Goal: Information Seeking & Learning: Check status

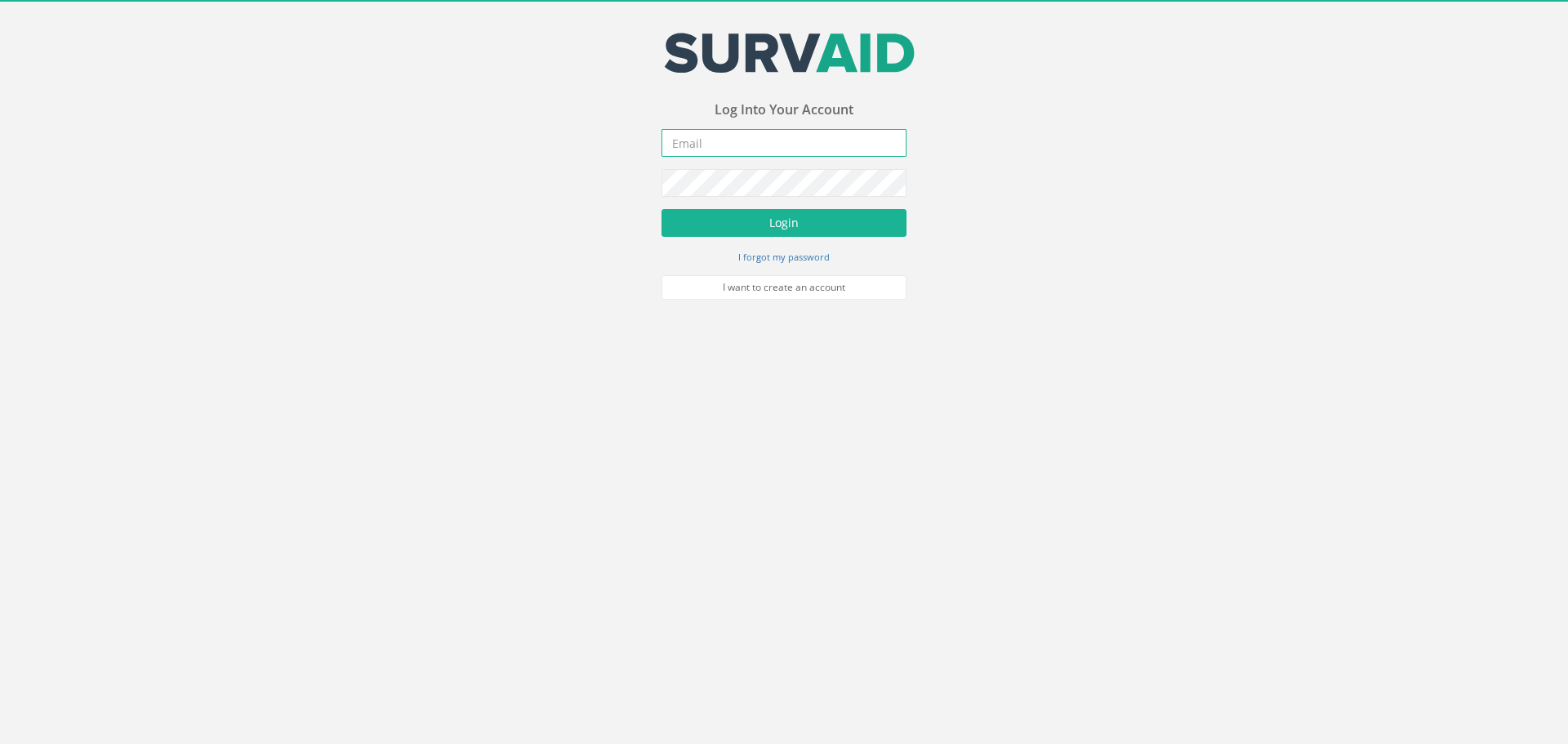
click at [729, 140] on input "email" at bounding box center [784, 142] width 245 height 28
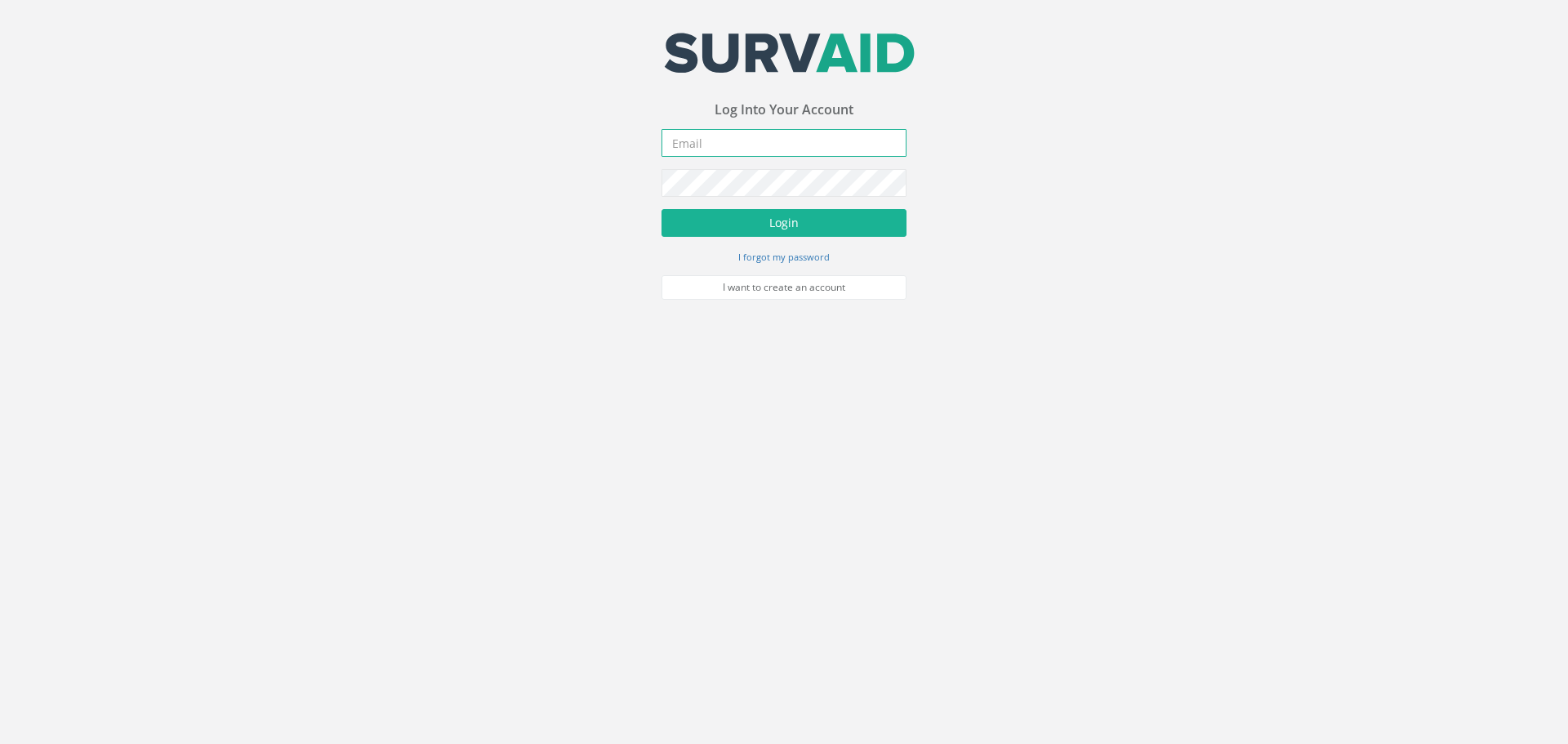
type input "[PERSON_NAME][EMAIL_ADDRESS][PERSON_NAME][DOMAIN_NAME]"
click at [785, 225] on button "Login" at bounding box center [784, 223] width 245 height 28
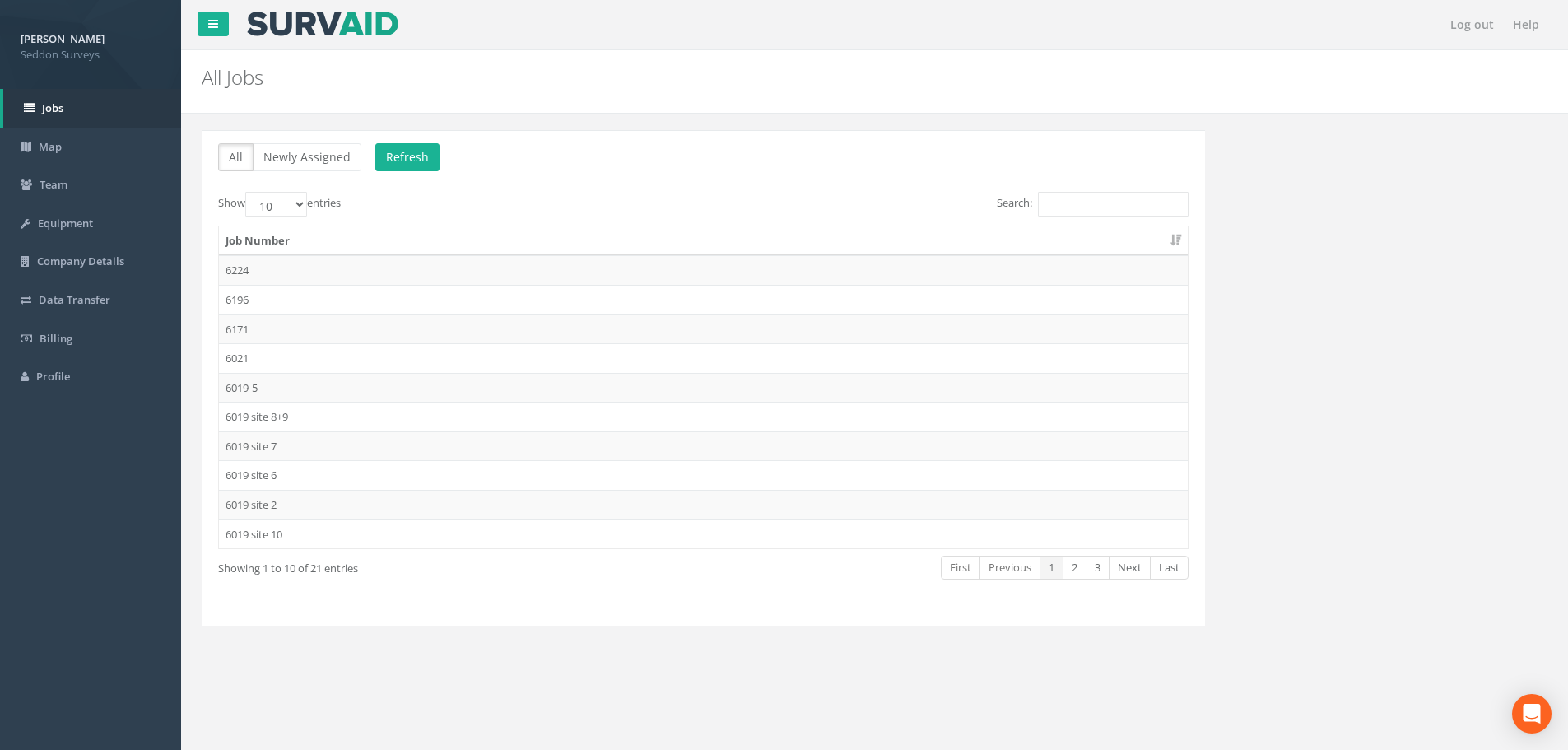
click at [239, 270] on td "6224" at bounding box center [704, 270] width 969 height 30
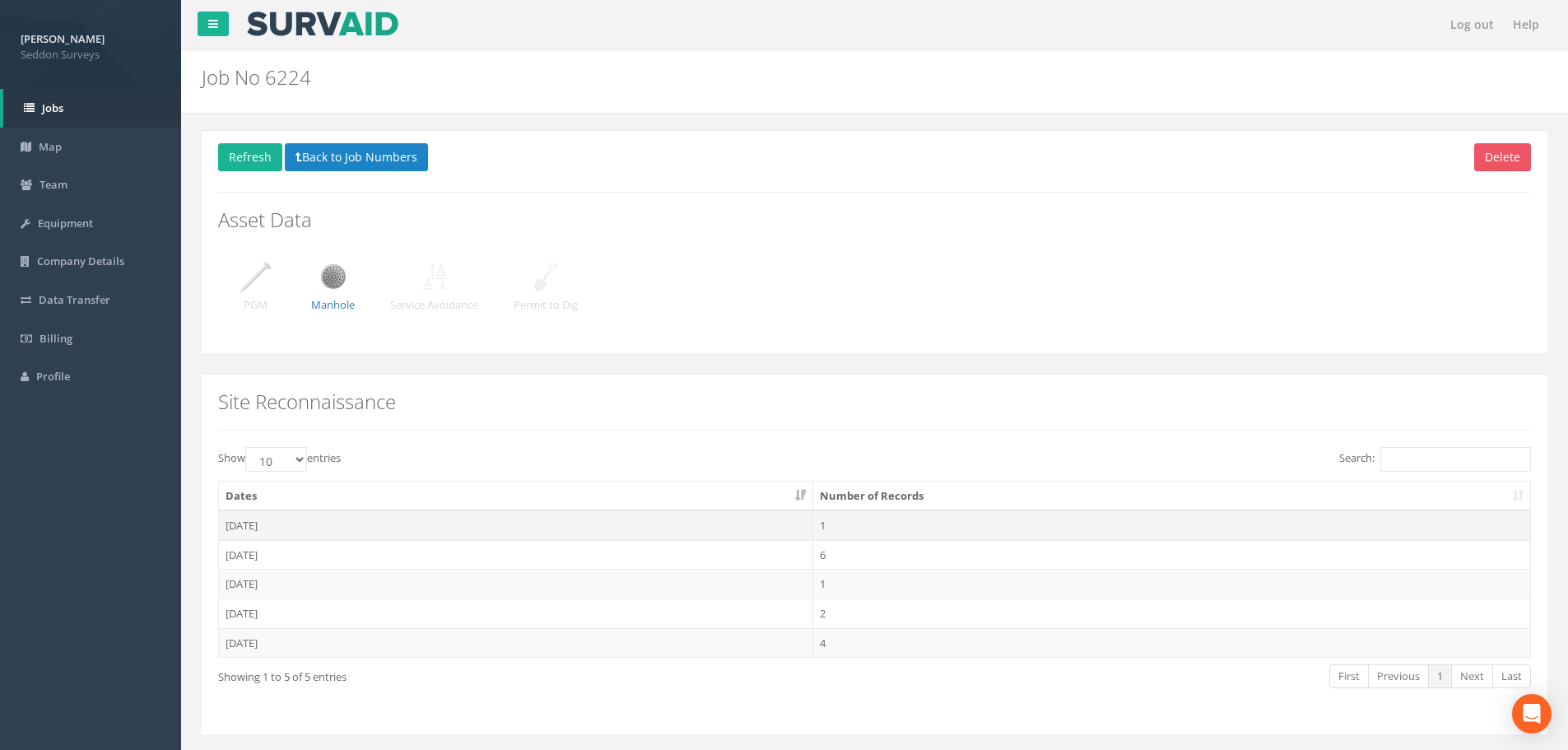
click at [262, 528] on td "[DATE]" at bounding box center [516, 525] width 595 height 30
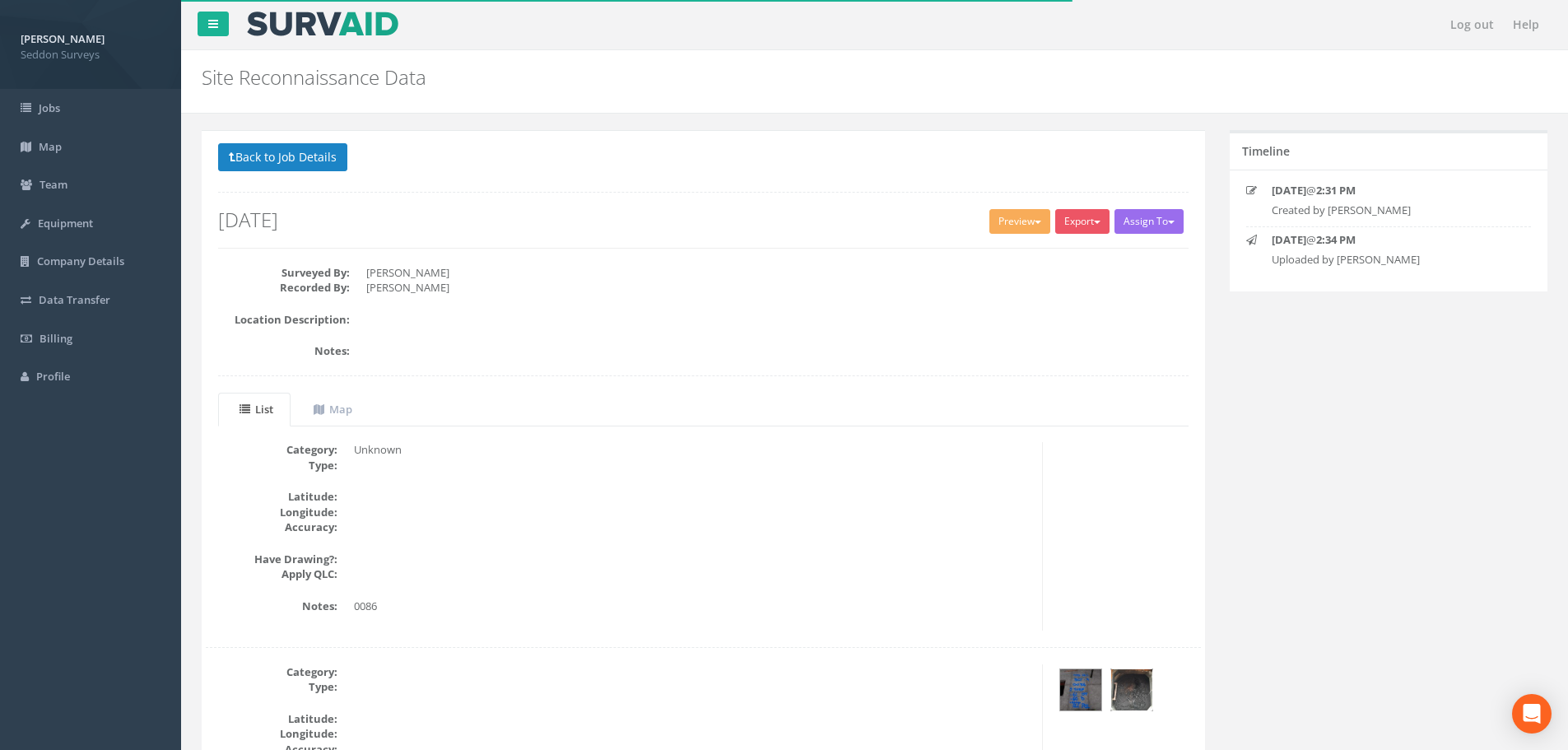
click at [1131, 690] on img at bounding box center [1132, 689] width 41 height 41
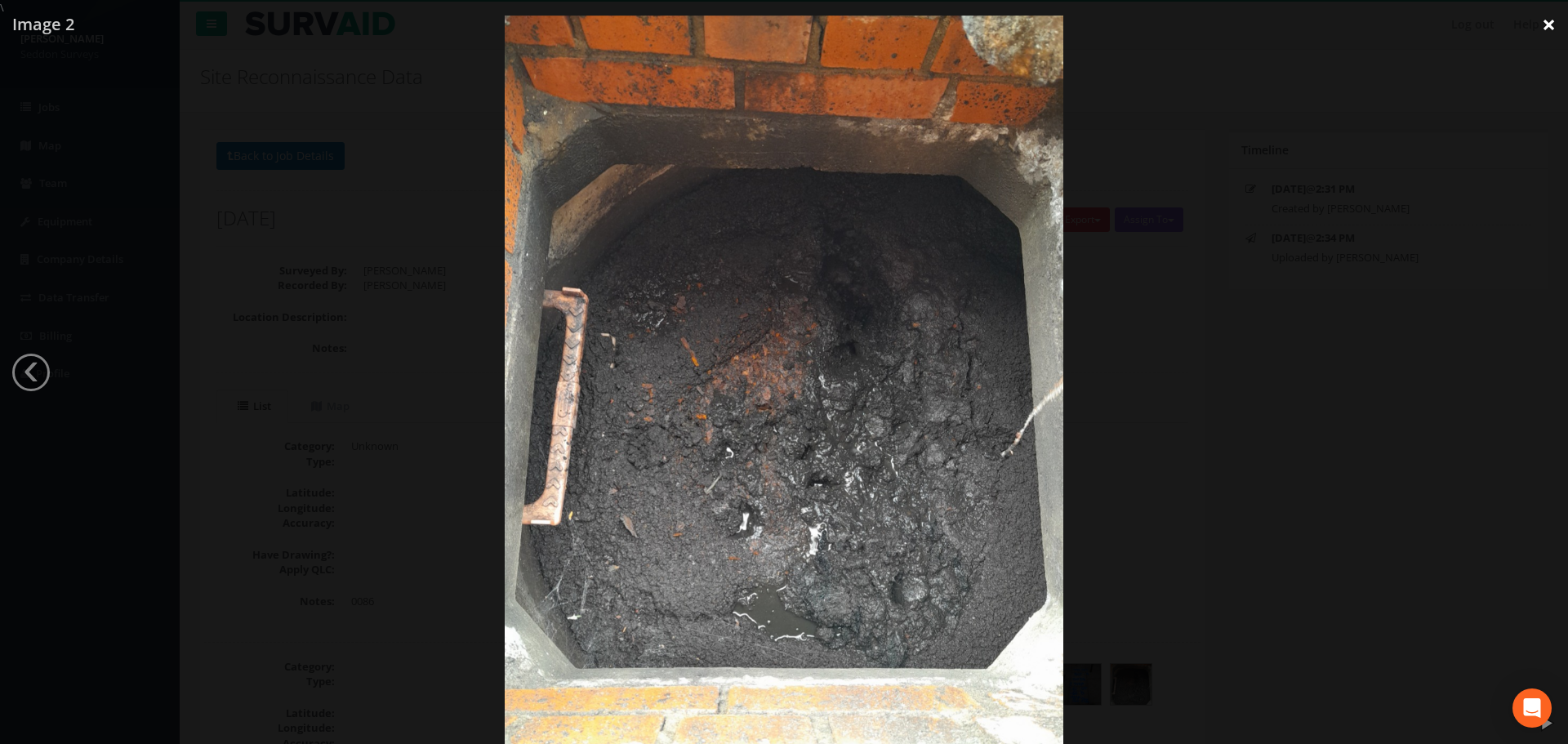
click at [1548, 24] on link "×" at bounding box center [1548, 25] width 38 height 49
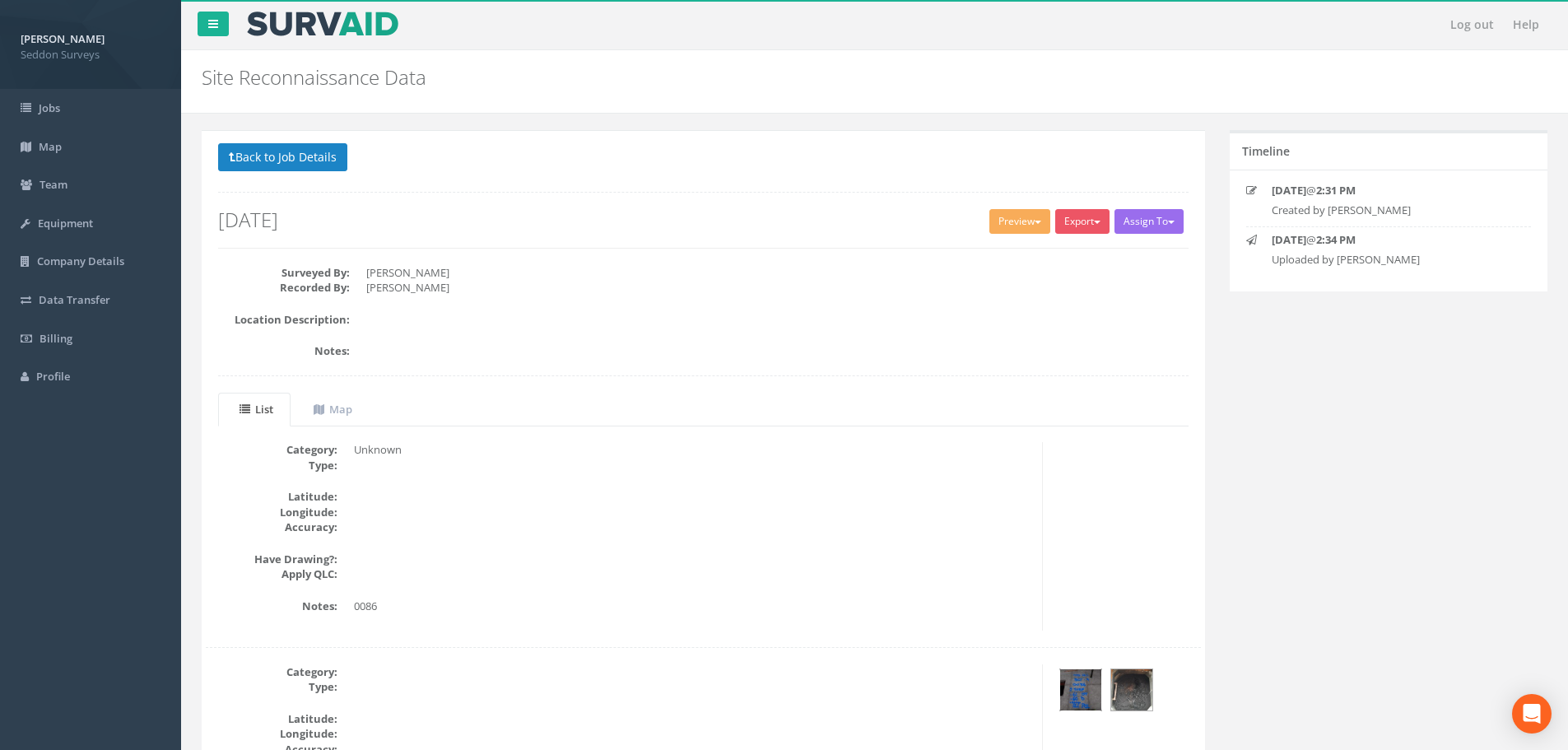
click at [1085, 701] on img at bounding box center [1081, 689] width 41 height 41
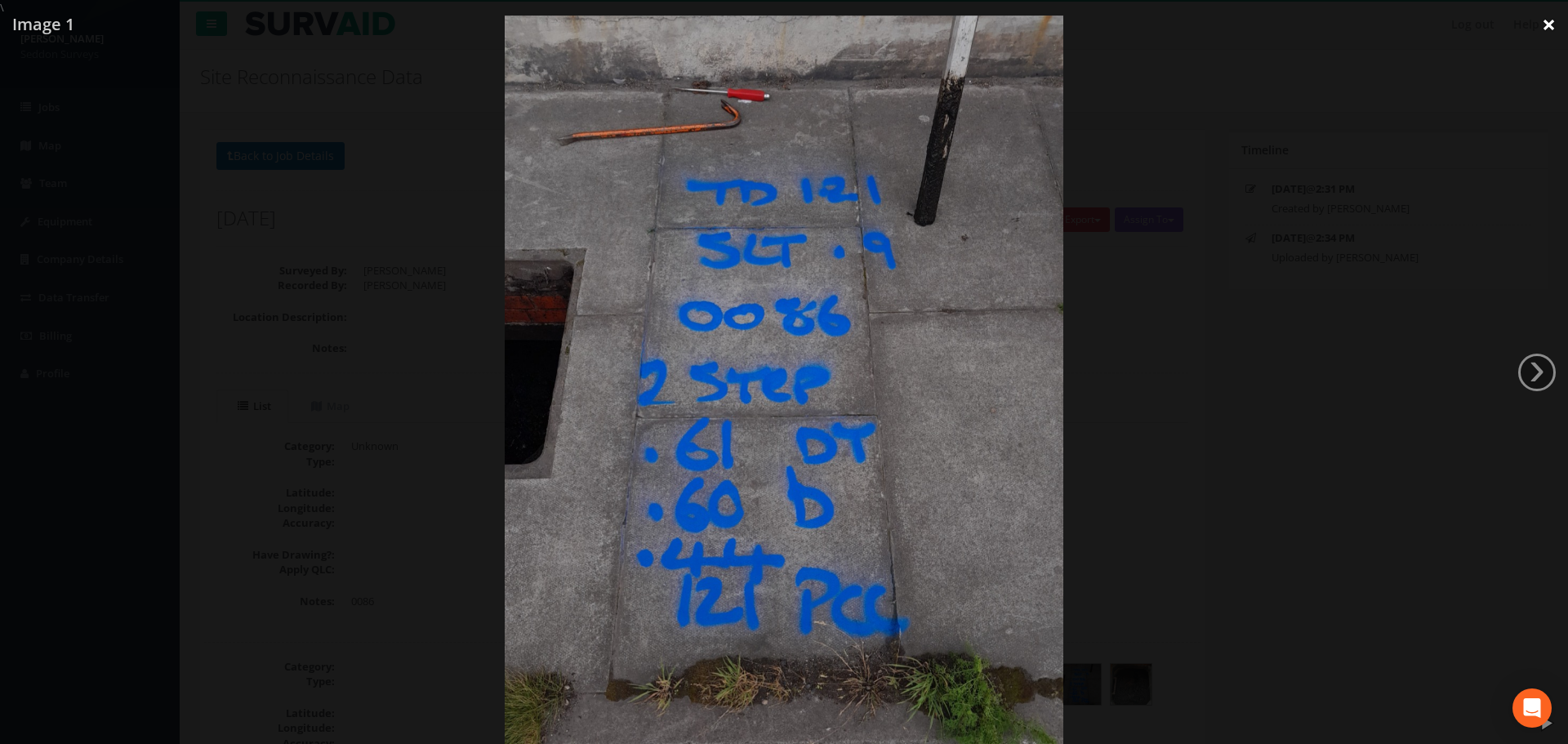
click at [1545, 28] on link "×" at bounding box center [1548, 25] width 38 height 49
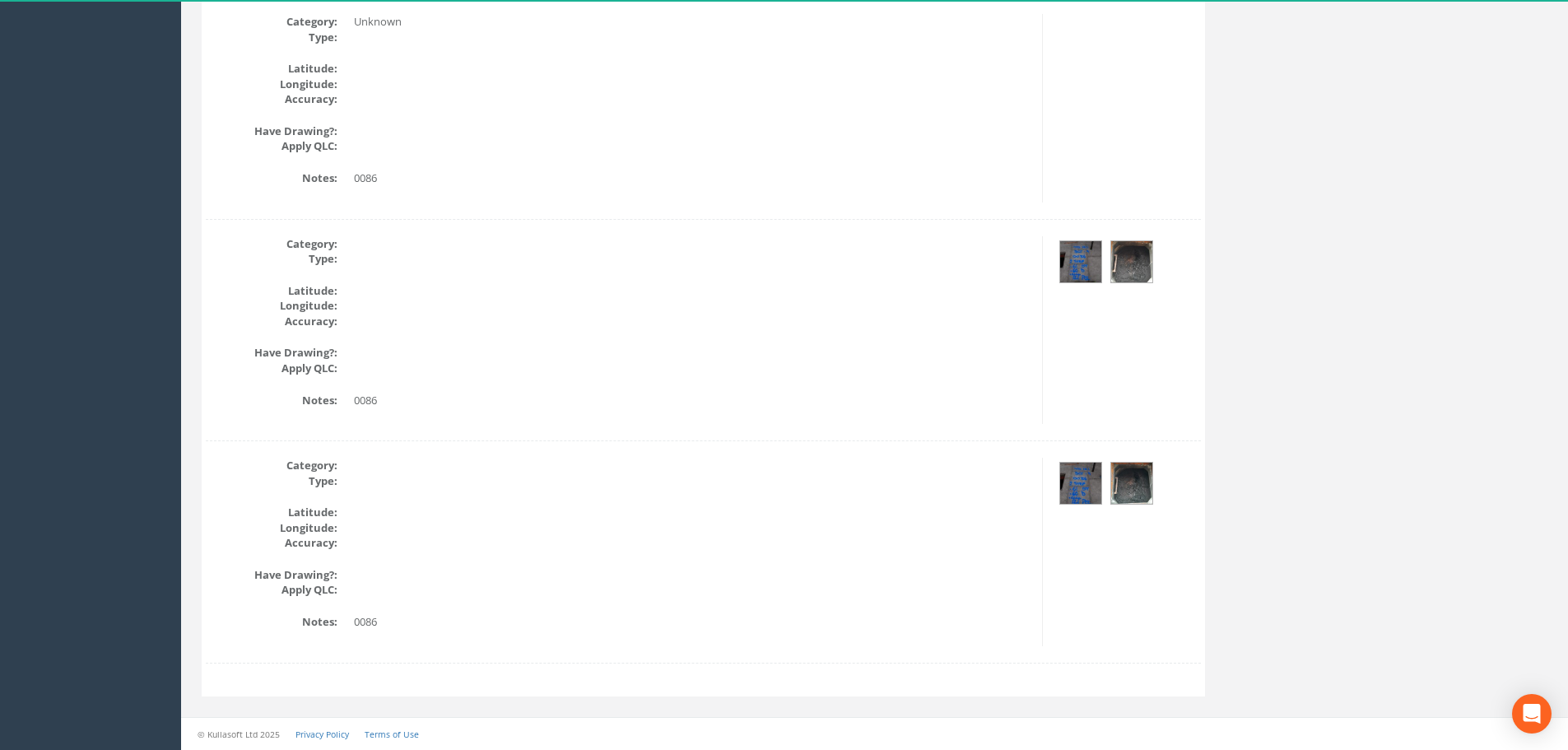
scroll to position [16, 0]
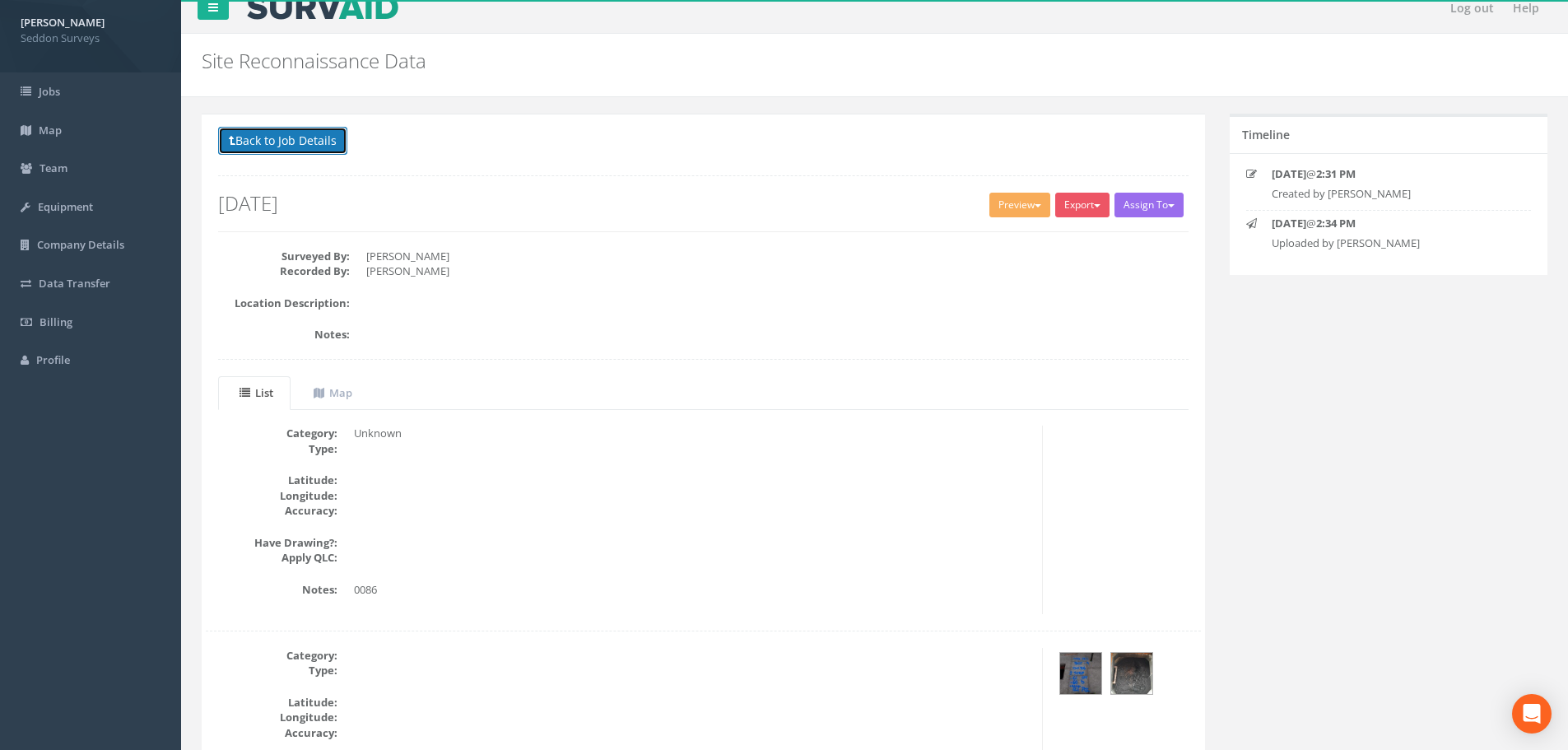
click at [270, 149] on button "Back to Job Details" at bounding box center [282, 141] width 129 height 28
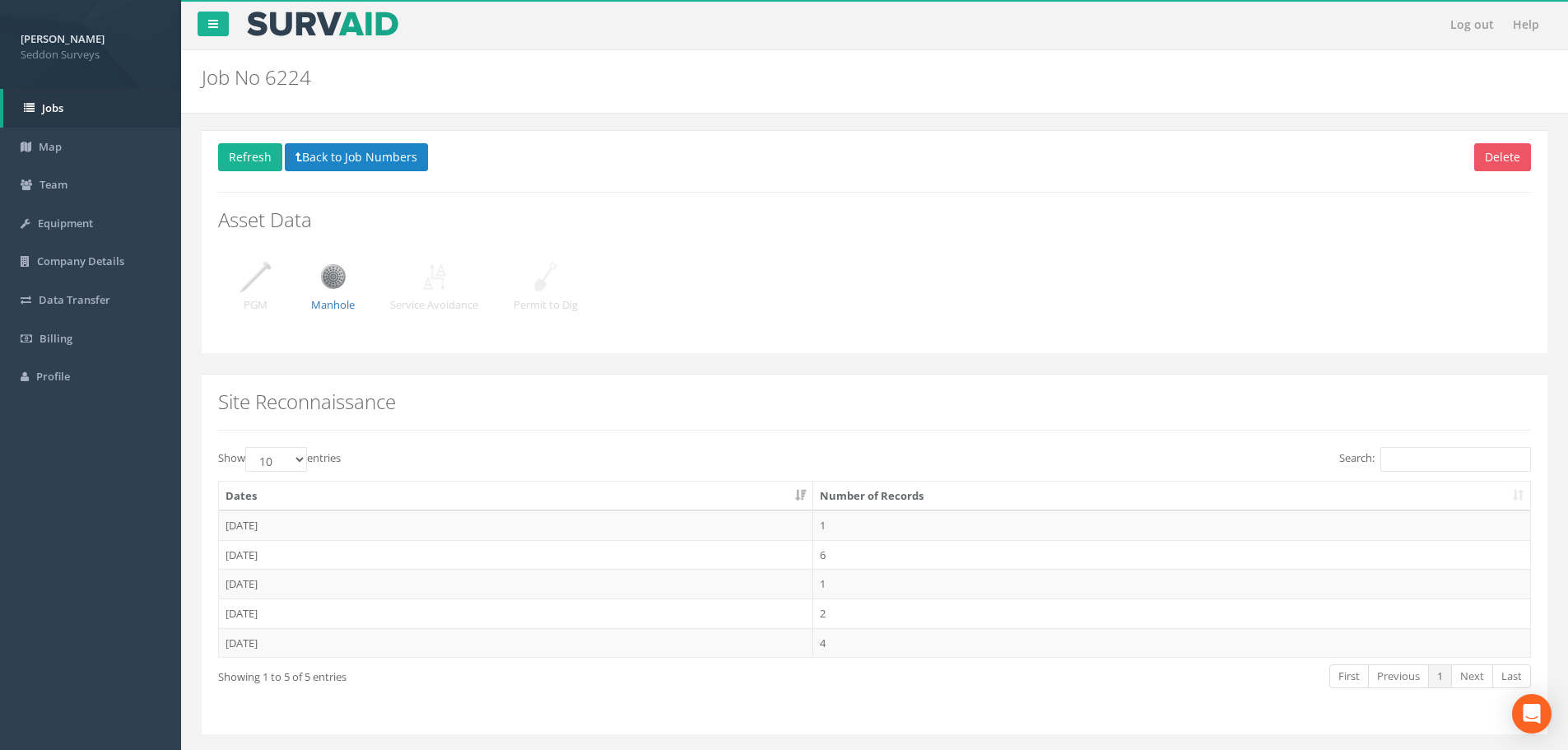
click at [269, 552] on td "[DATE]" at bounding box center [516, 555] width 595 height 30
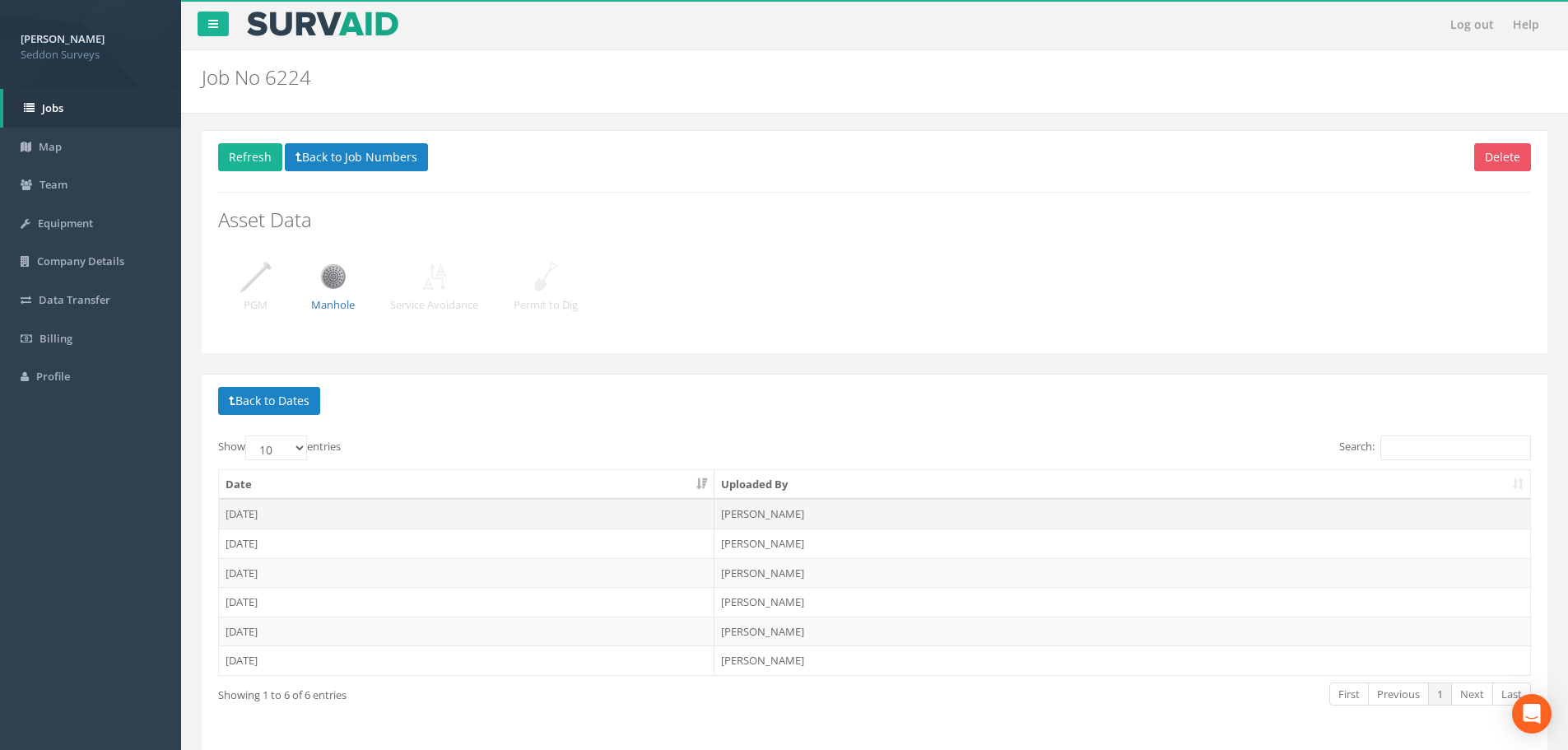
click at [258, 514] on td "[DATE]" at bounding box center [467, 514] width 496 height 30
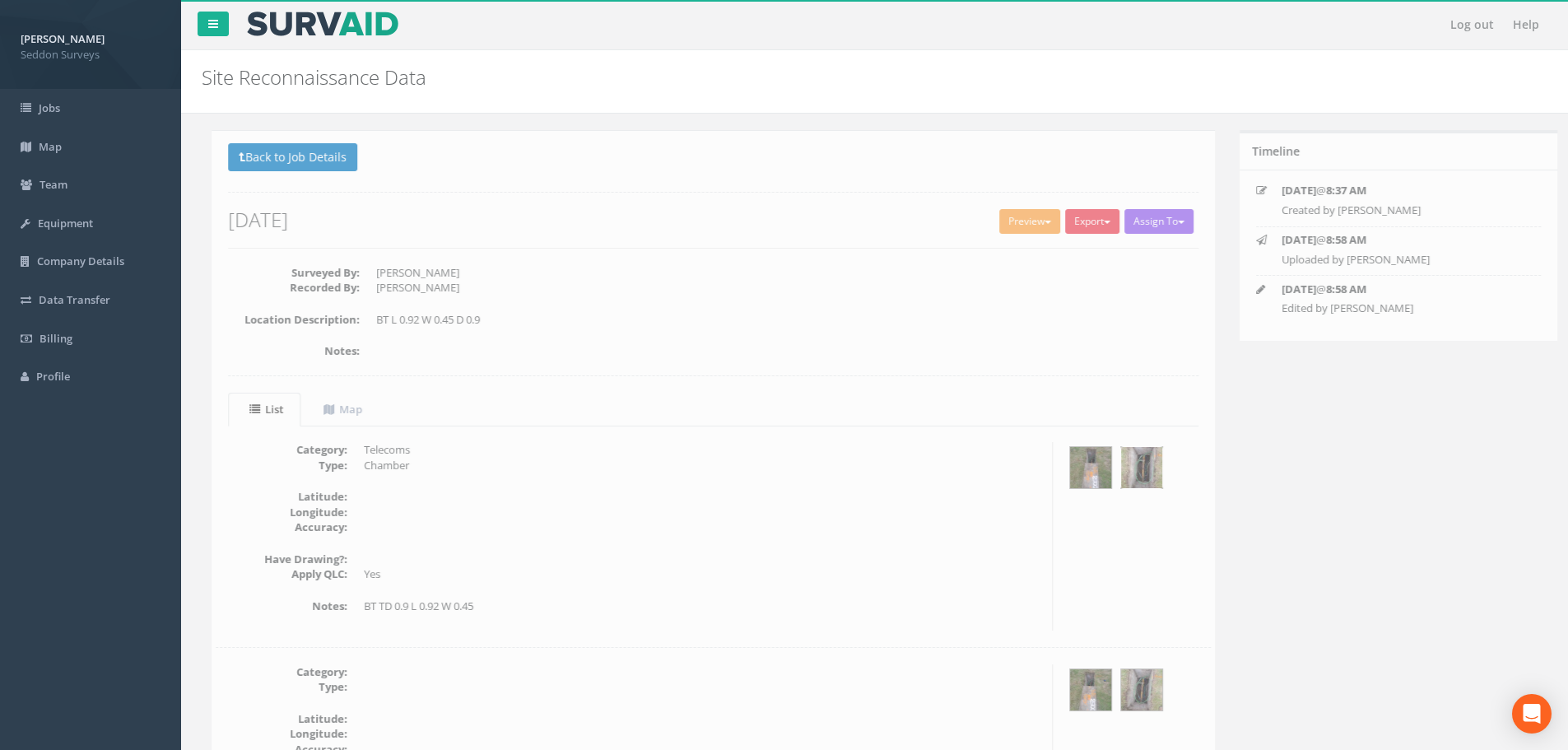
click at [1132, 485] on img at bounding box center [1132, 468] width 41 height 41
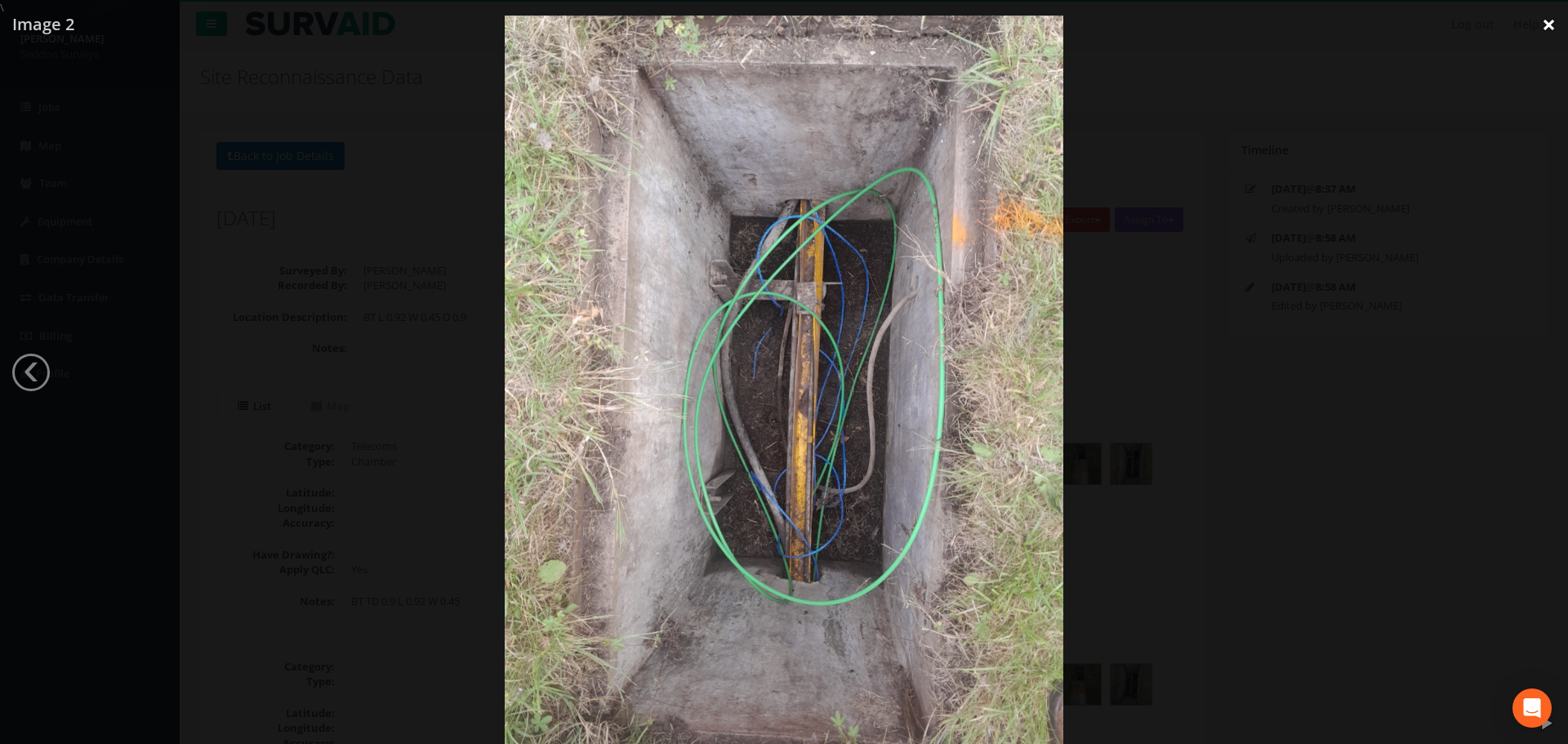
click at [1554, 22] on link "×" at bounding box center [1548, 25] width 38 height 49
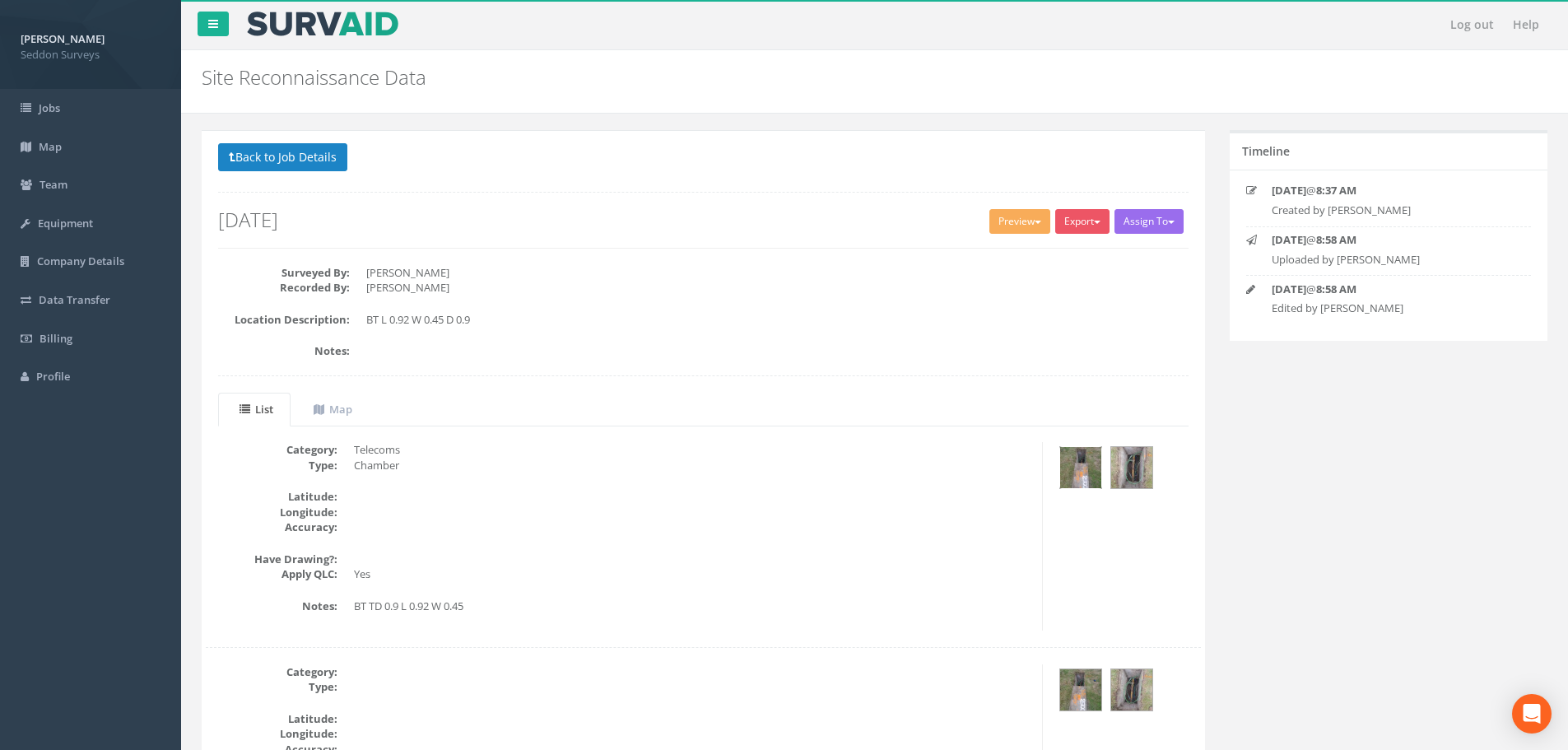
click at [1082, 480] on img at bounding box center [1081, 468] width 41 height 41
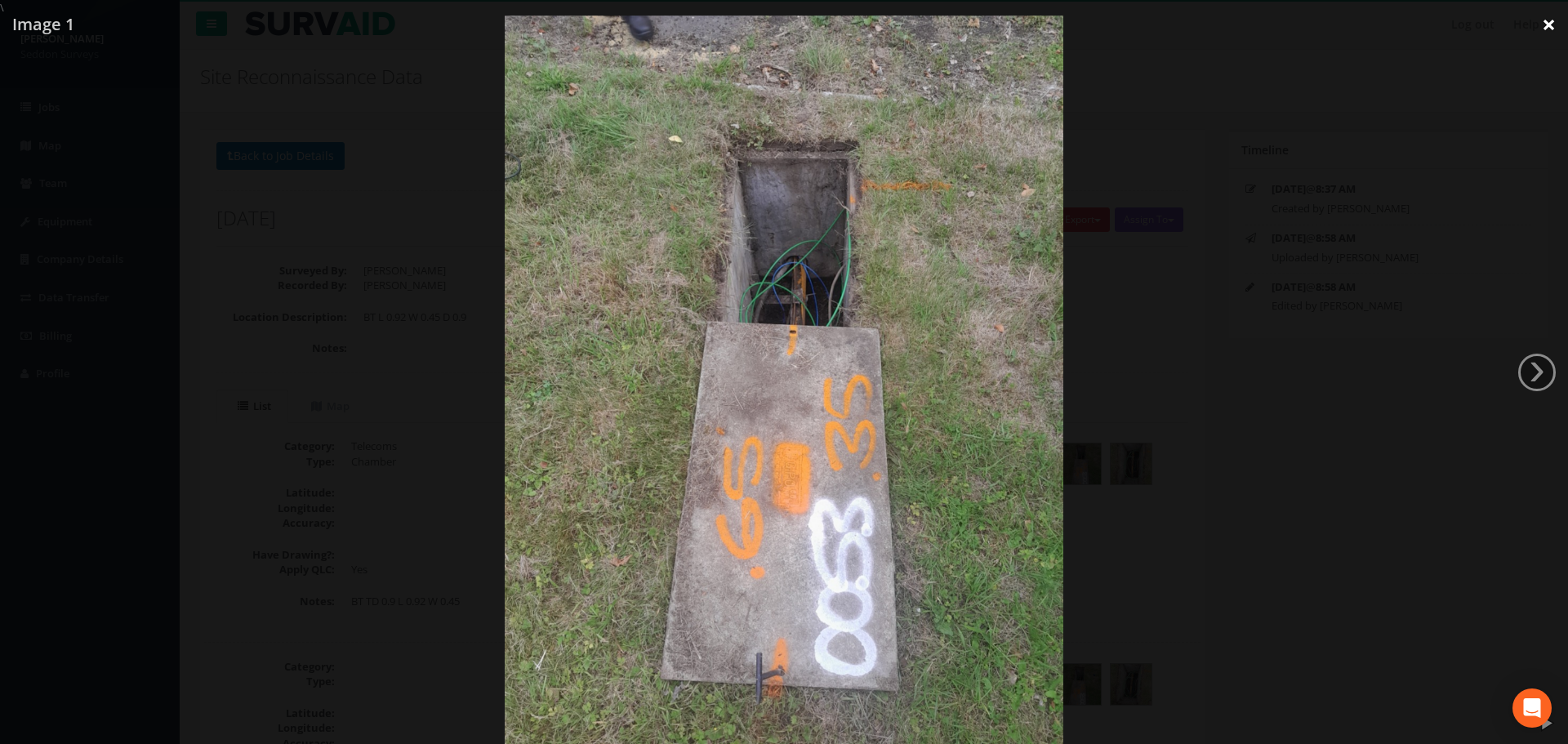
click at [1547, 23] on link "×" at bounding box center [1548, 25] width 38 height 49
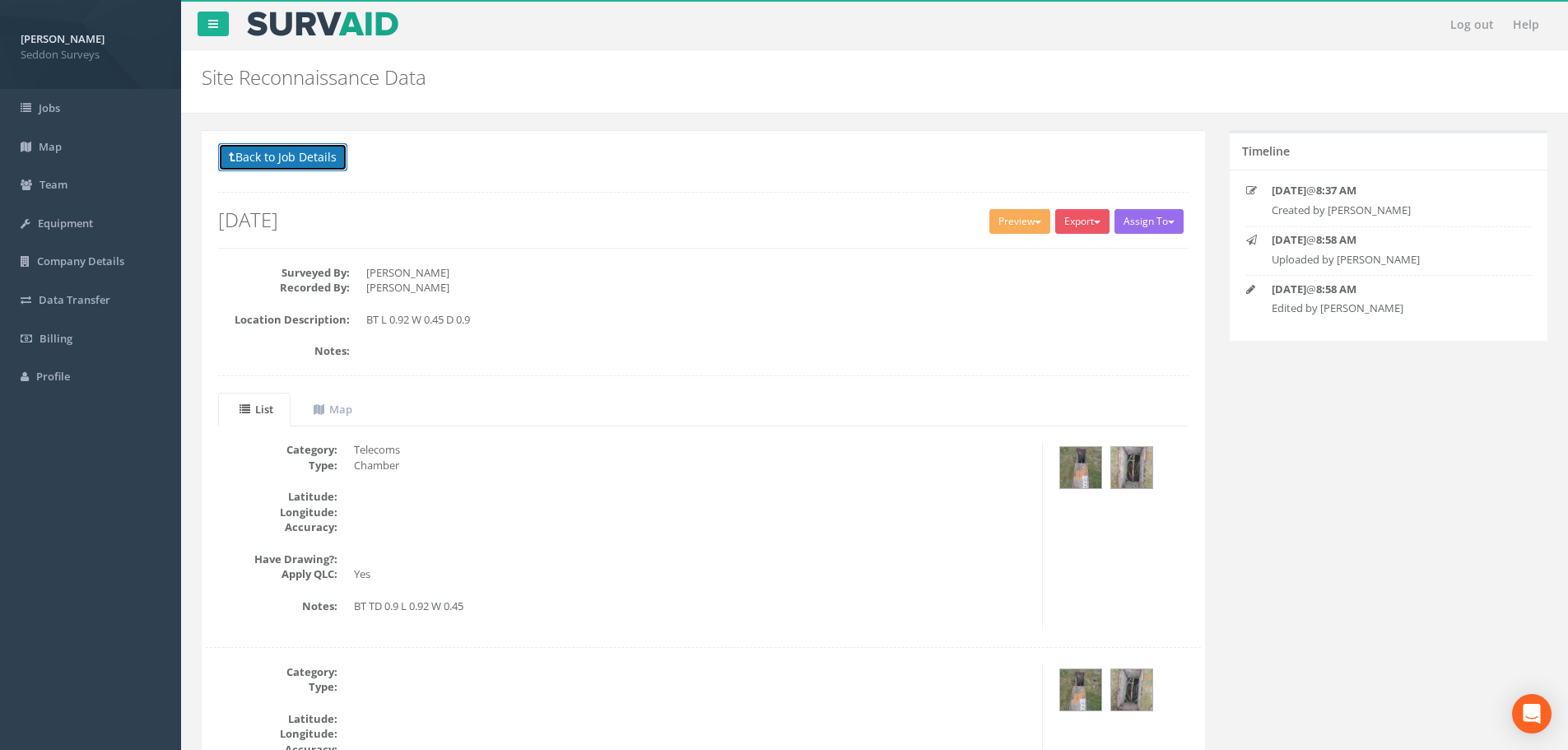
click at [272, 154] on button "Back to Job Details" at bounding box center [282, 157] width 129 height 28
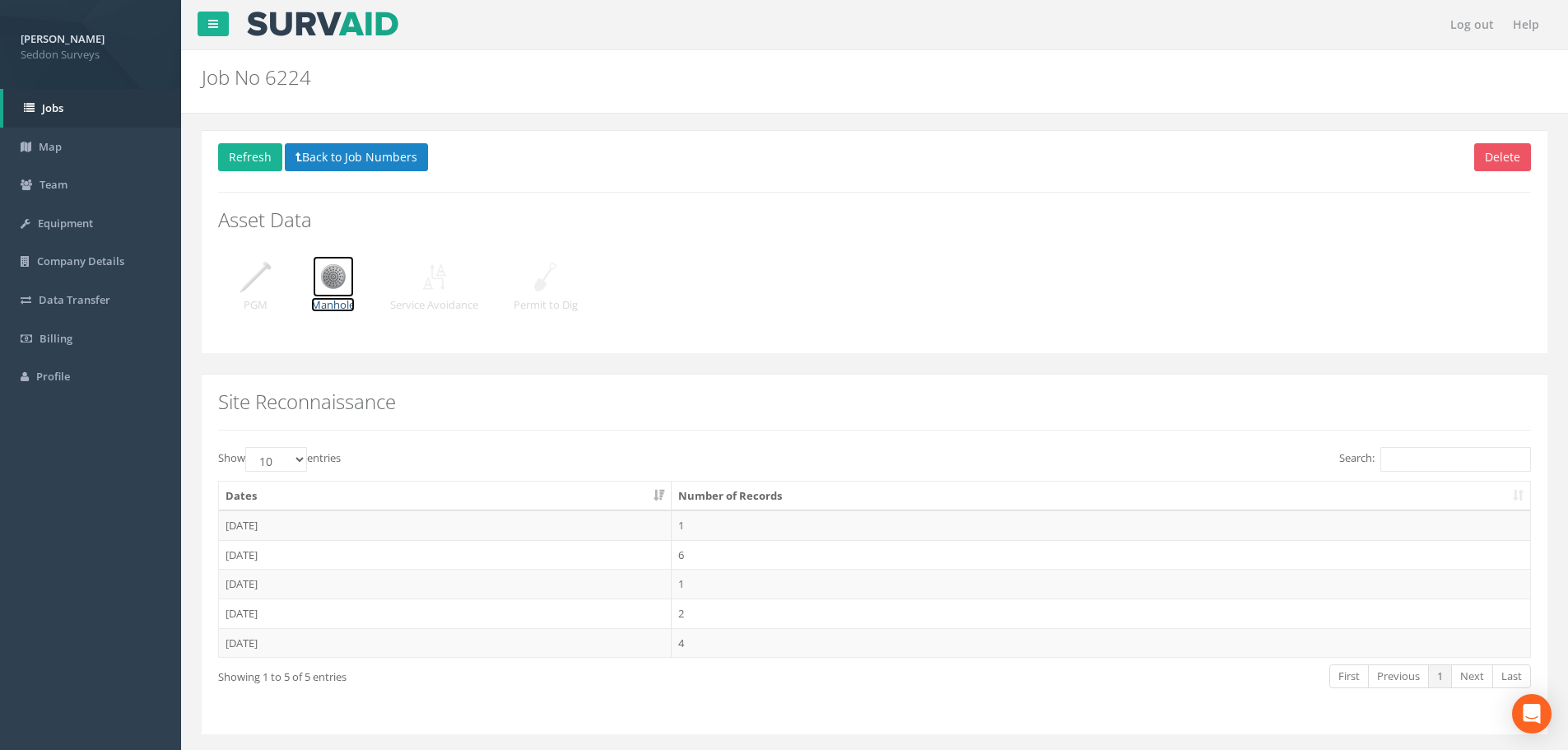
click at [330, 288] on img at bounding box center [334, 276] width 41 height 41
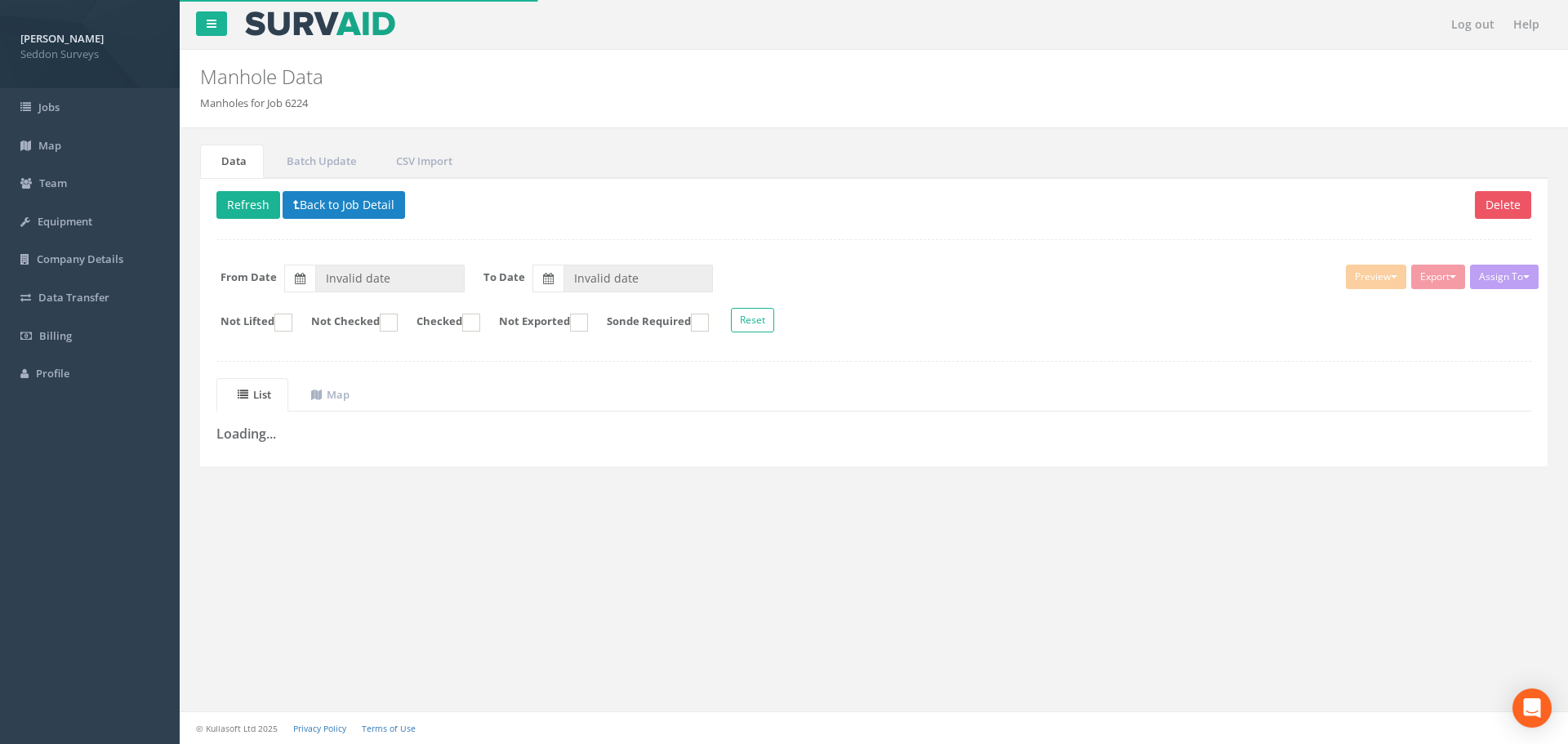
type input "[DATE]"
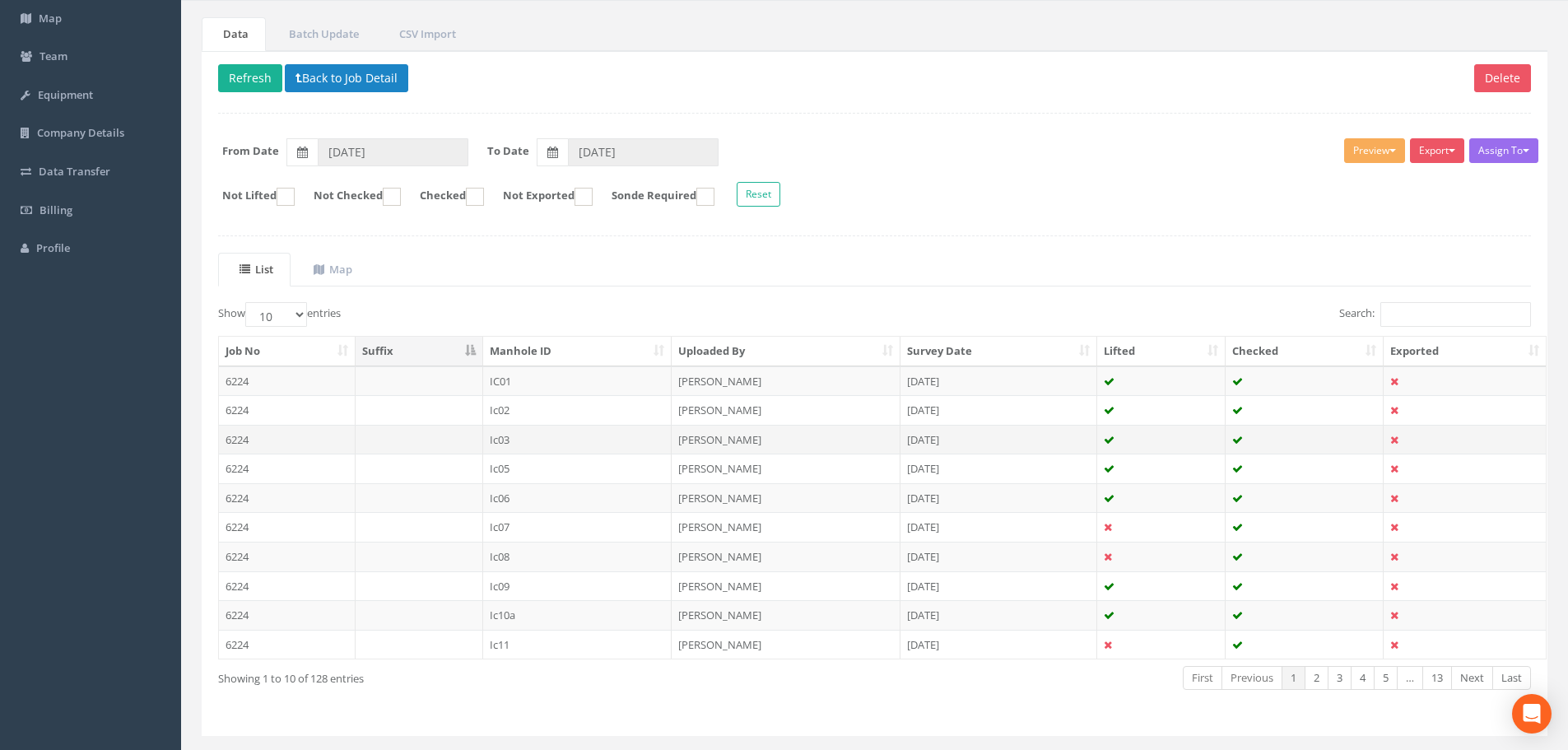
scroll to position [168, 0]
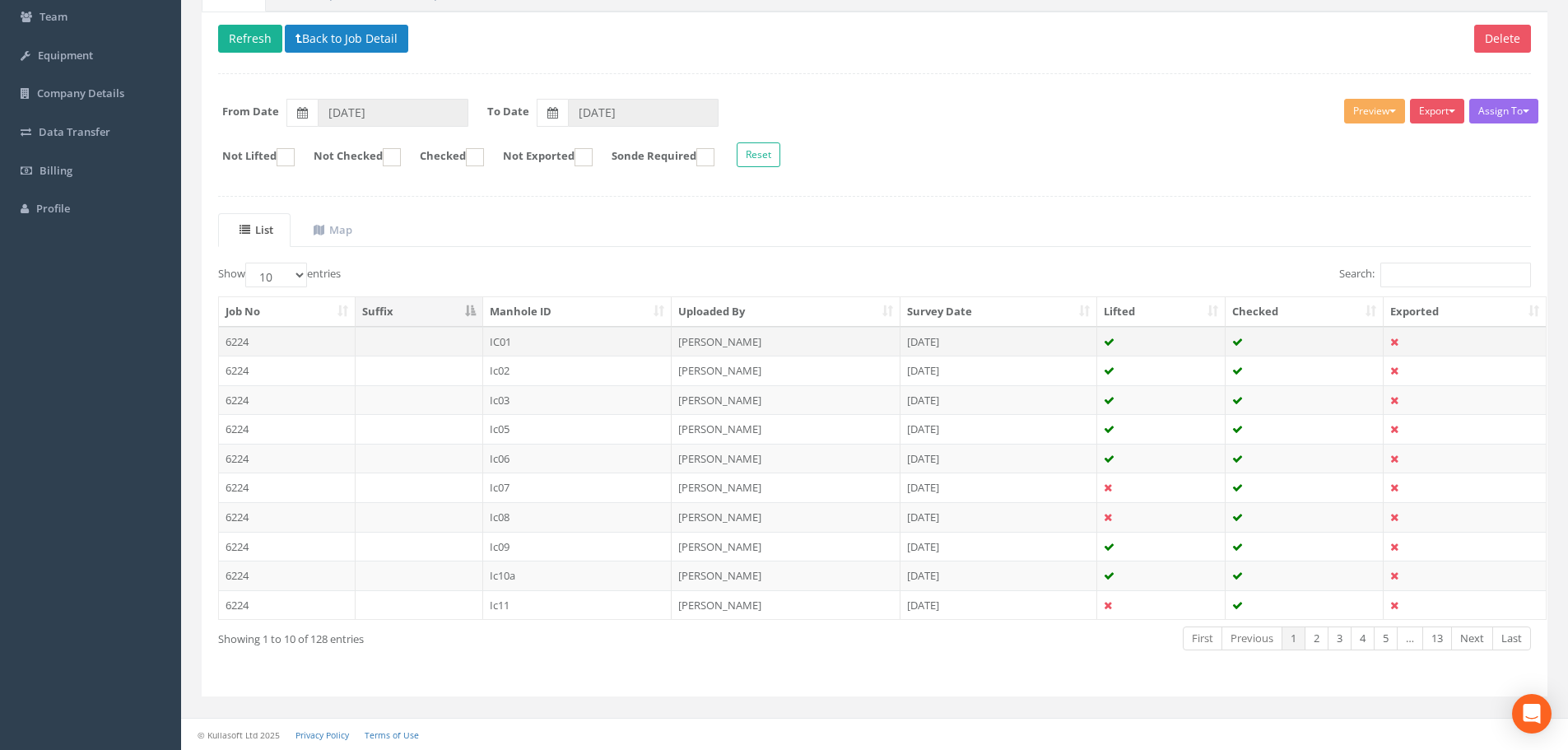
click at [299, 340] on td "6224" at bounding box center [287, 341] width 136 height 30
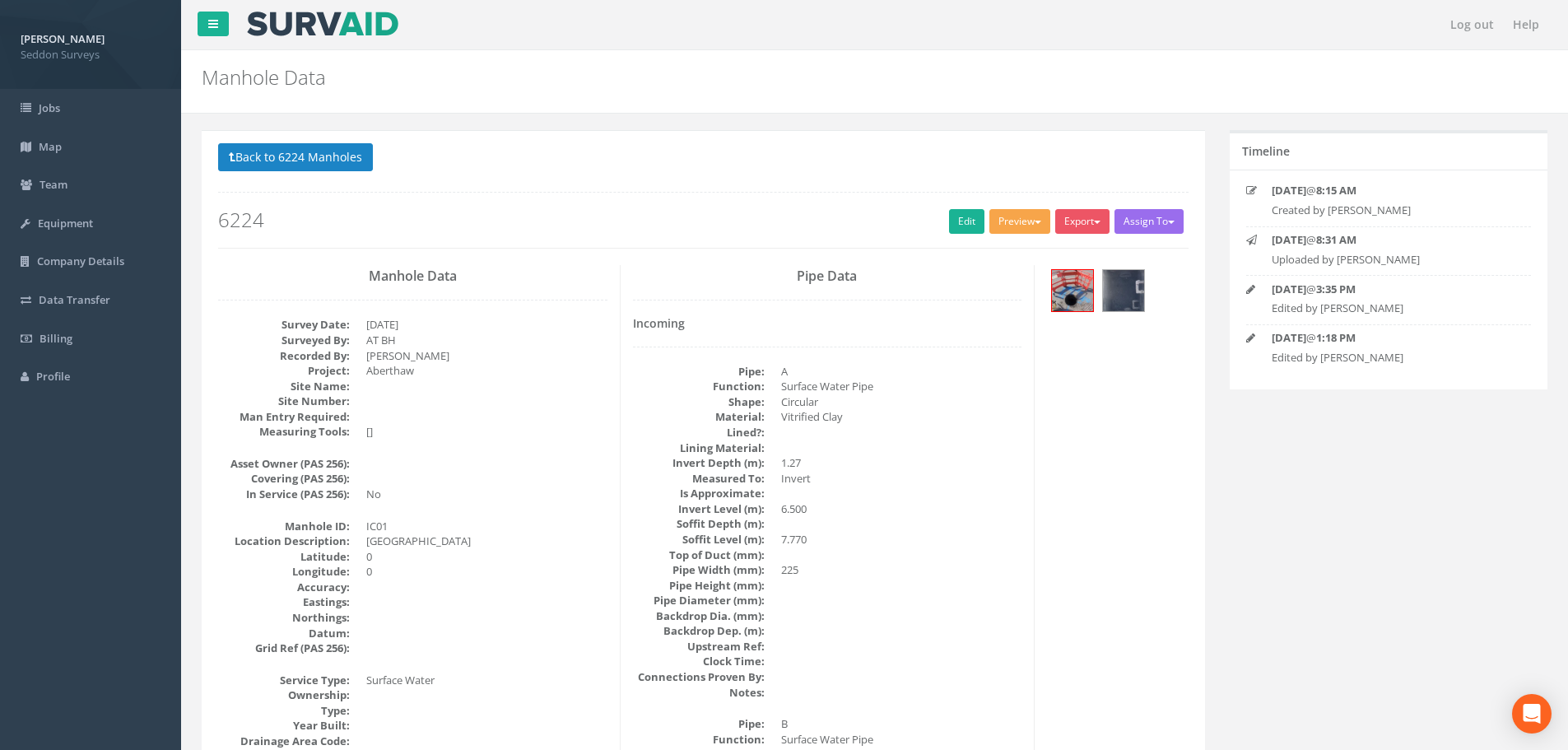
click at [1013, 220] on button "Preview" at bounding box center [1019, 221] width 61 height 25
click at [1008, 246] on link "Seddon Surveys Manhole" at bounding box center [978, 256] width 149 height 26
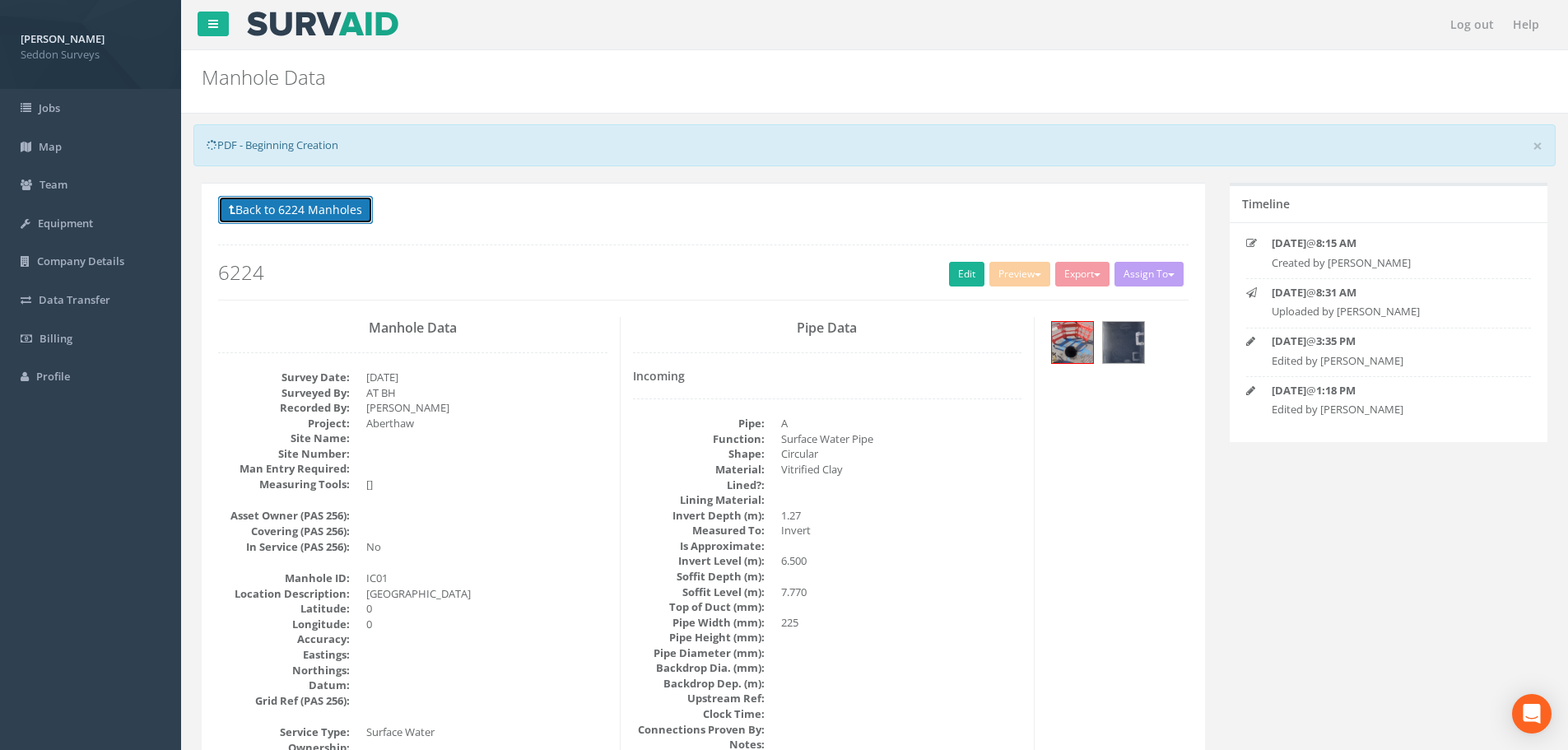
click at [265, 216] on button "Back to 6224 Manholes" at bounding box center [295, 210] width 154 height 28
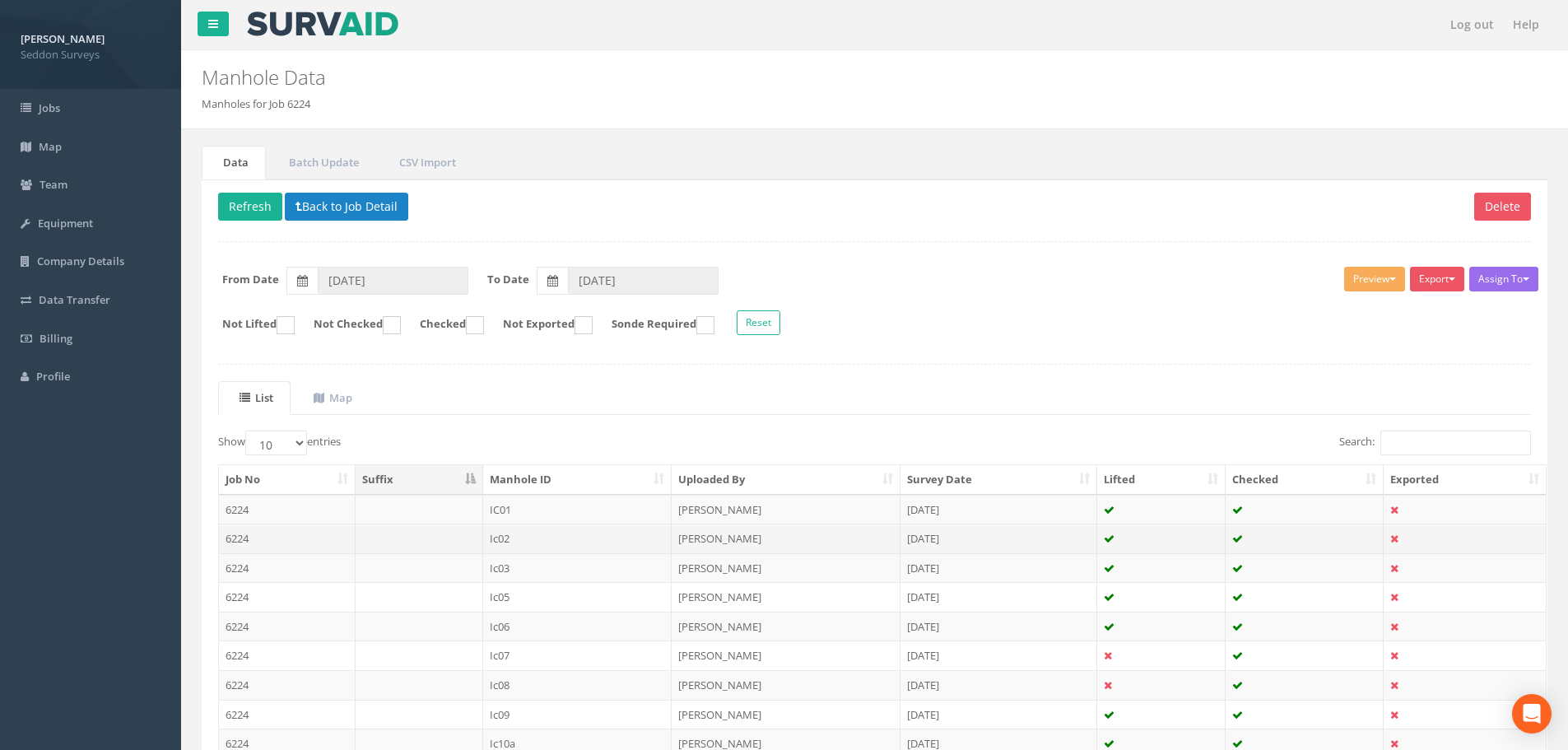
click at [512, 542] on td "Ic02" at bounding box center [578, 538] width 189 height 30
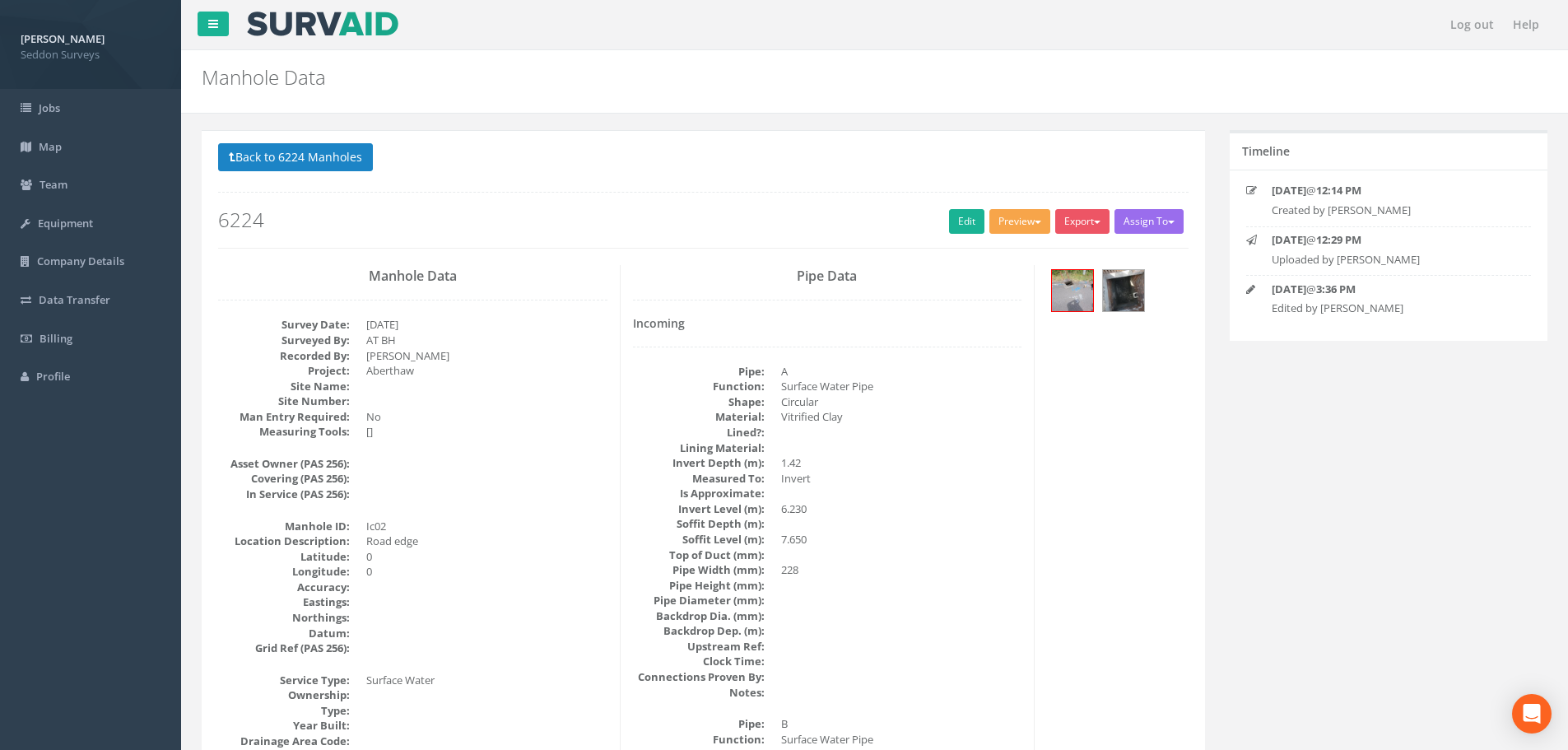
click at [1021, 224] on button "Preview" at bounding box center [1019, 221] width 61 height 25
click at [1011, 285] on link "Seddon/Aecom Manhole" at bounding box center [978, 284] width 149 height 26
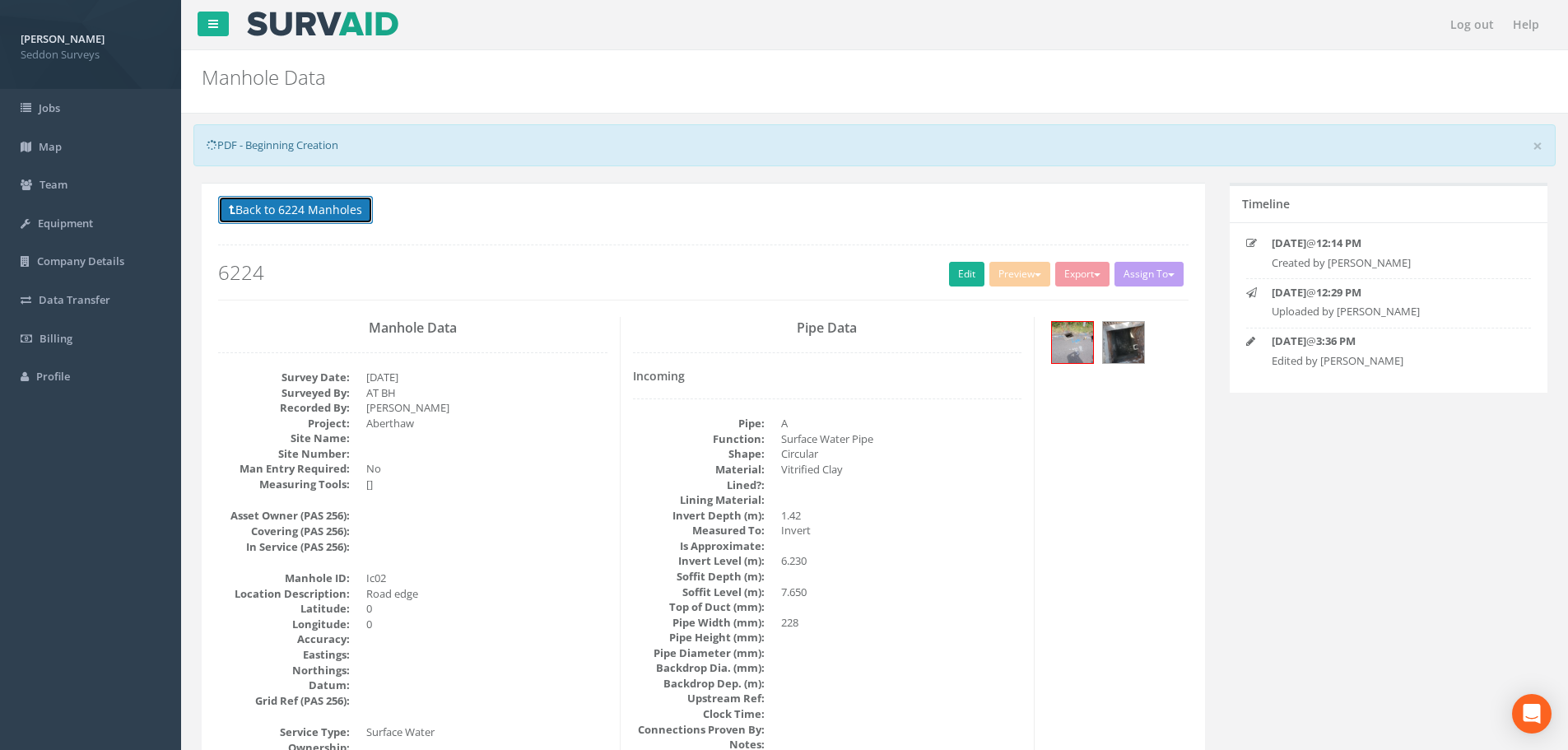
click at [305, 207] on button "Back to 6224 Manholes" at bounding box center [295, 210] width 154 height 28
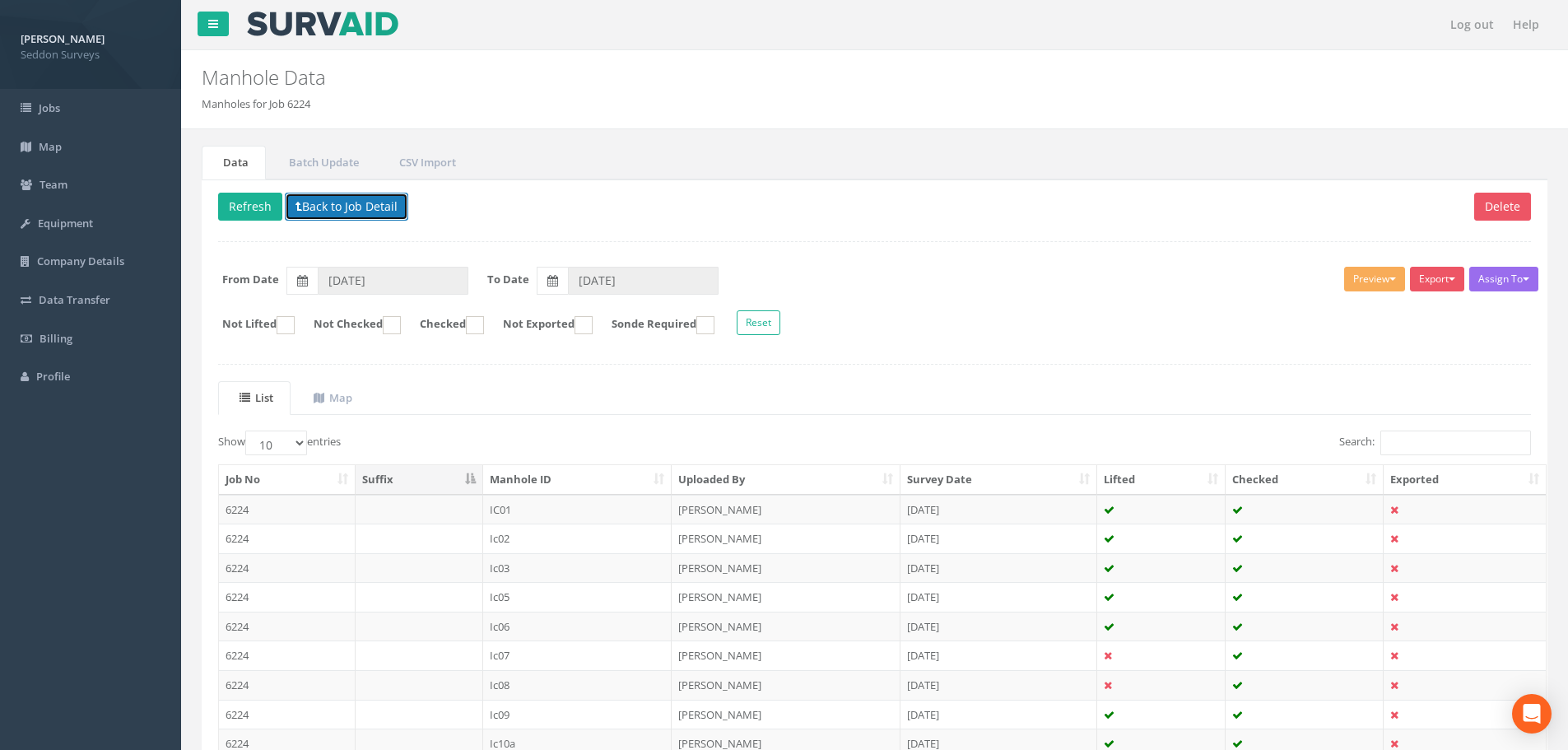
click at [320, 208] on button "Back to Job Detail" at bounding box center [346, 206] width 124 height 28
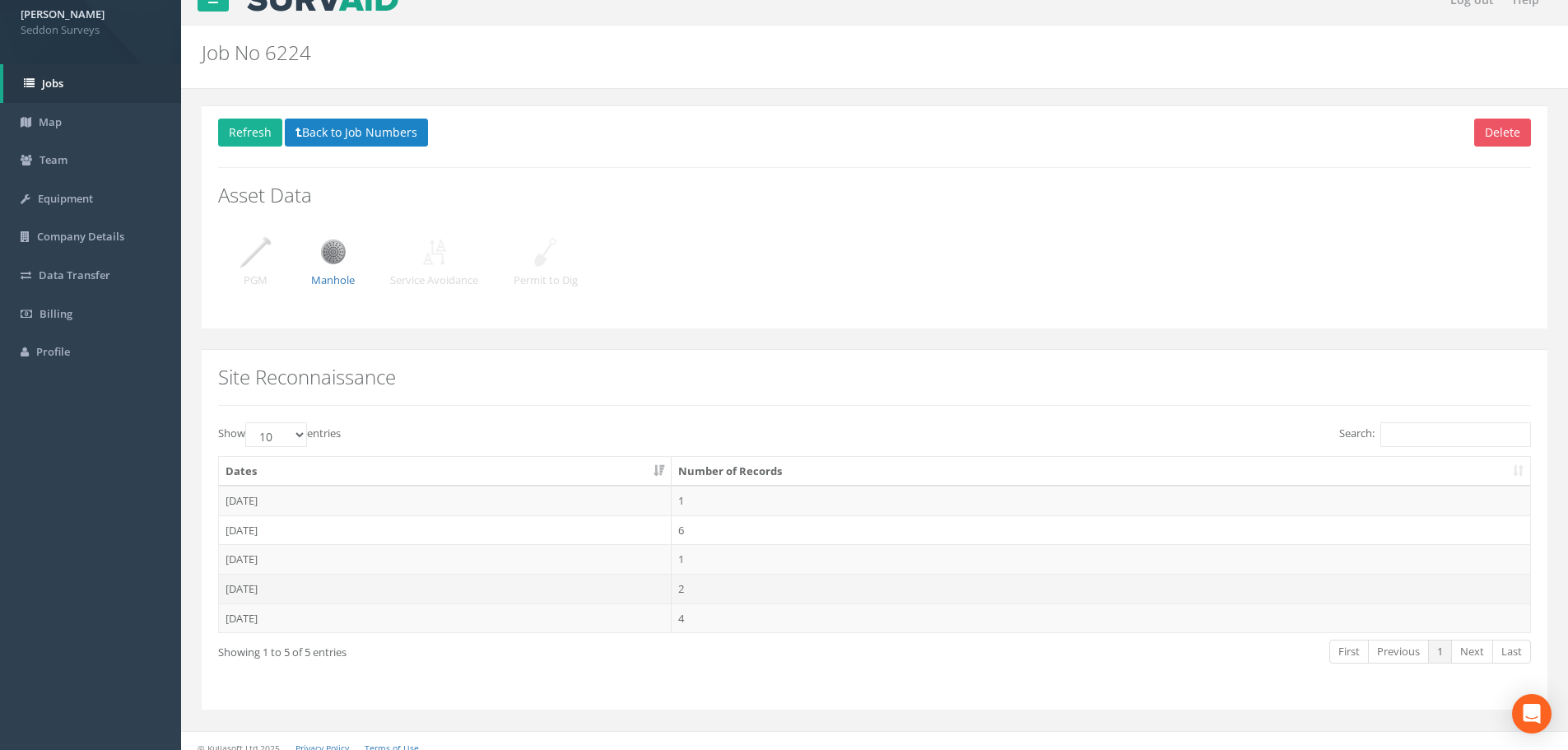
scroll to position [38, 0]
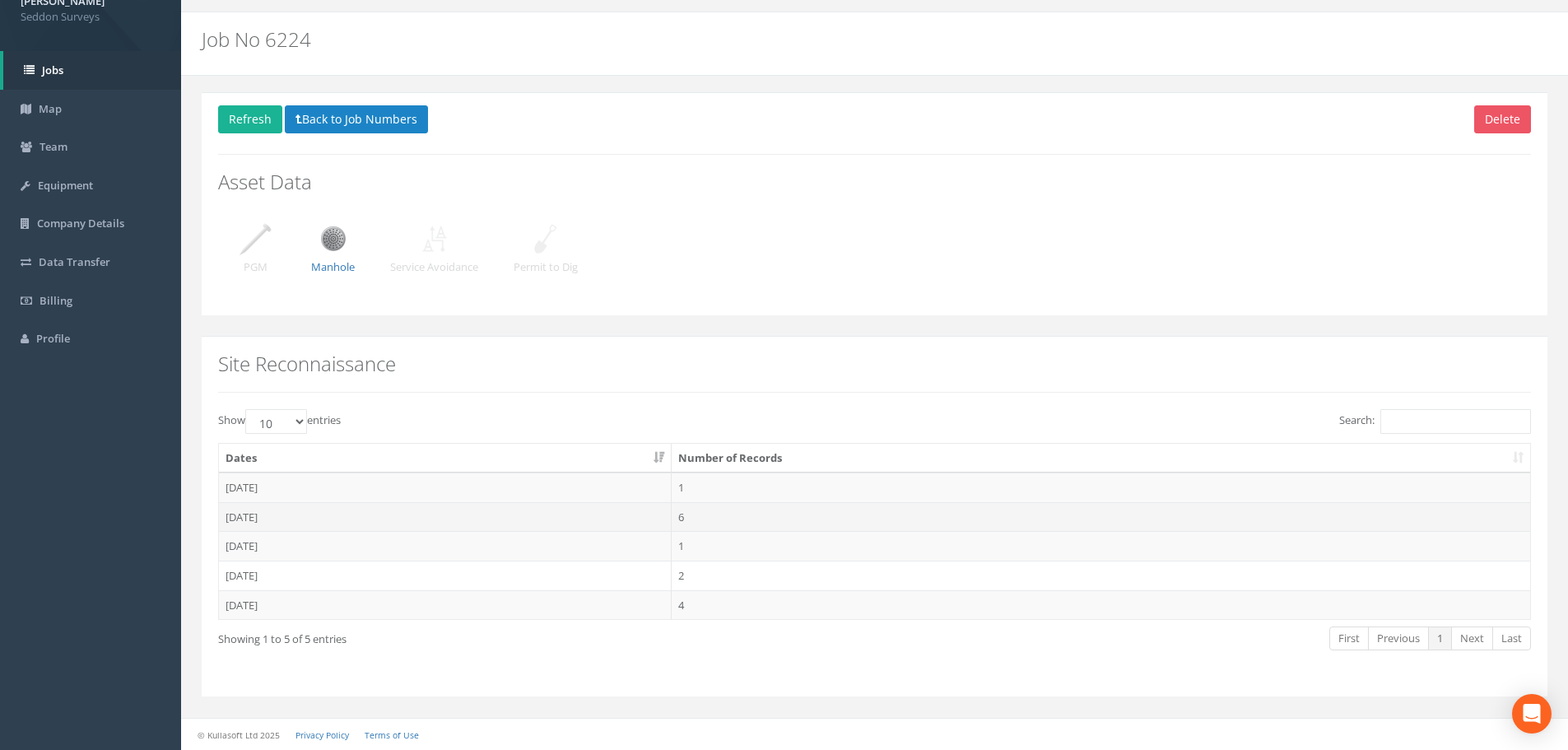
click at [257, 523] on td "[DATE]" at bounding box center [445, 517] width 453 height 30
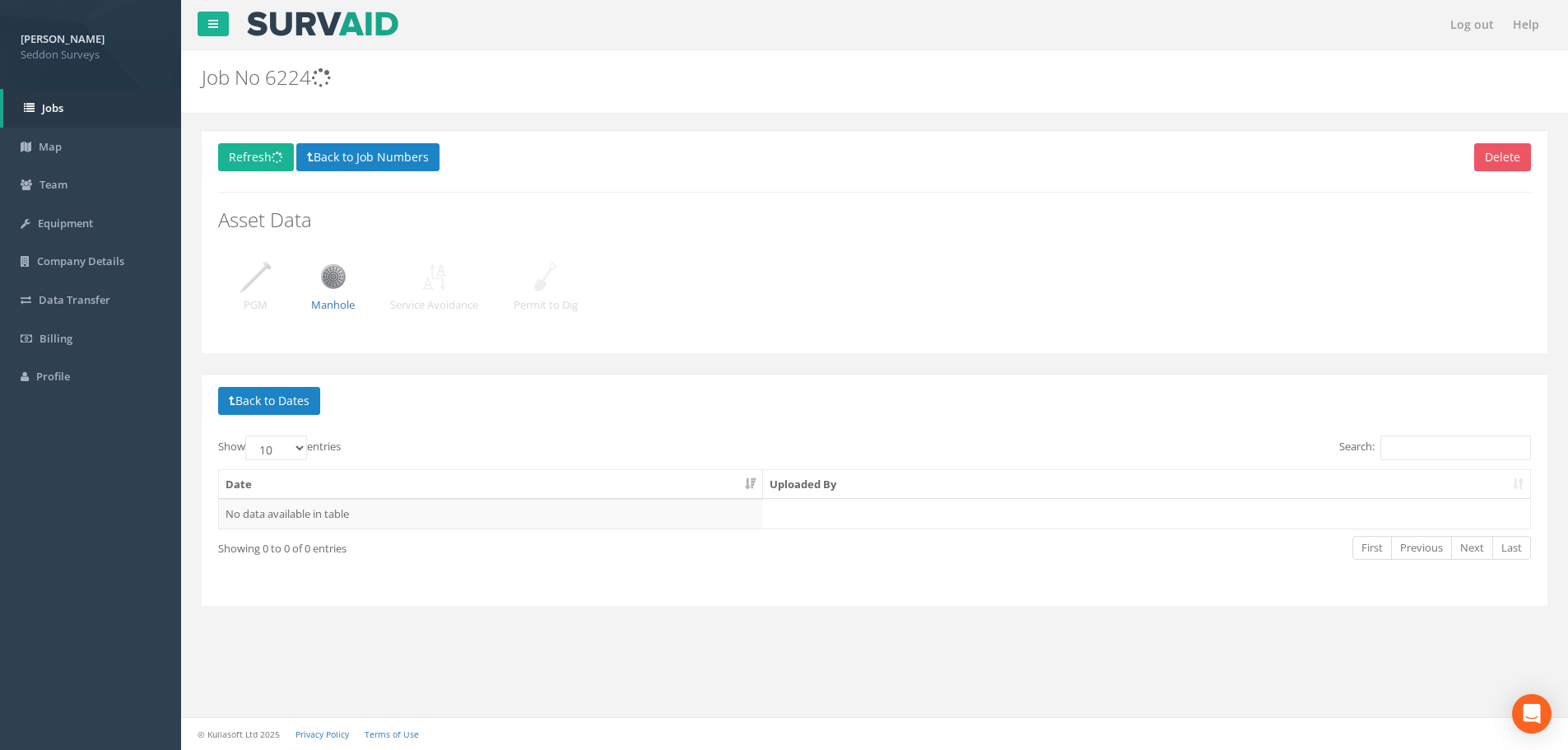
scroll to position [0, 0]
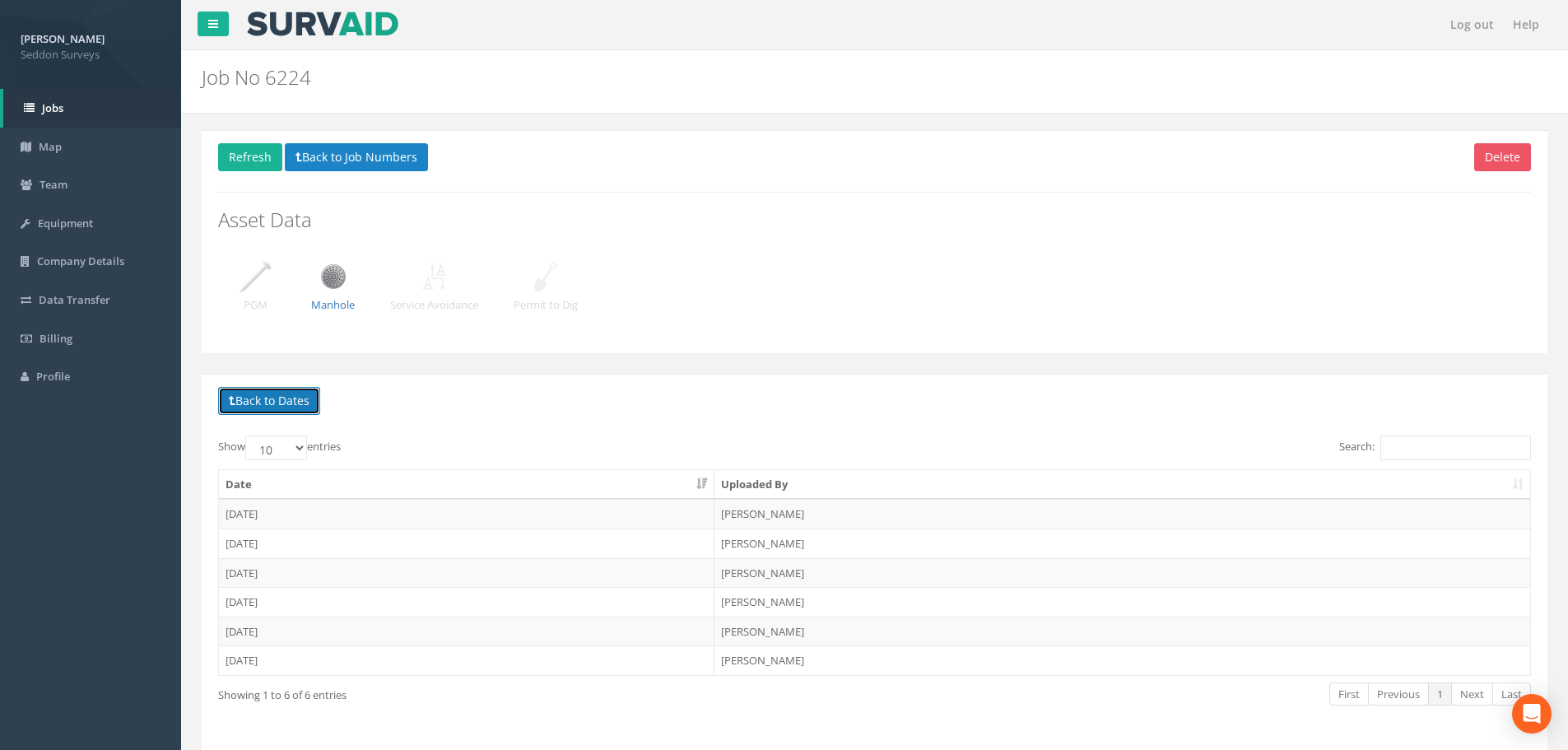
click at [272, 410] on button "Back to Dates" at bounding box center [270, 401] width 102 height 28
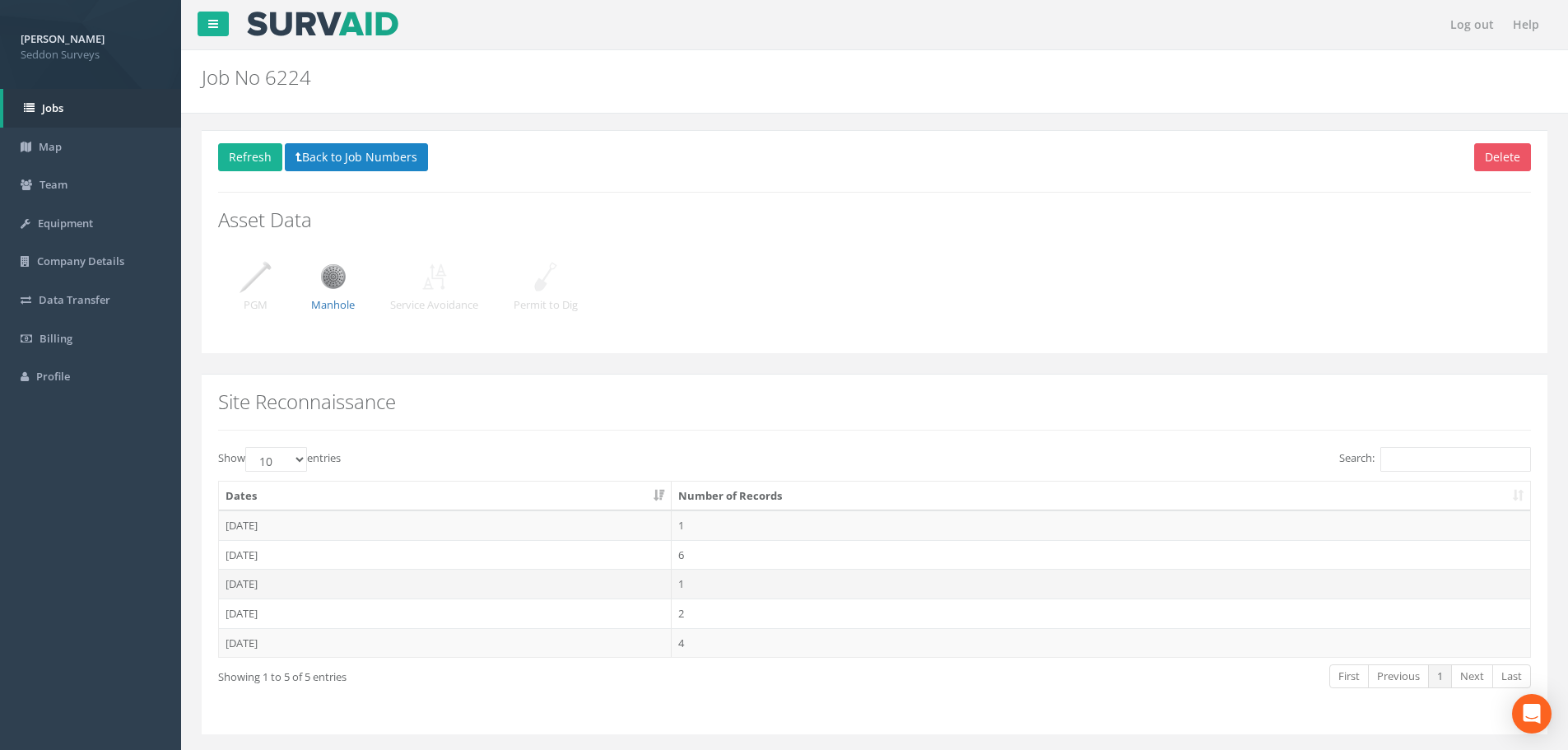
click at [261, 584] on td "[DATE]" at bounding box center [445, 584] width 453 height 30
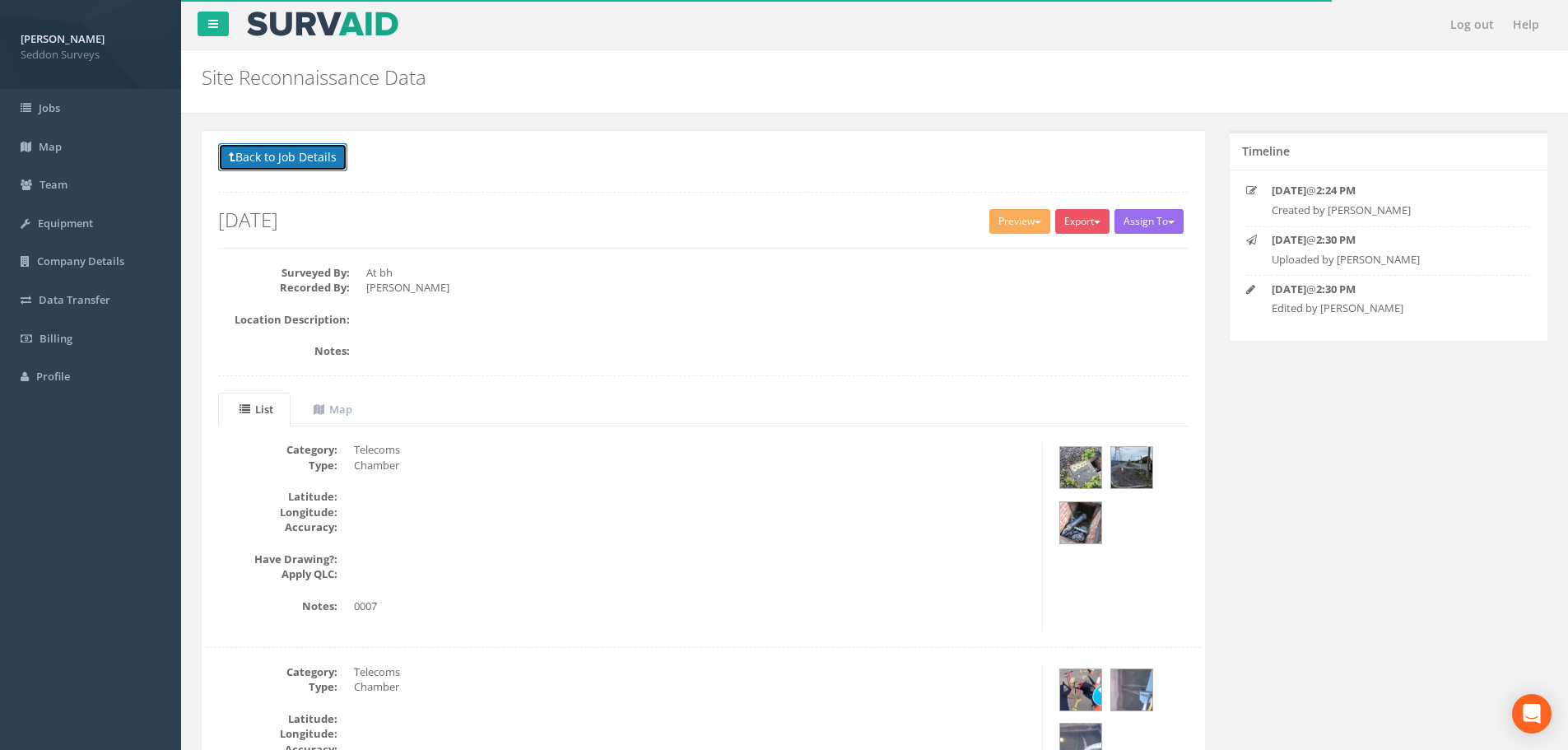
click at [309, 168] on button "Back to Job Details" at bounding box center [282, 157] width 129 height 28
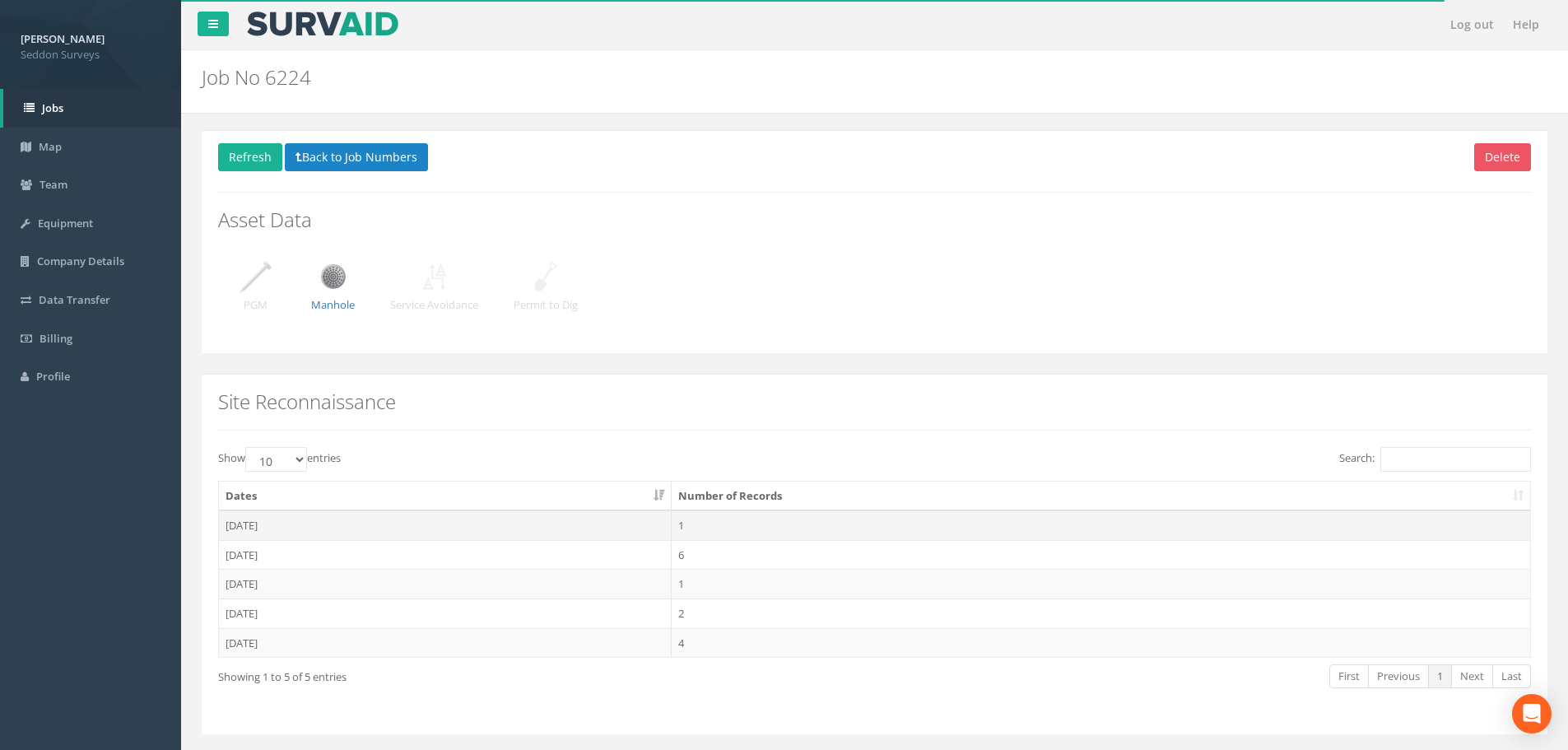
click at [283, 524] on td "[DATE]" at bounding box center [445, 525] width 453 height 30
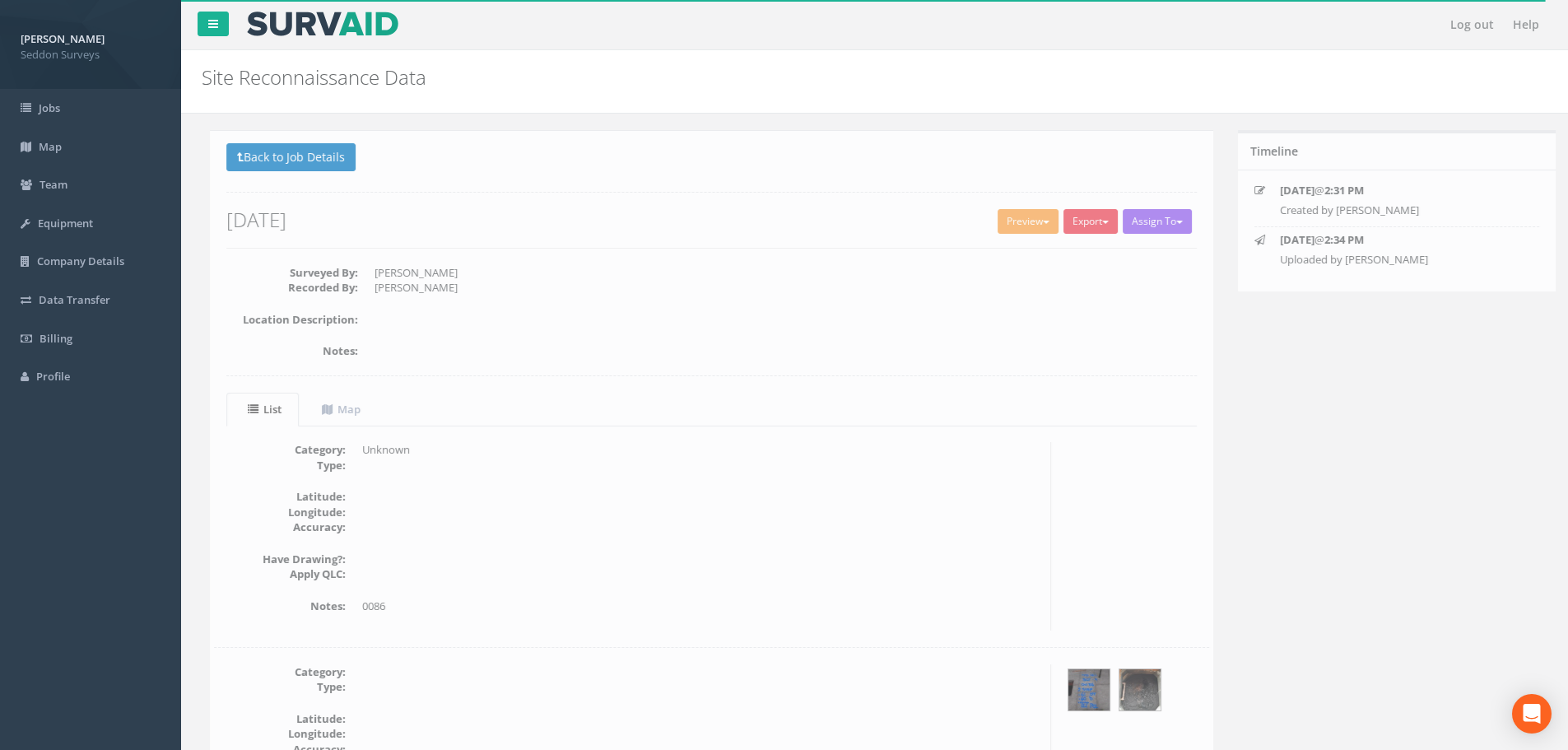
click at [283, 176] on p "Back to Job Details" at bounding box center [704, 160] width 971 height 32
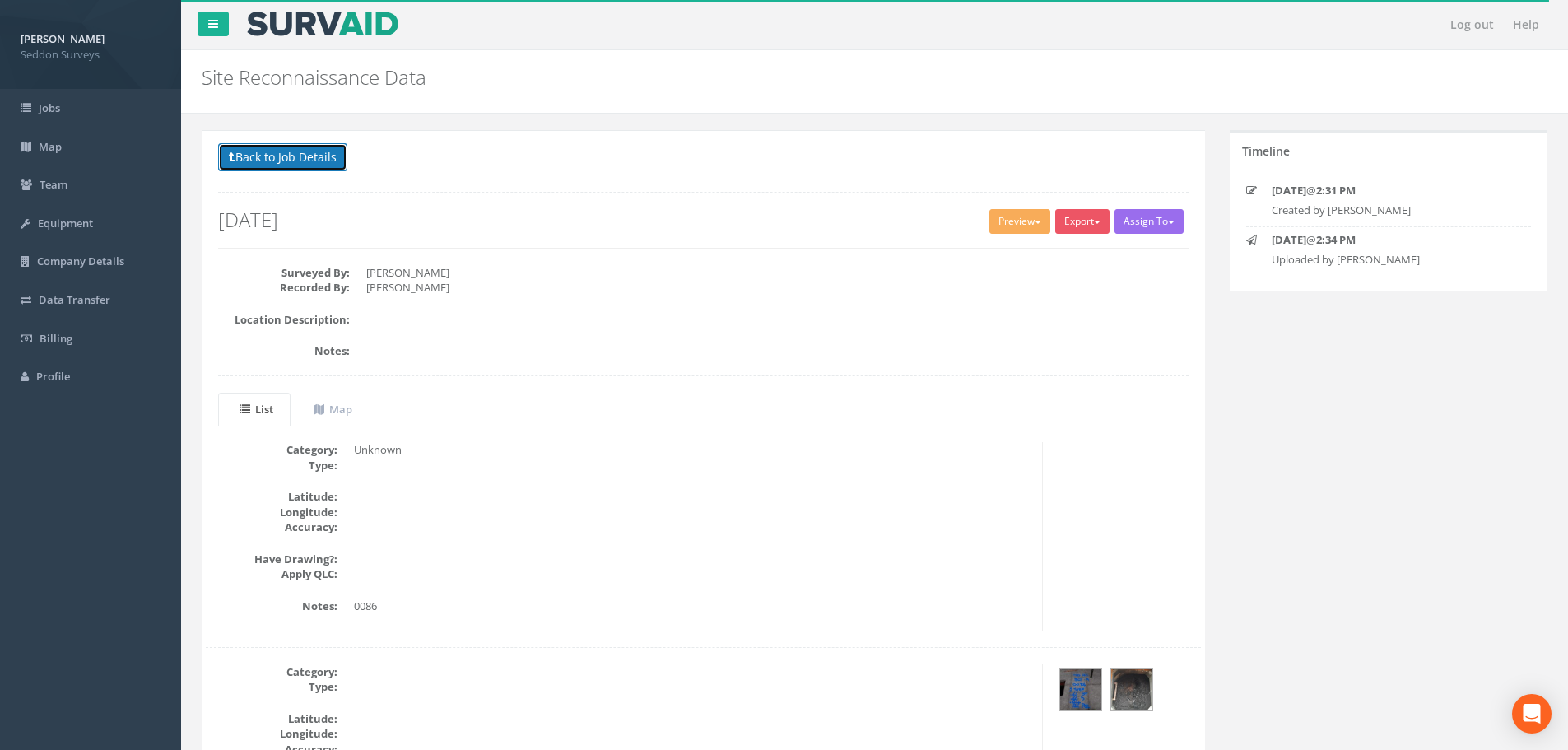
click at [282, 160] on button "Back to Job Details" at bounding box center [282, 157] width 129 height 28
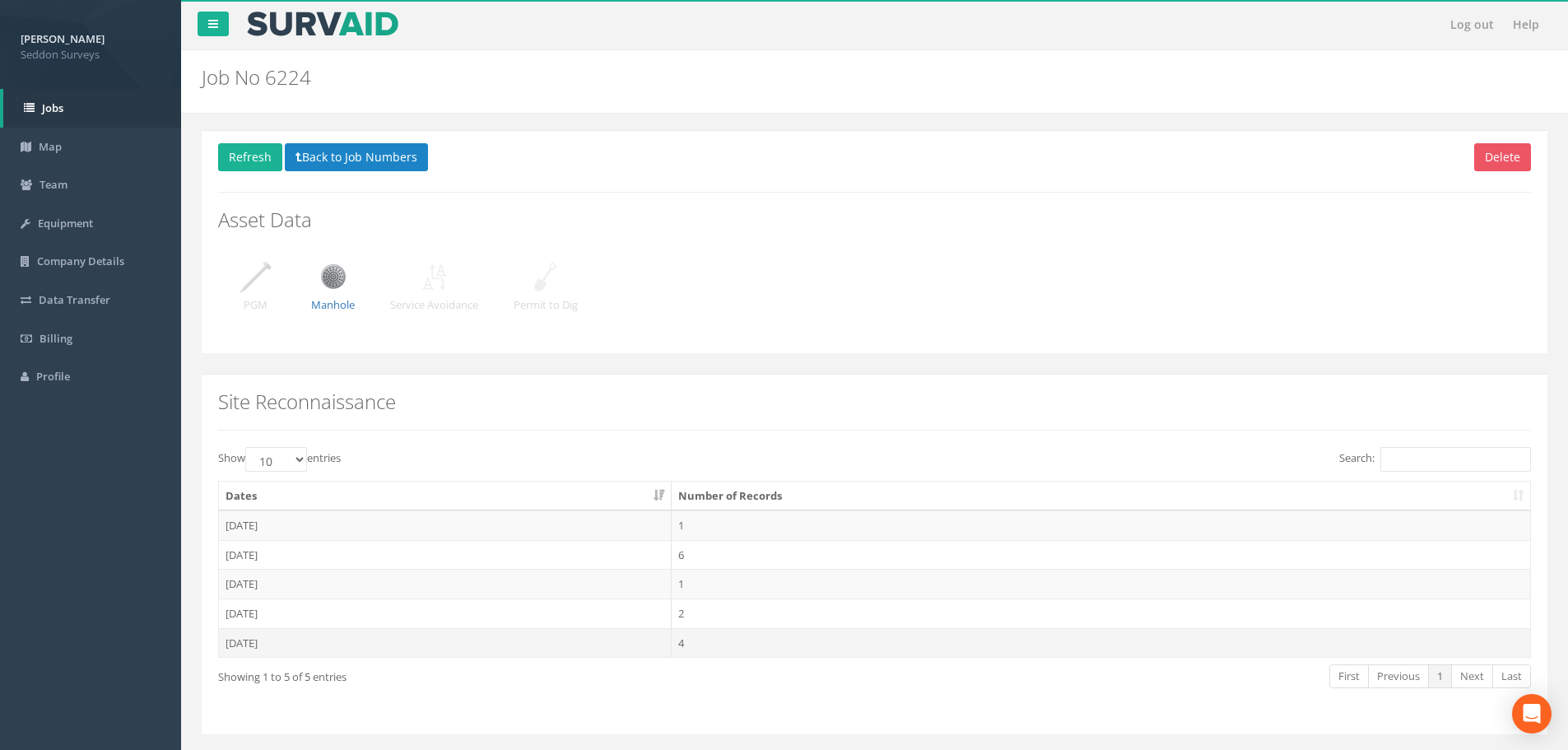
click at [256, 647] on td "[DATE]" at bounding box center [445, 642] width 453 height 30
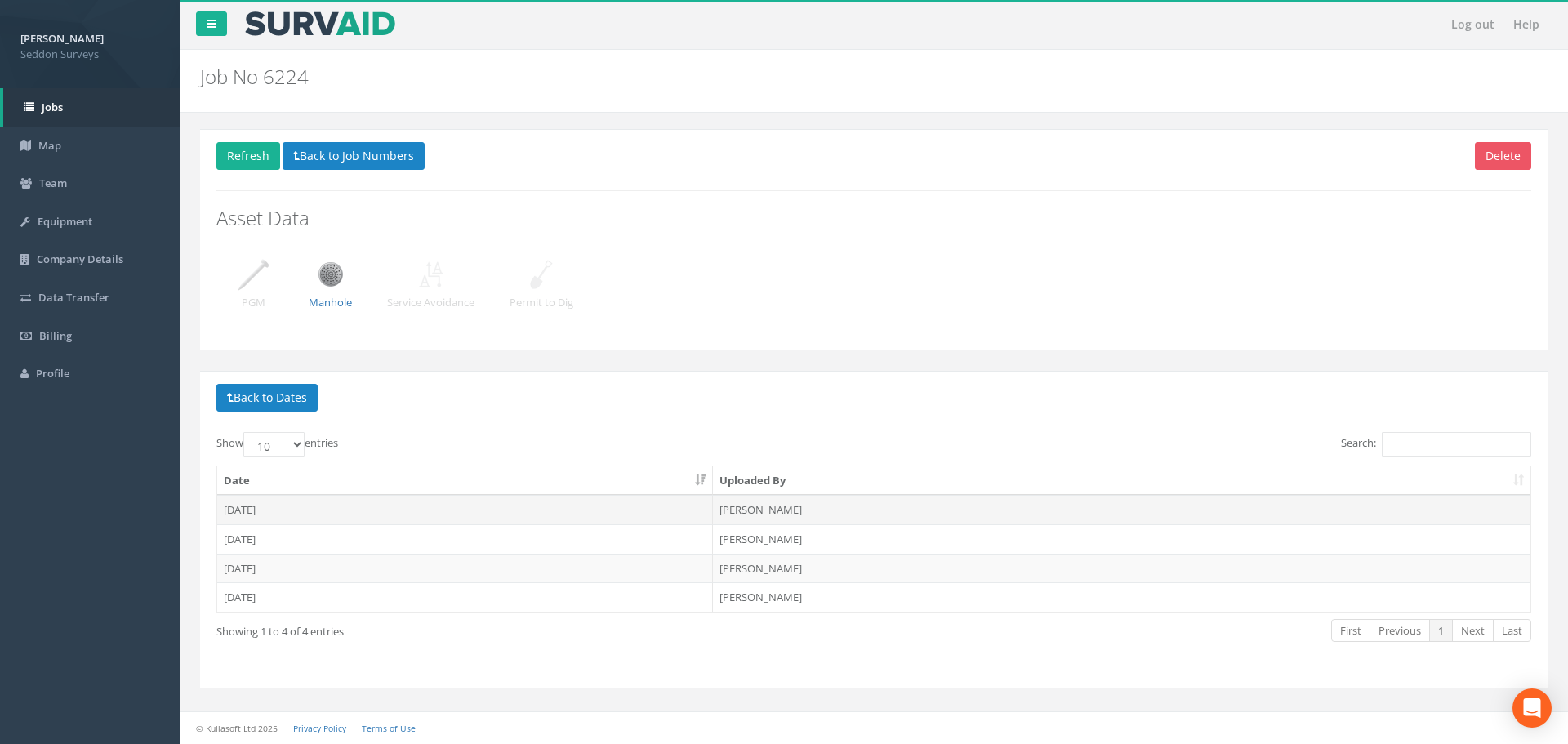
click at [260, 515] on td "[DATE]" at bounding box center [465, 510] width 496 height 30
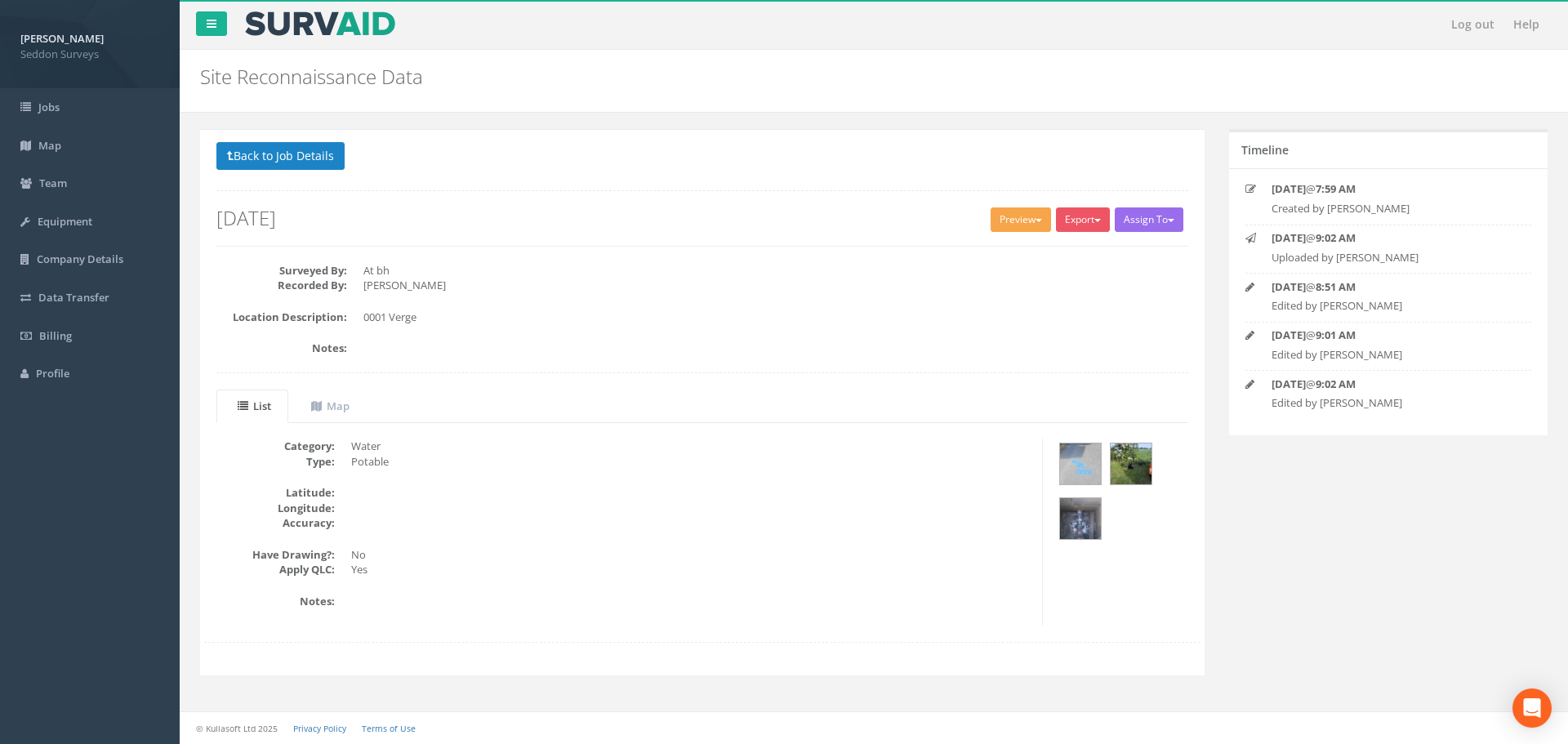
click at [1017, 227] on button "Preview" at bounding box center [1020, 219] width 60 height 25
click at [1010, 254] on link "SurvAid Standard" at bounding box center [990, 254] width 124 height 25
click at [1012, 227] on button "Preview" at bounding box center [1020, 219] width 60 height 25
click at [1009, 251] on link "SurvAid Standard" at bounding box center [990, 254] width 124 height 25
click at [272, 148] on button "Back to Job Details" at bounding box center [280, 156] width 128 height 28
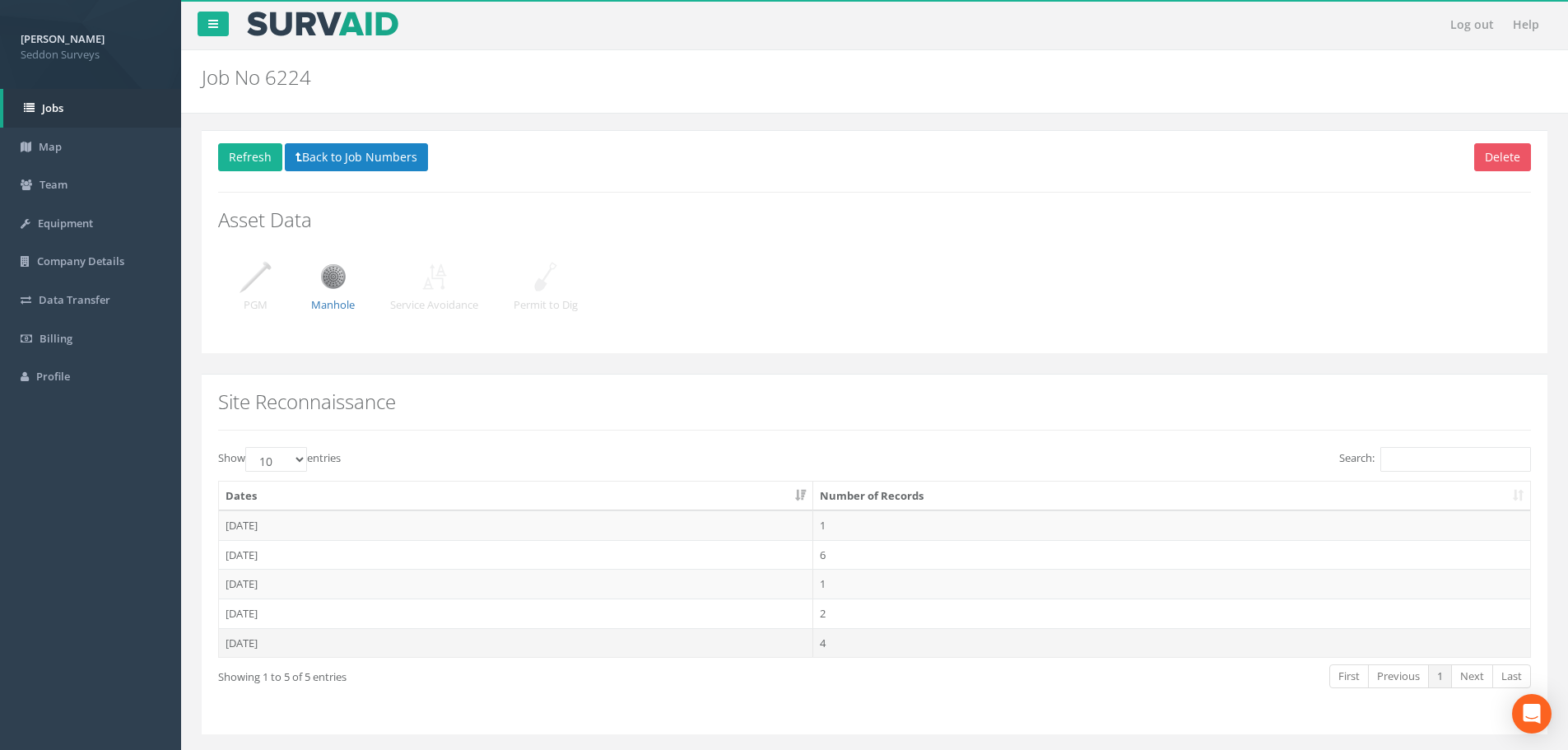
click at [249, 647] on td "[DATE]" at bounding box center [516, 642] width 595 height 30
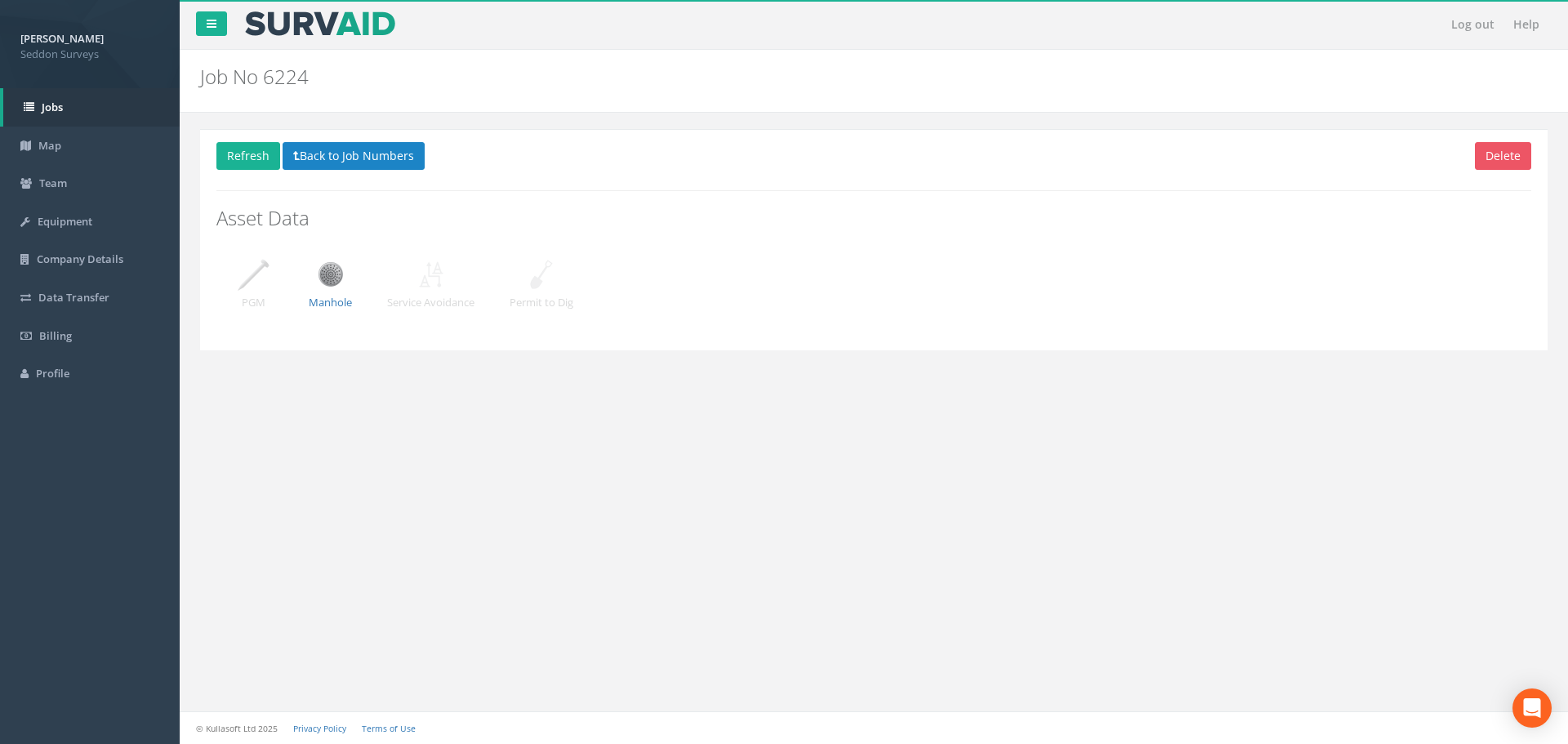
click at [263, 512] on td "[DATE]" at bounding box center [465, 510] width 496 height 30
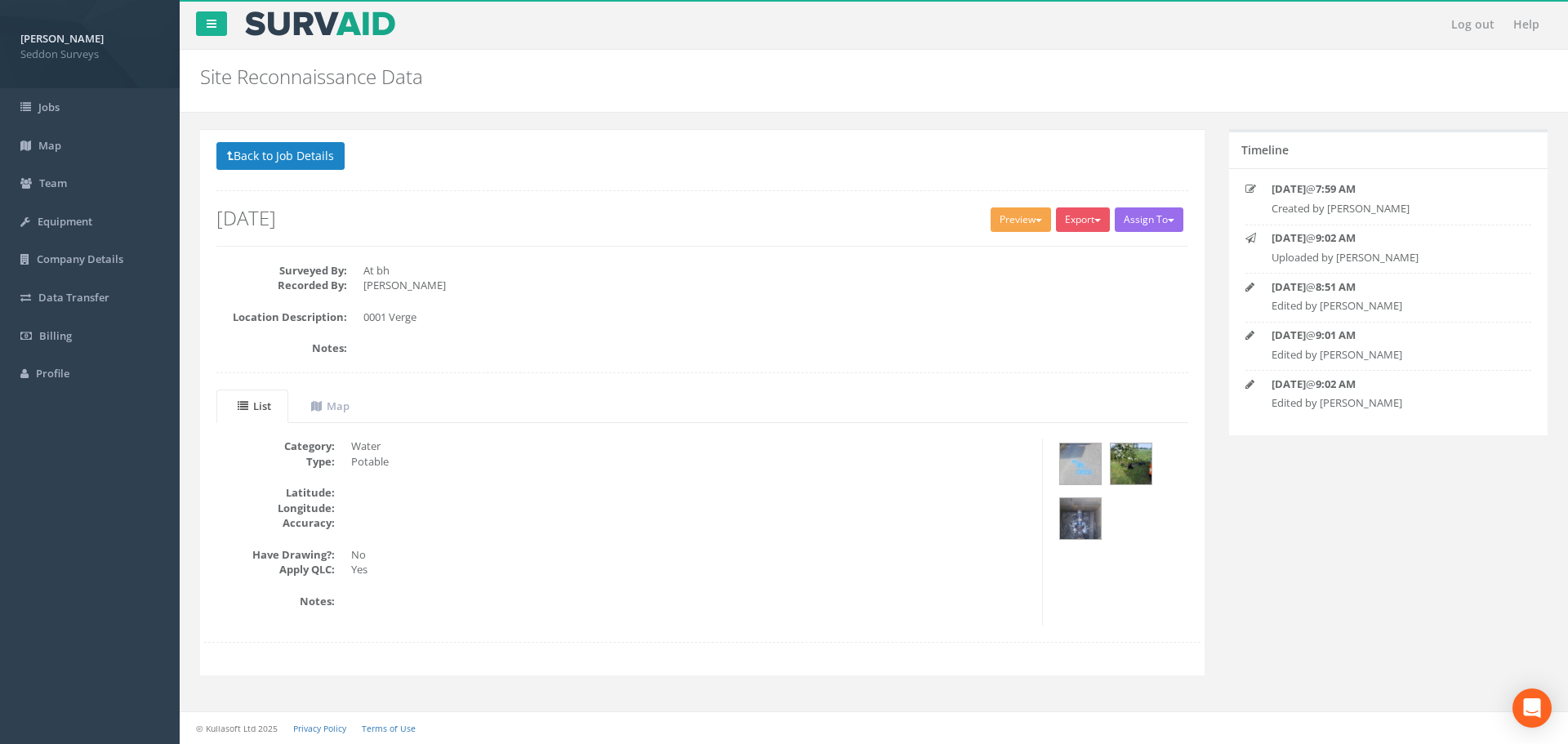
click at [1019, 226] on button "Preview" at bounding box center [1020, 219] width 60 height 25
click at [1008, 256] on link "SurvAid Standard" at bounding box center [990, 254] width 124 height 25
click at [248, 165] on button "Back to Job Details" at bounding box center [280, 156] width 128 height 28
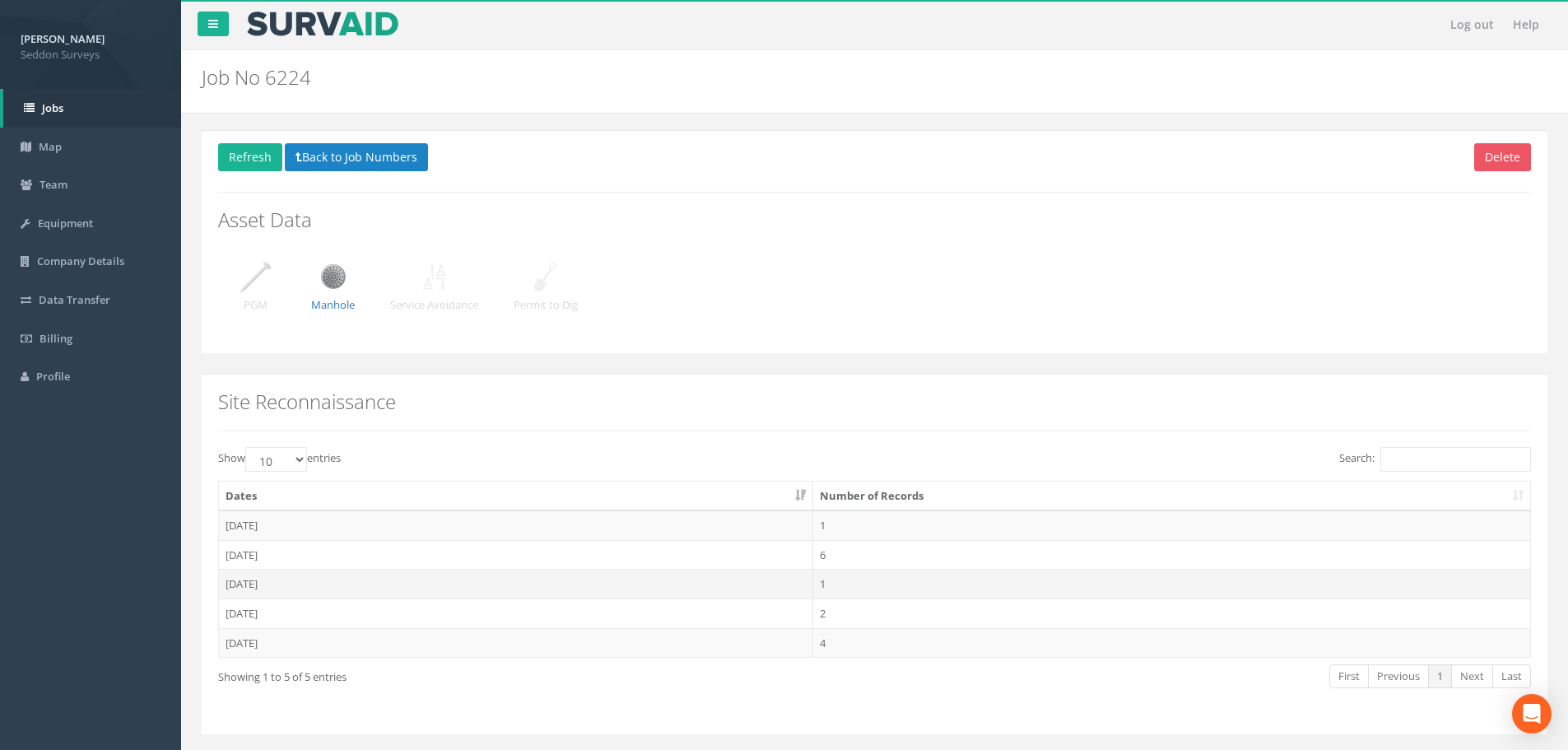
click at [265, 586] on td "[DATE]" at bounding box center [516, 584] width 595 height 30
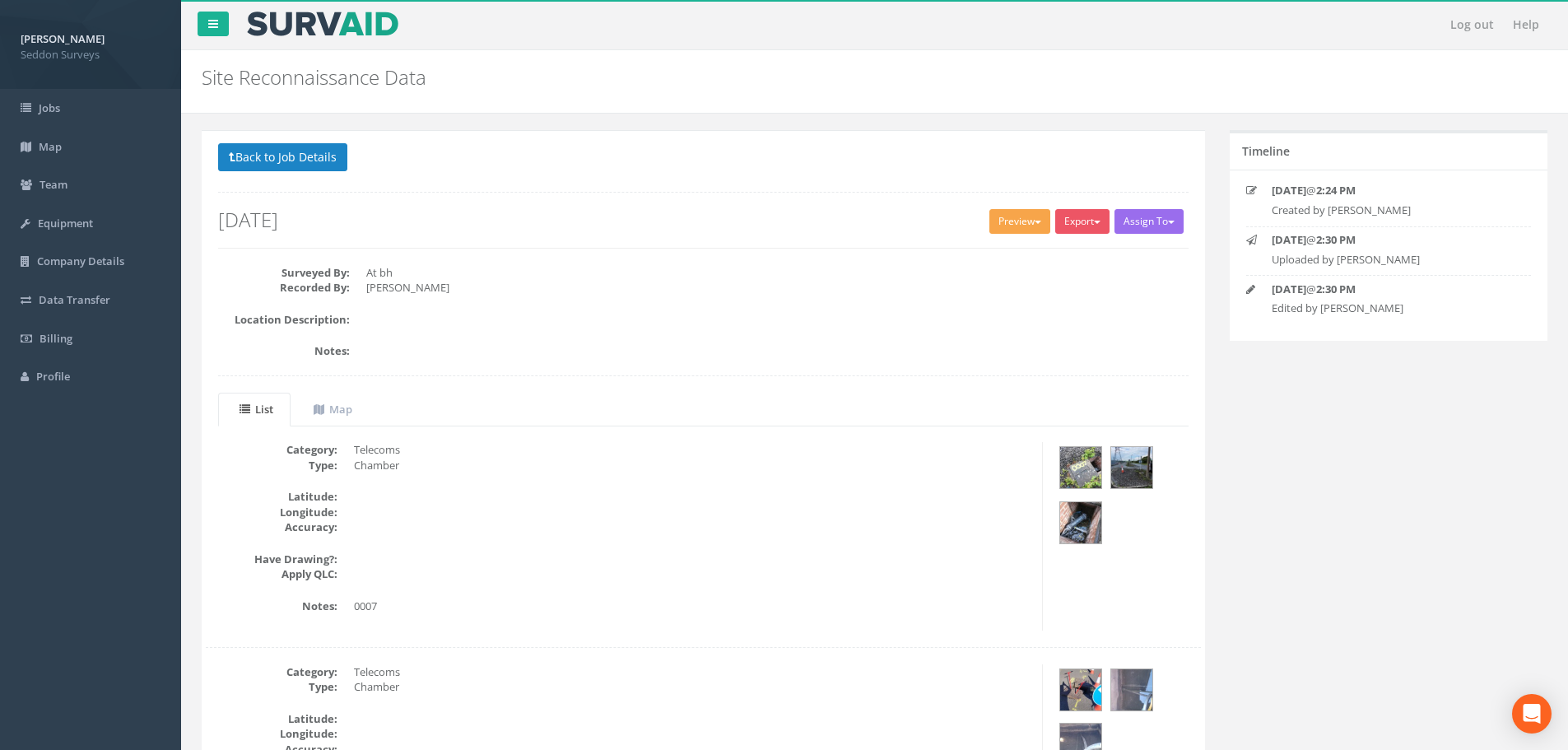
click at [1004, 229] on button "Preview" at bounding box center [1019, 221] width 61 height 25
click at [990, 253] on link "SurvAid Standard" at bounding box center [989, 256] width 125 height 26
click at [298, 162] on button "Back to Job Details" at bounding box center [282, 157] width 129 height 28
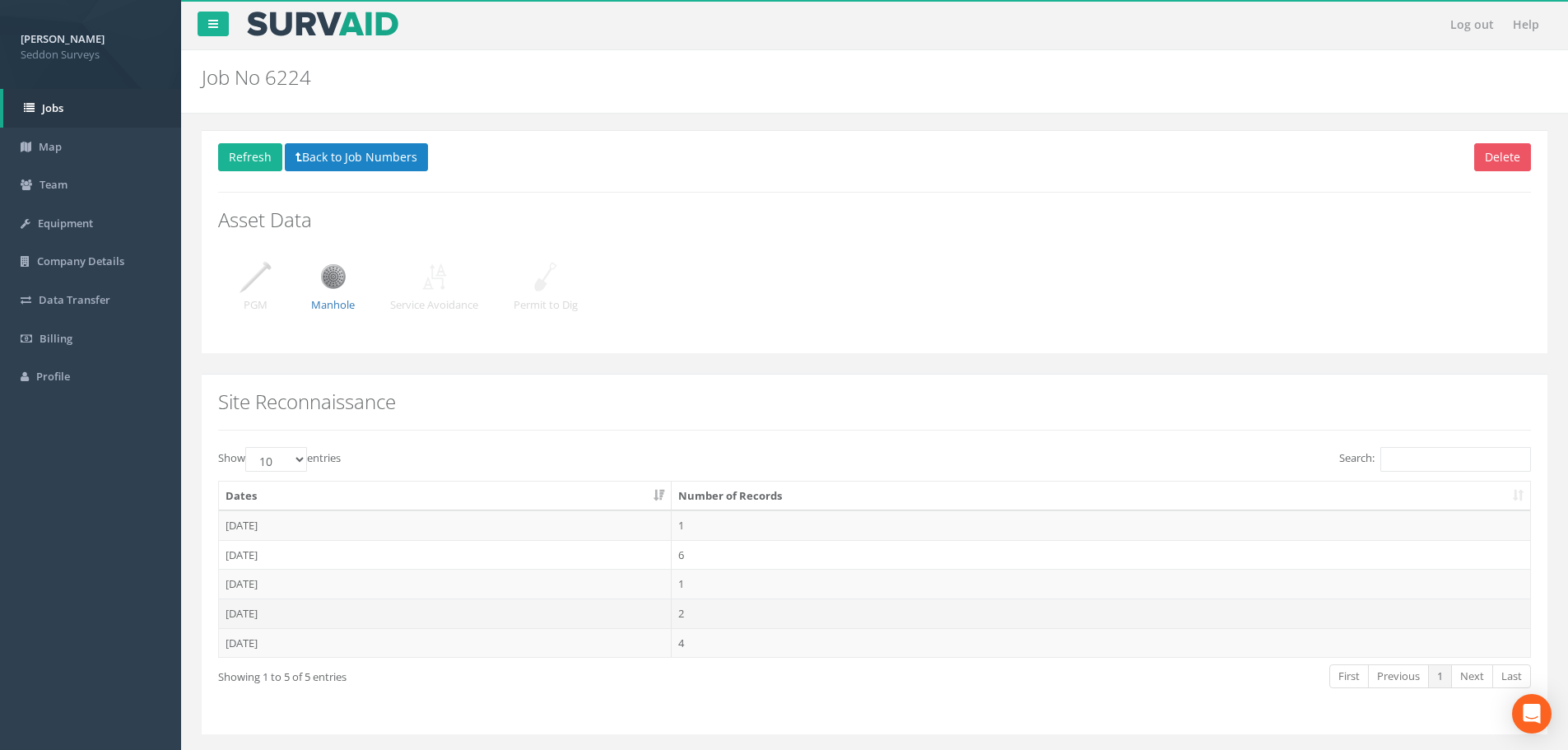
click at [245, 609] on td "[DATE]" at bounding box center [445, 613] width 453 height 30
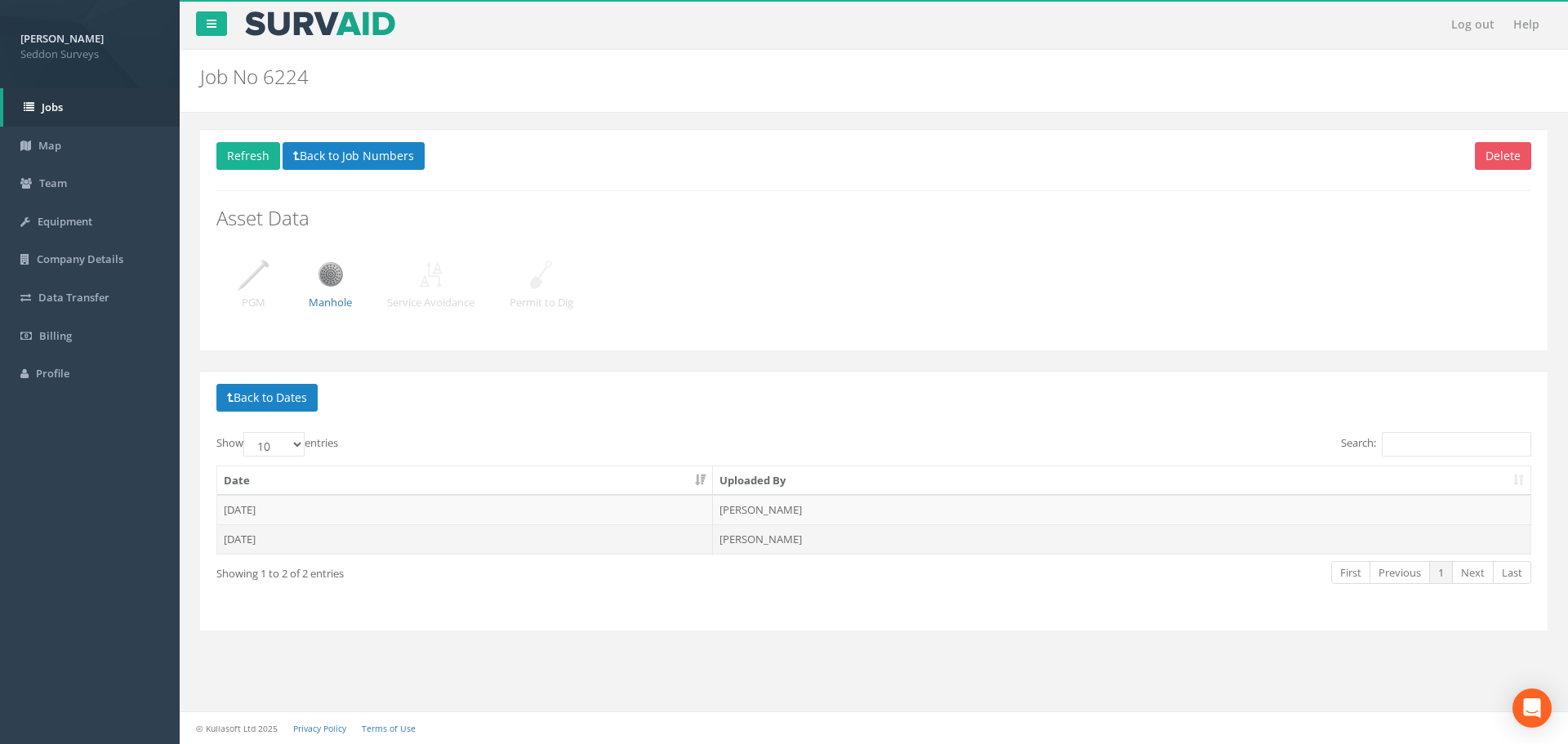
click at [255, 543] on td "[DATE]" at bounding box center [465, 538] width 496 height 30
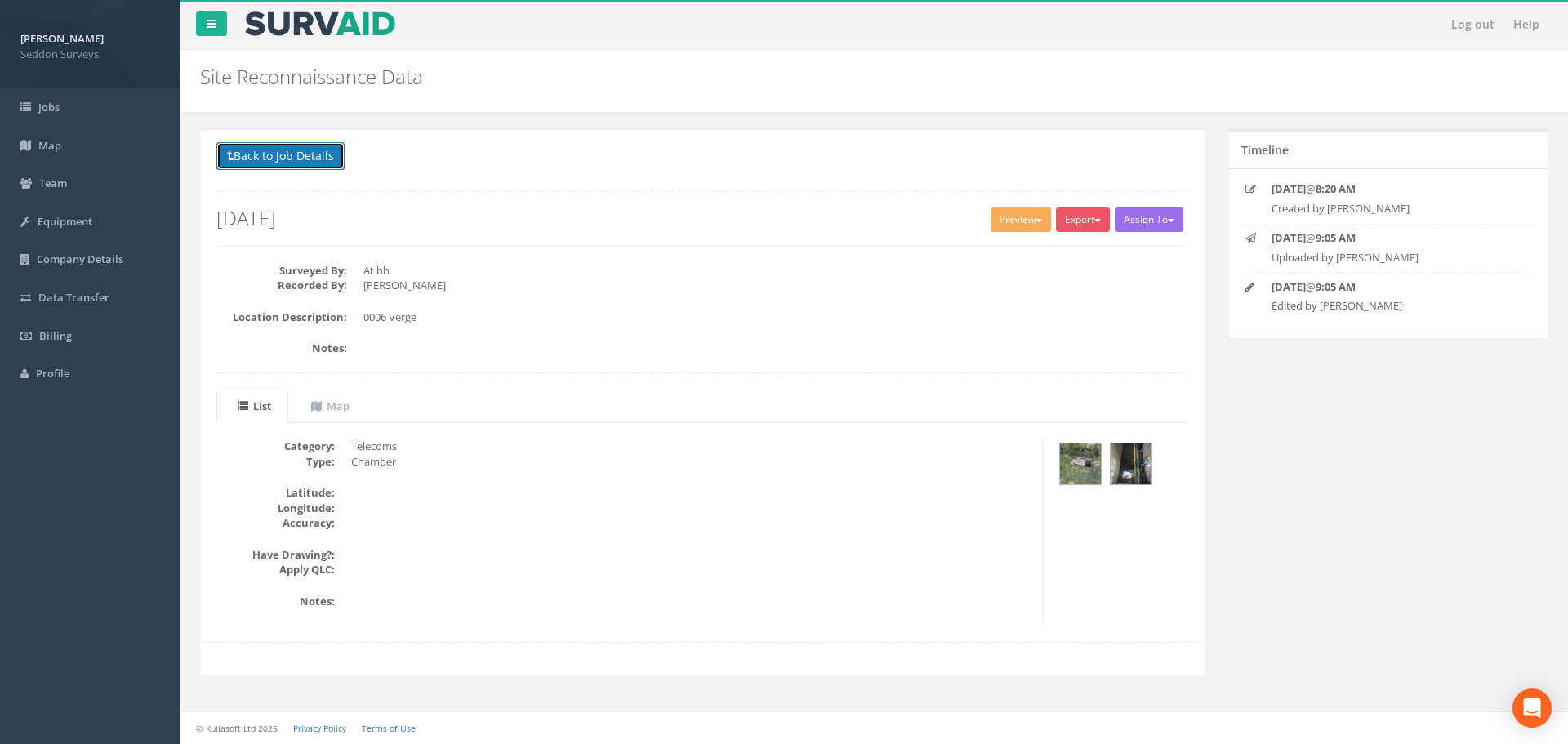
click at [263, 159] on button "Back to Job Details" at bounding box center [280, 156] width 128 height 28
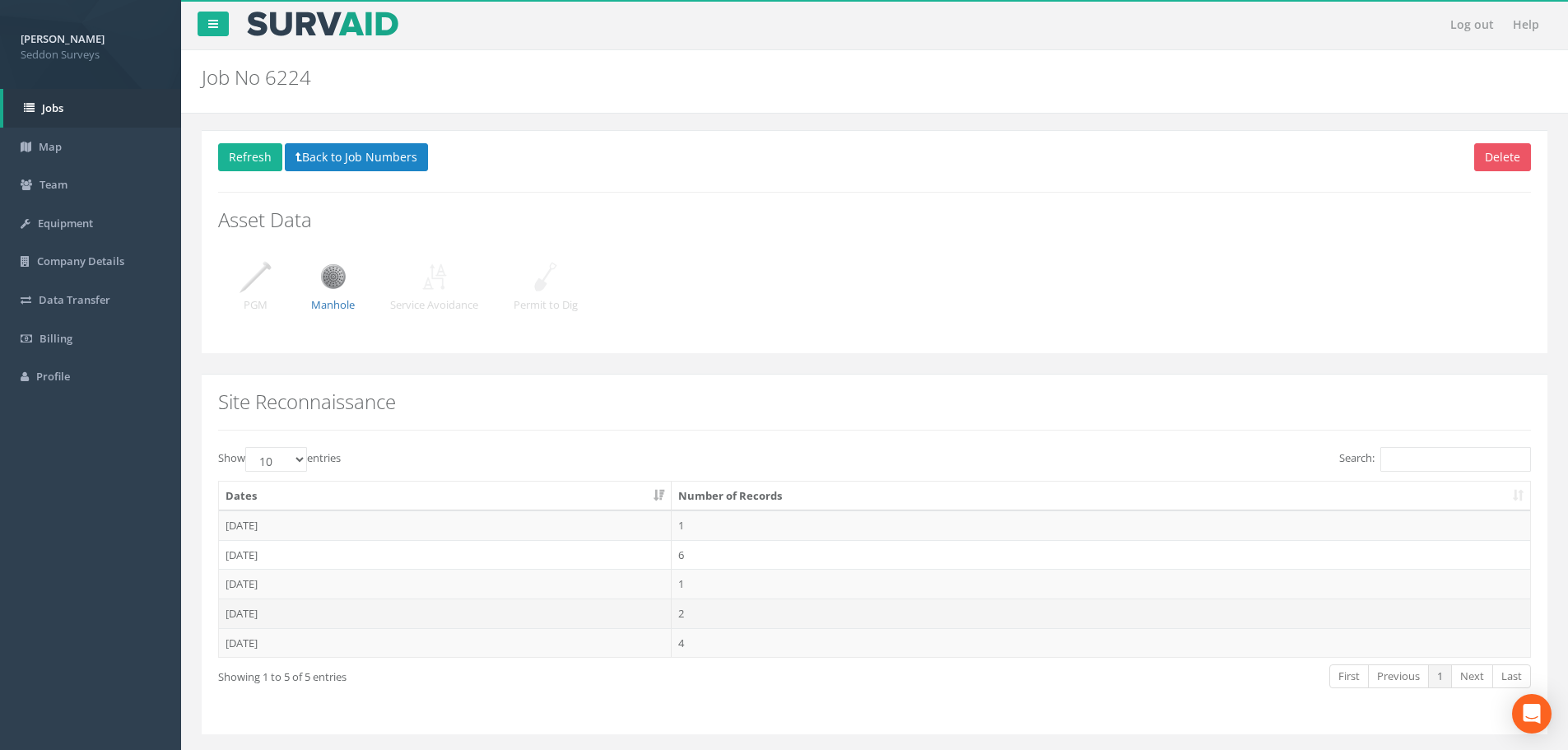
click at [275, 609] on td "[DATE]" at bounding box center [445, 613] width 453 height 30
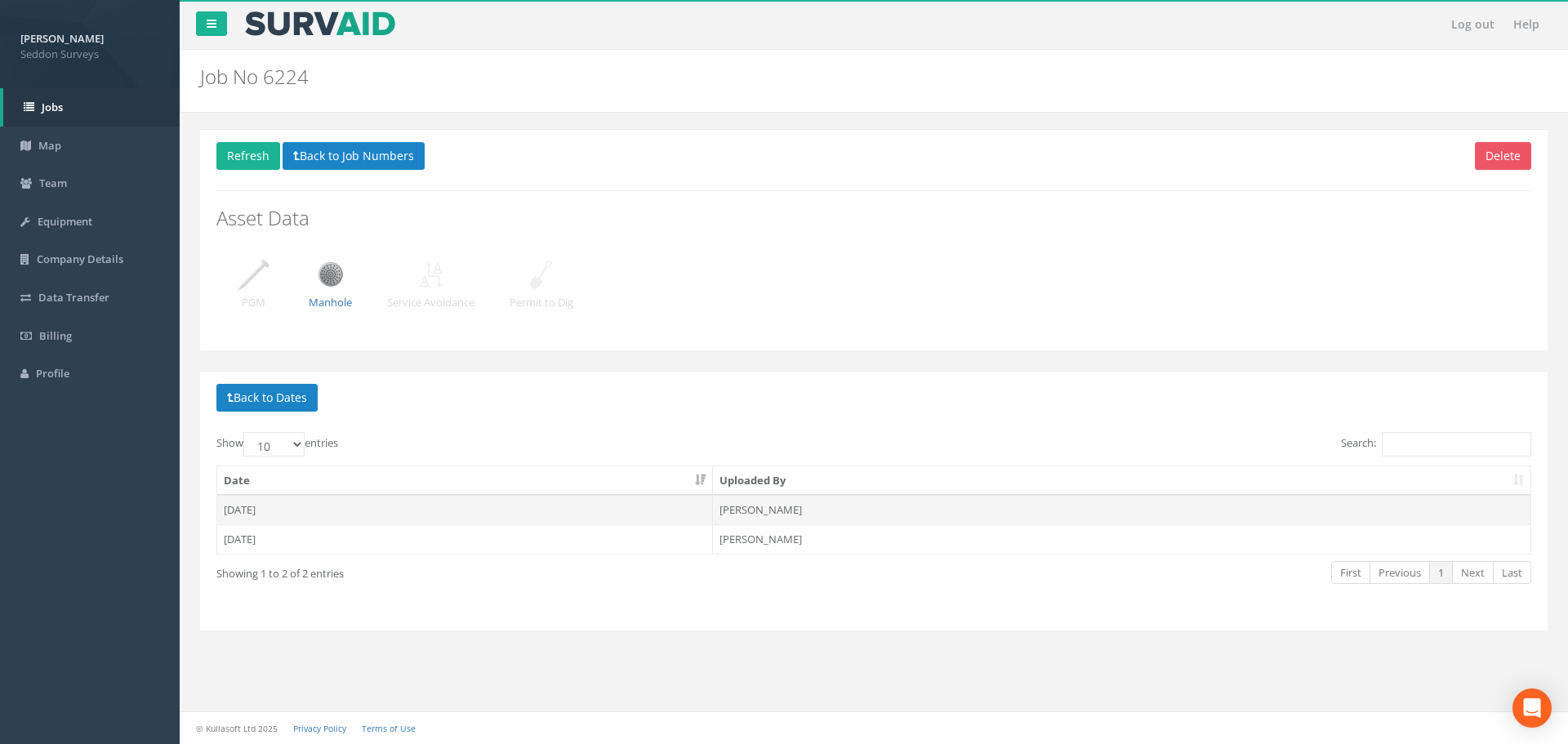
click at [257, 504] on td "[DATE]" at bounding box center [465, 510] width 496 height 30
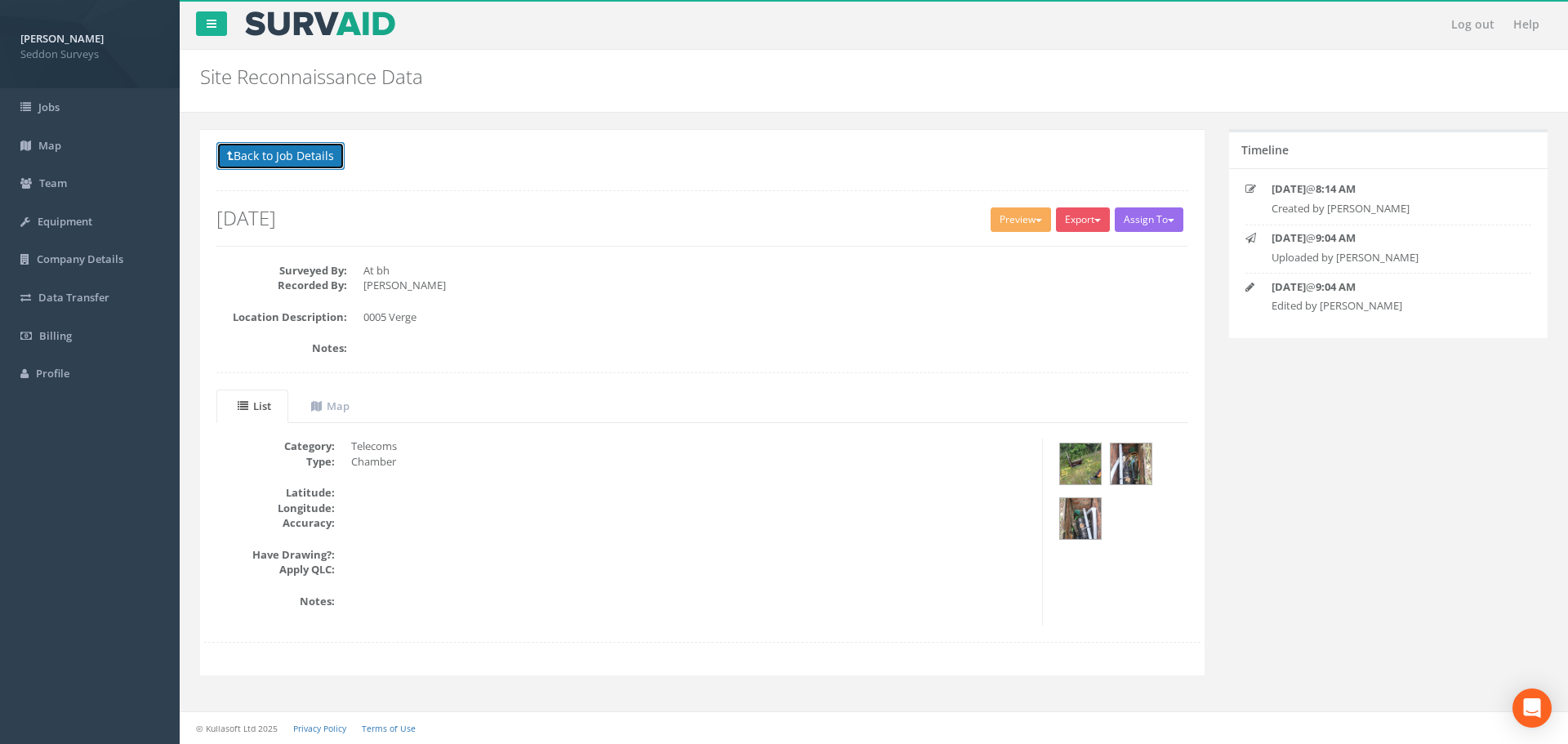
click at [307, 160] on button "Back to Job Details" at bounding box center [280, 156] width 128 height 28
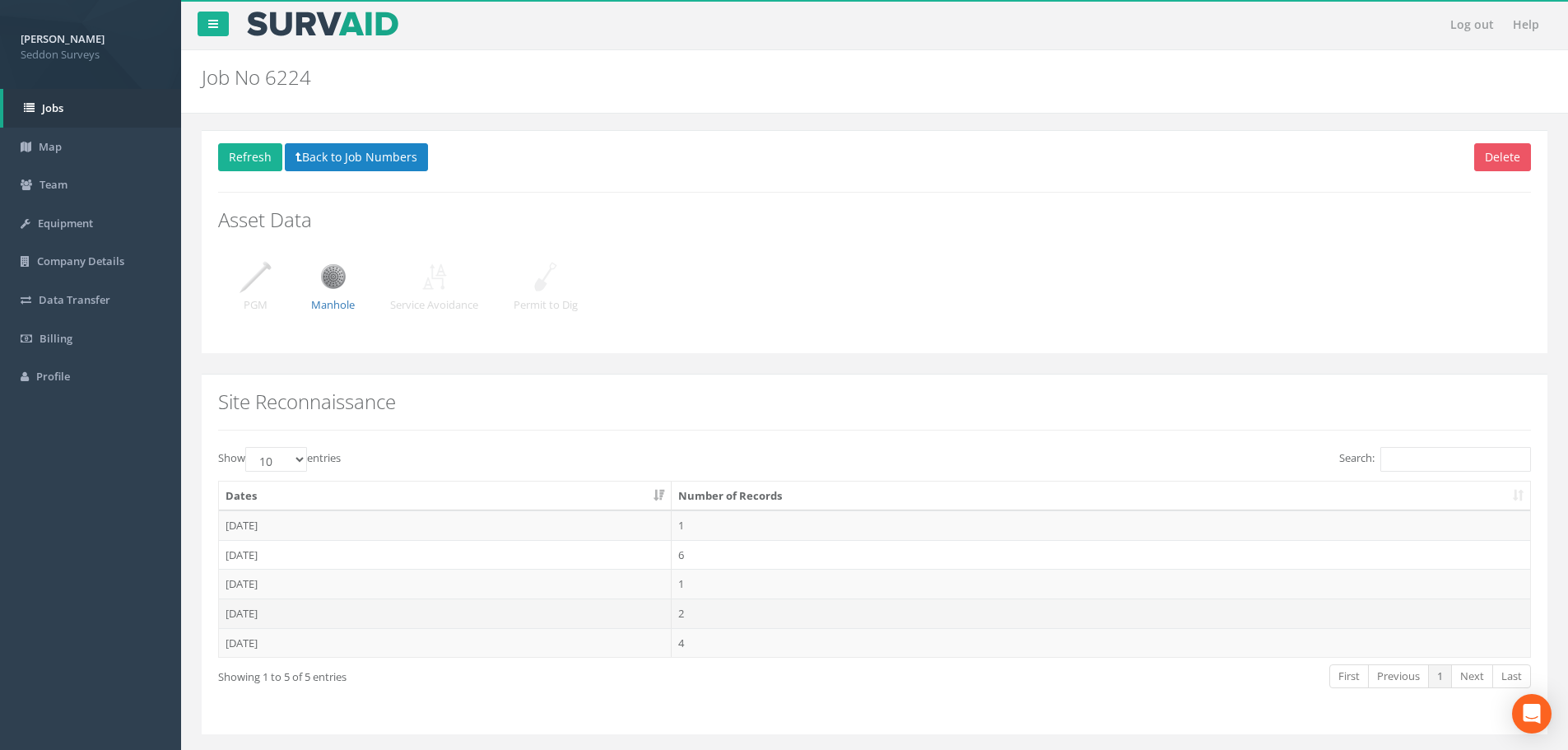
click at [276, 612] on td "[DATE]" at bounding box center [445, 613] width 453 height 30
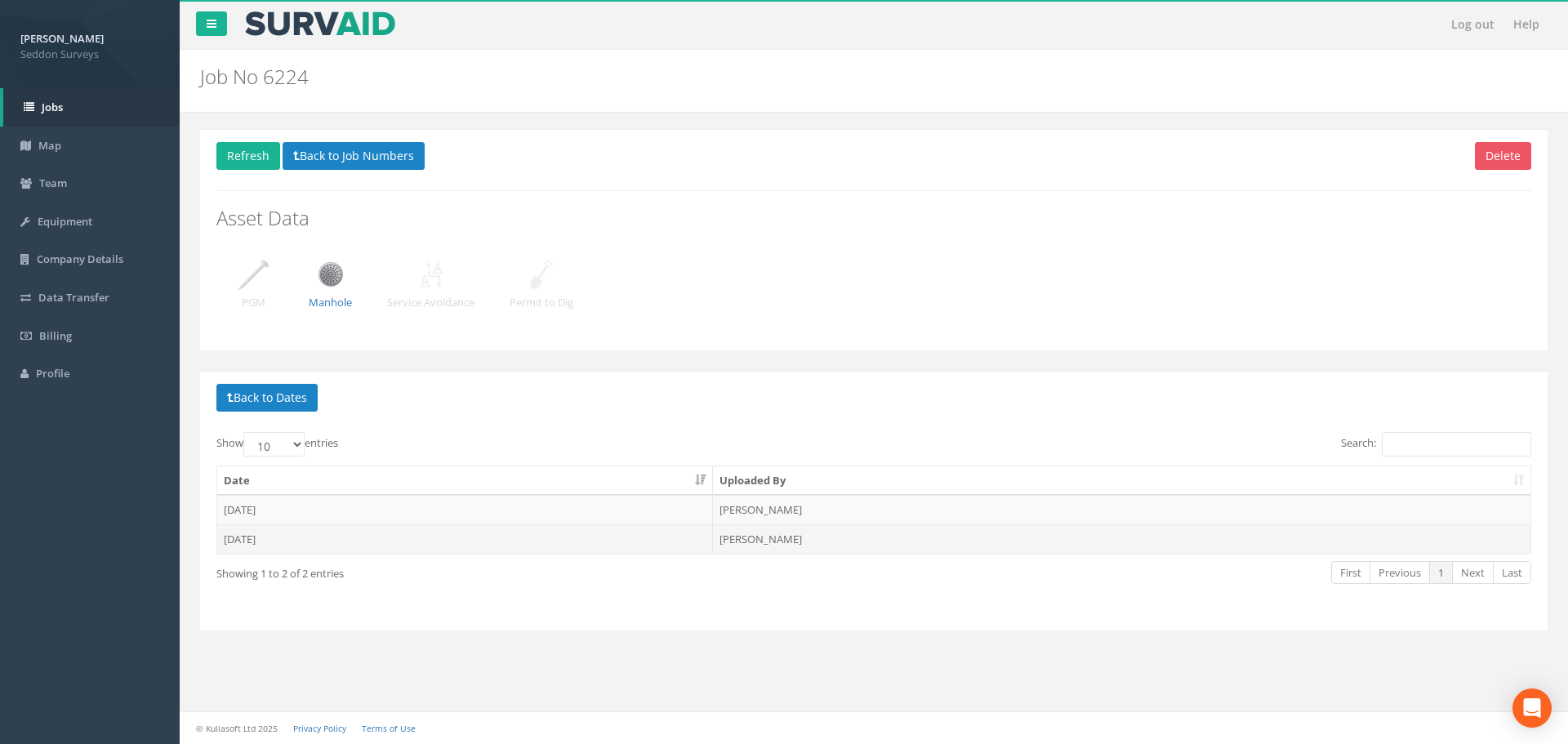
click at [261, 539] on td "[DATE]" at bounding box center [465, 538] width 496 height 30
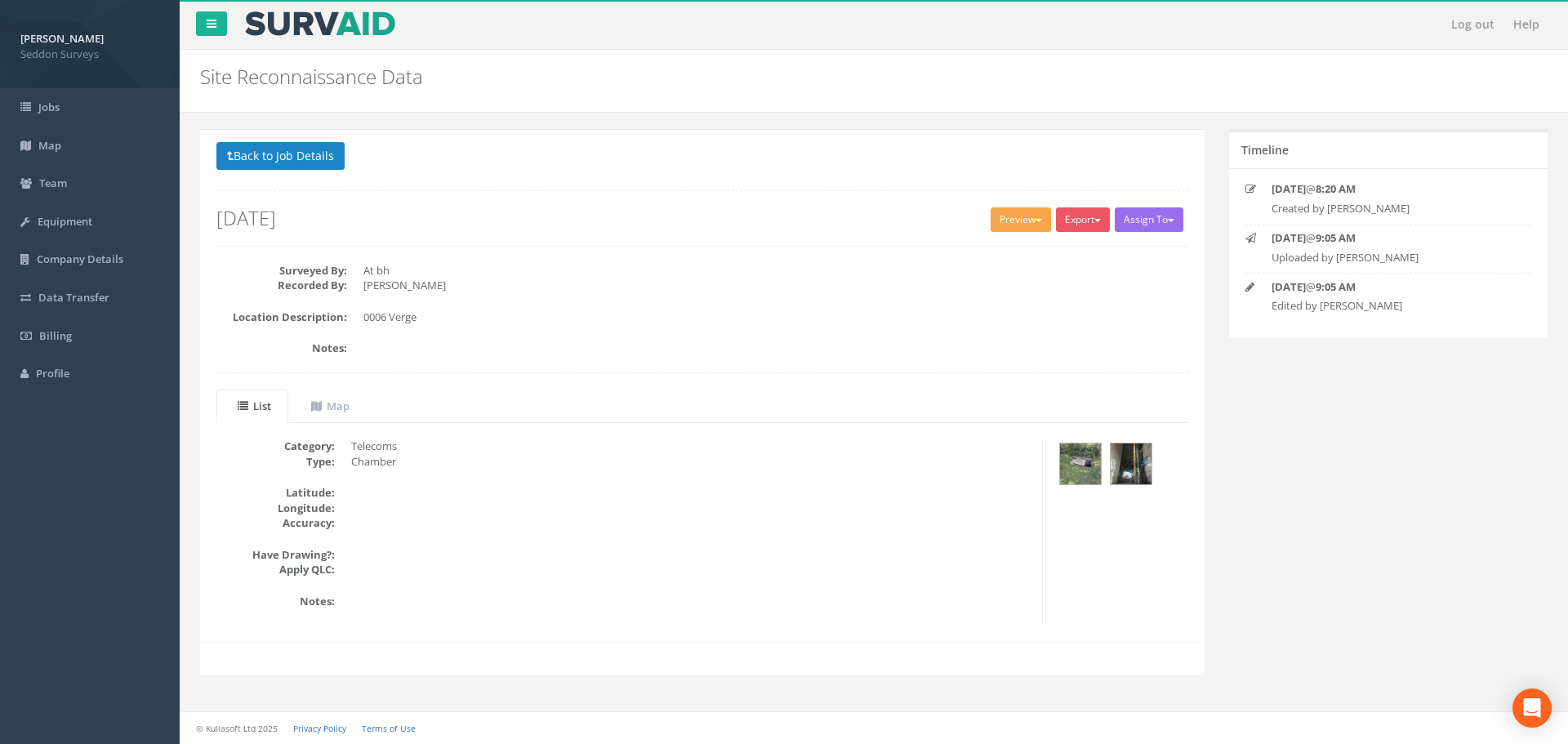
click at [1015, 220] on button "Preview" at bounding box center [1020, 219] width 60 height 25
click at [997, 251] on link "SurvAid Standard" at bounding box center [990, 254] width 124 height 25
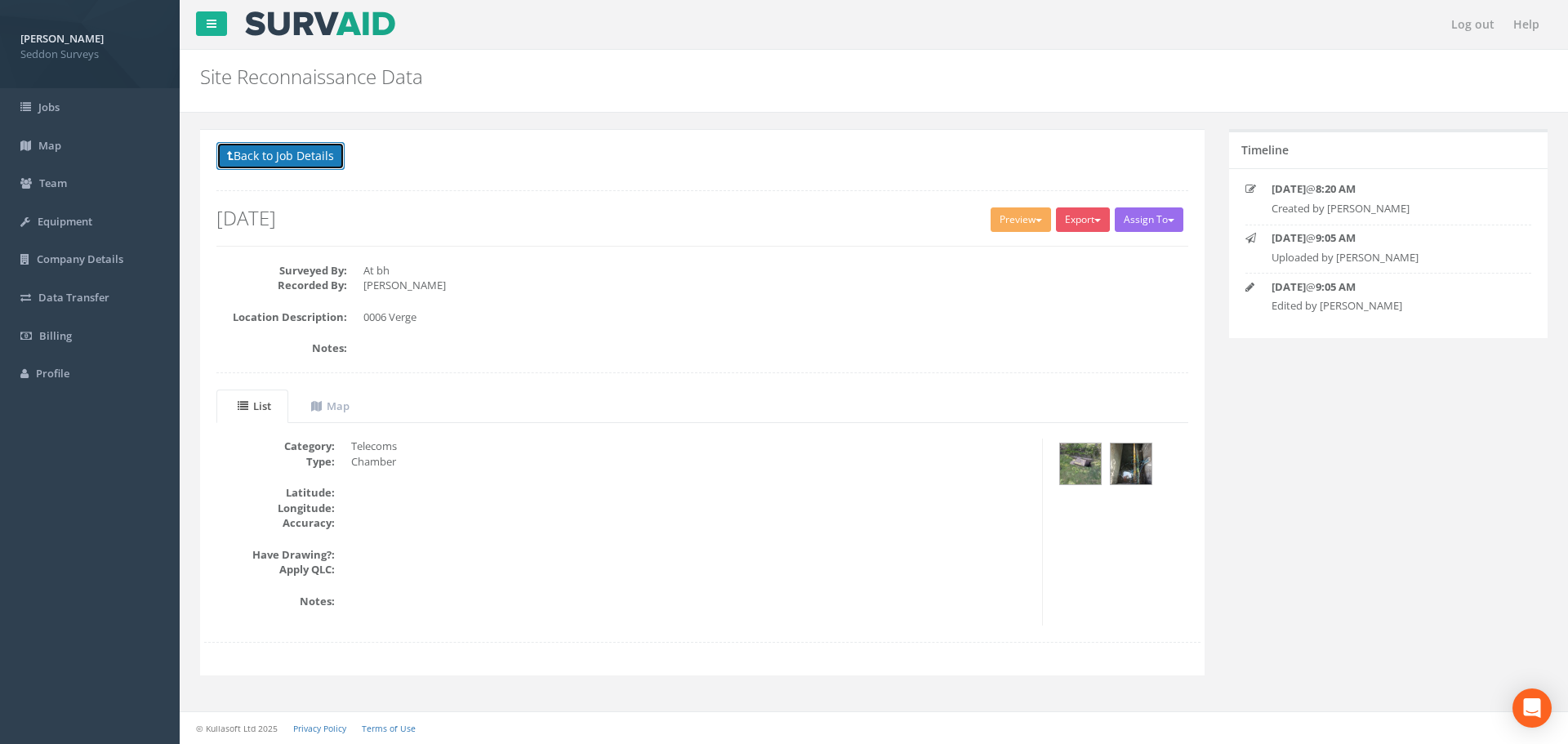
click at [247, 150] on button "Back to Job Details" at bounding box center [280, 156] width 128 height 28
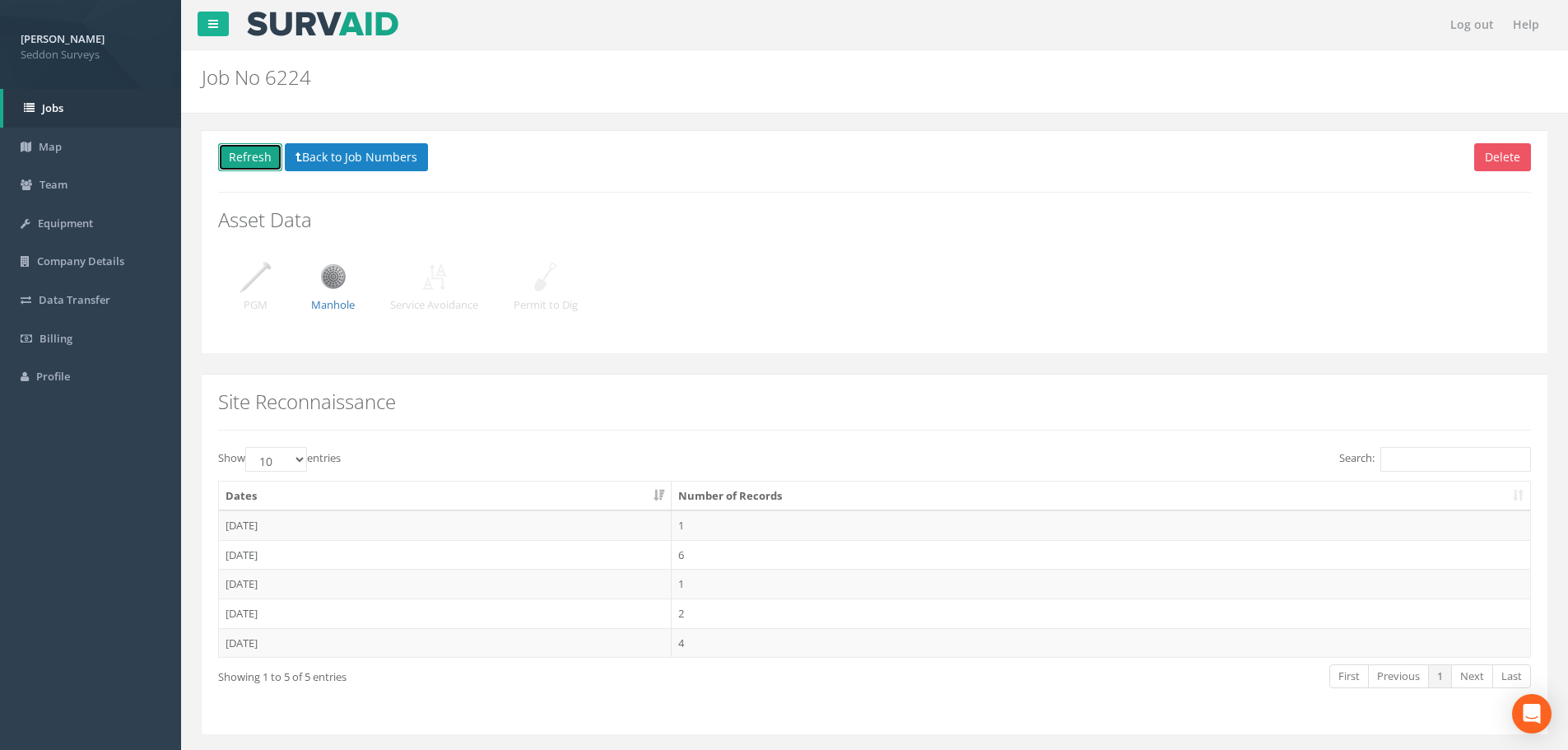
click at [249, 151] on button "Refresh" at bounding box center [250, 157] width 64 height 28
click at [300, 457] on select "10 25 50 100" at bounding box center [276, 459] width 61 height 25
click at [247, 447] on select "10 25 50 100" at bounding box center [276, 459] width 61 height 25
click at [291, 465] on select "10 25 50 100" at bounding box center [276, 459] width 61 height 25
select select "10"
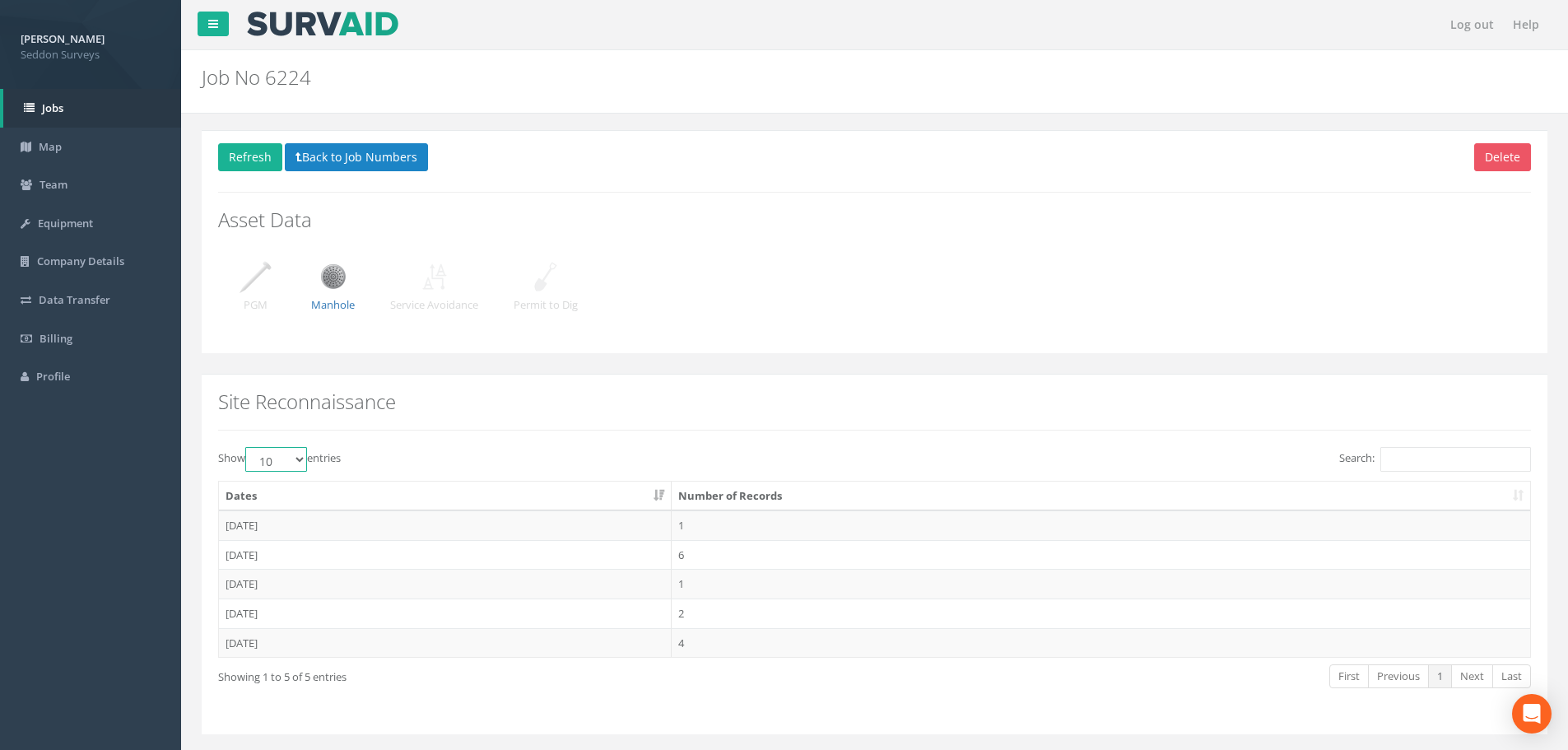
click at [247, 447] on select "10 25 50 100" at bounding box center [276, 459] width 61 height 25
click at [265, 645] on td "[DATE]" at bounding box center [445, 642] width 453 height 30
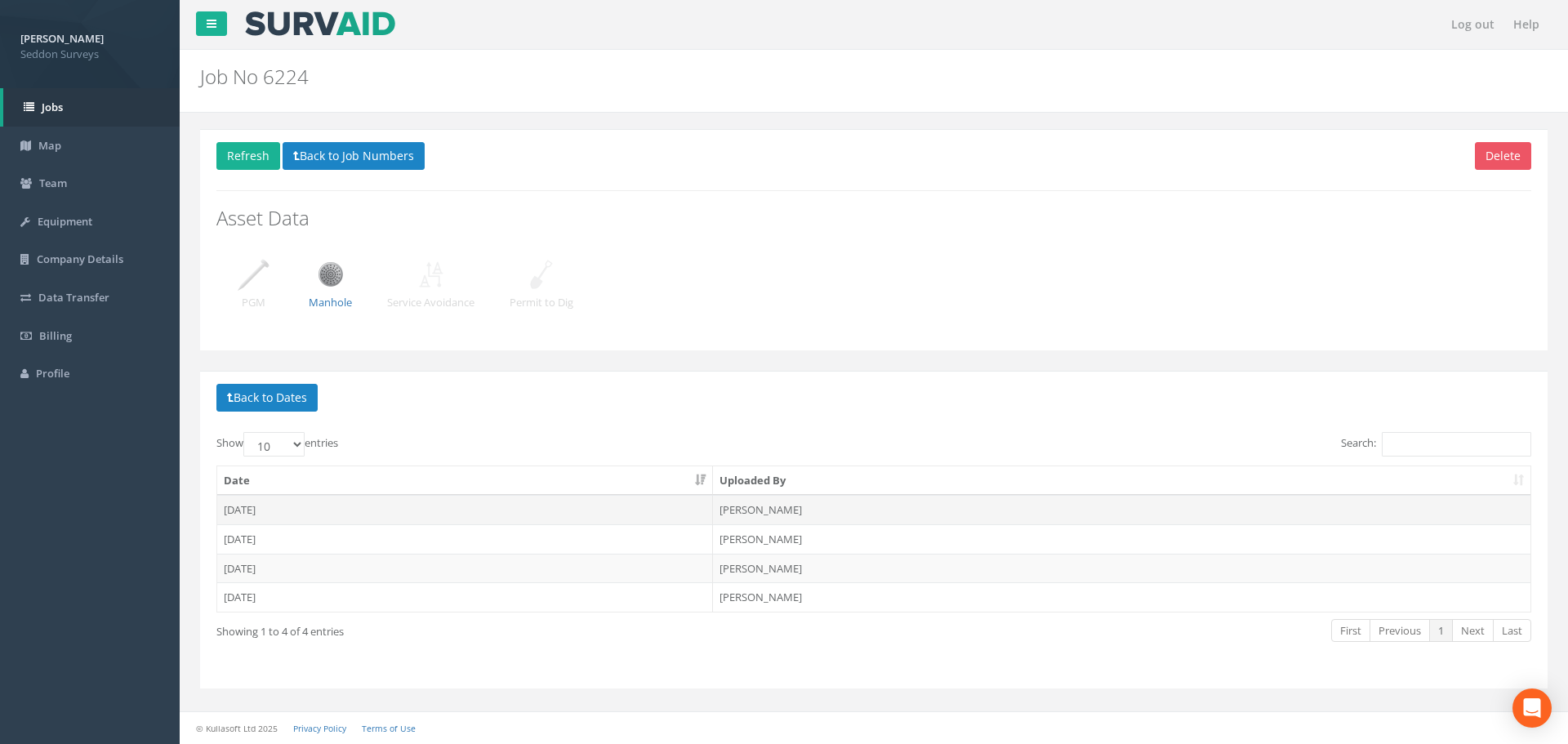
click at [245, 516] on td "[DATE]" at bounding box center [465, 510] width 496 height 30
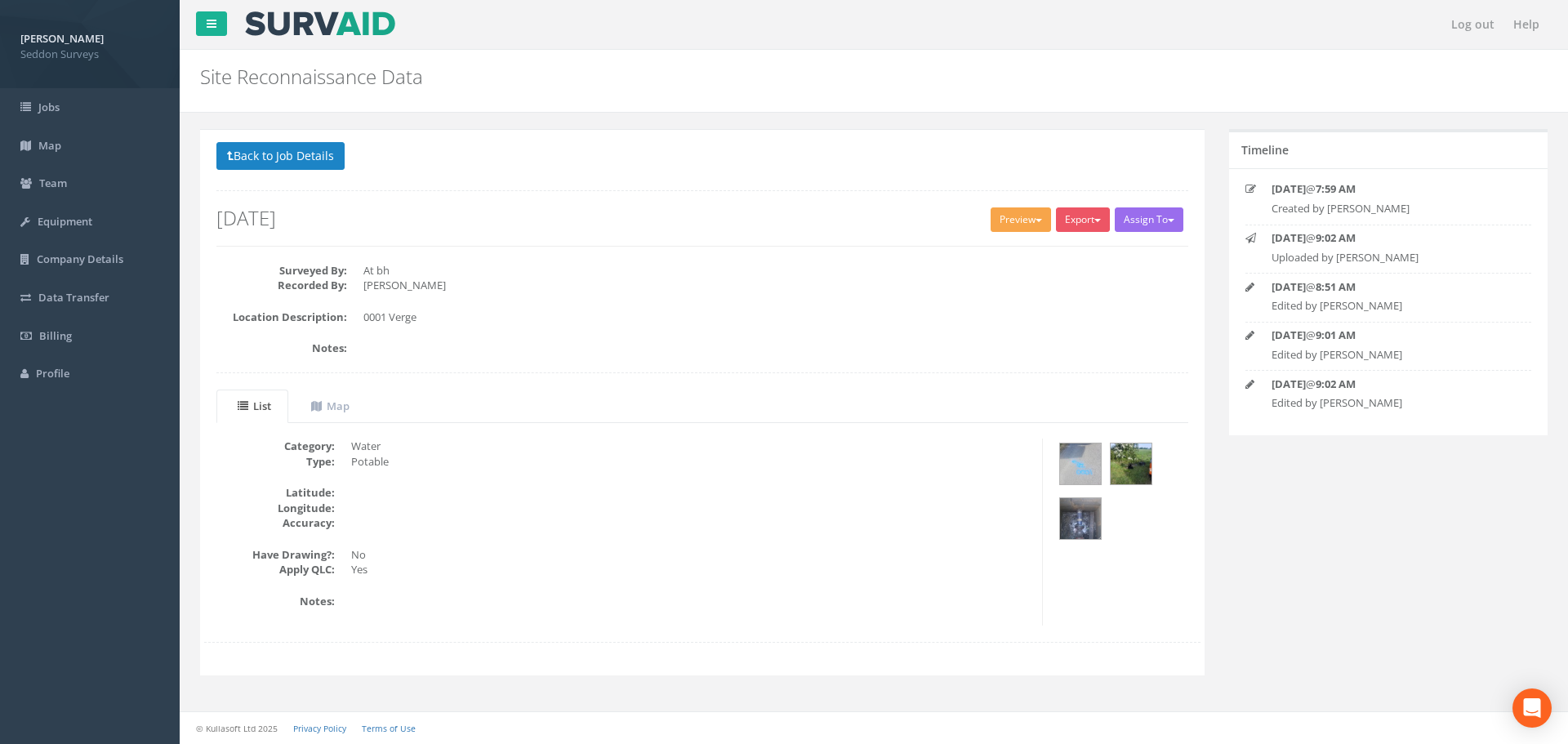
click at [1030, 223] on button "Preview" at bounding box center [1020, 219] width 60 height 25
click at [1015, 252] on link "SurvAid Standard" at bounding box center [990, 254] width 124 height 25
click at [44, 117] on link "Jobs" at bounding box center [90, 107] width 179 height 38
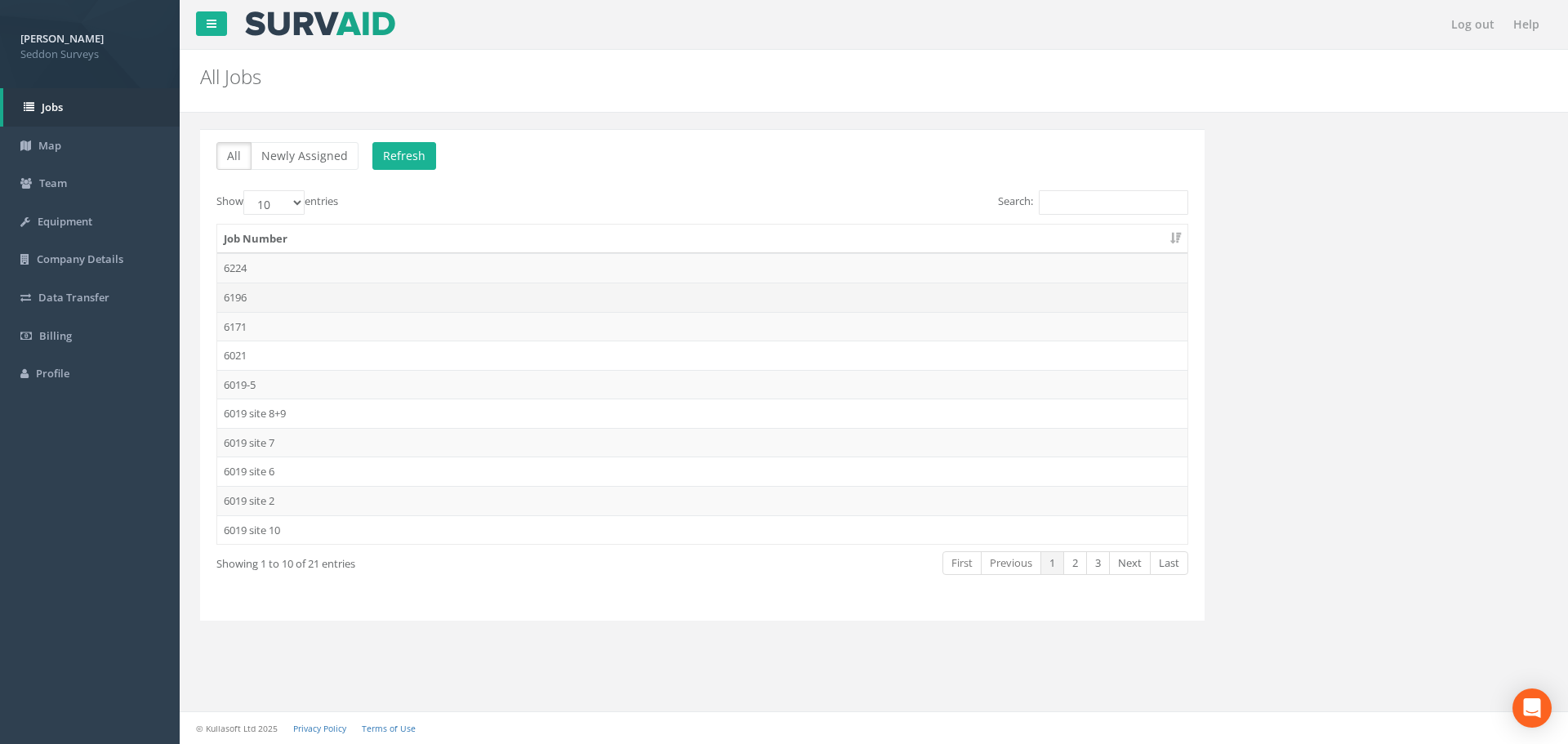
click at [237, 303] on td "6196" at bounding box center [702, 297] width 970 height 30
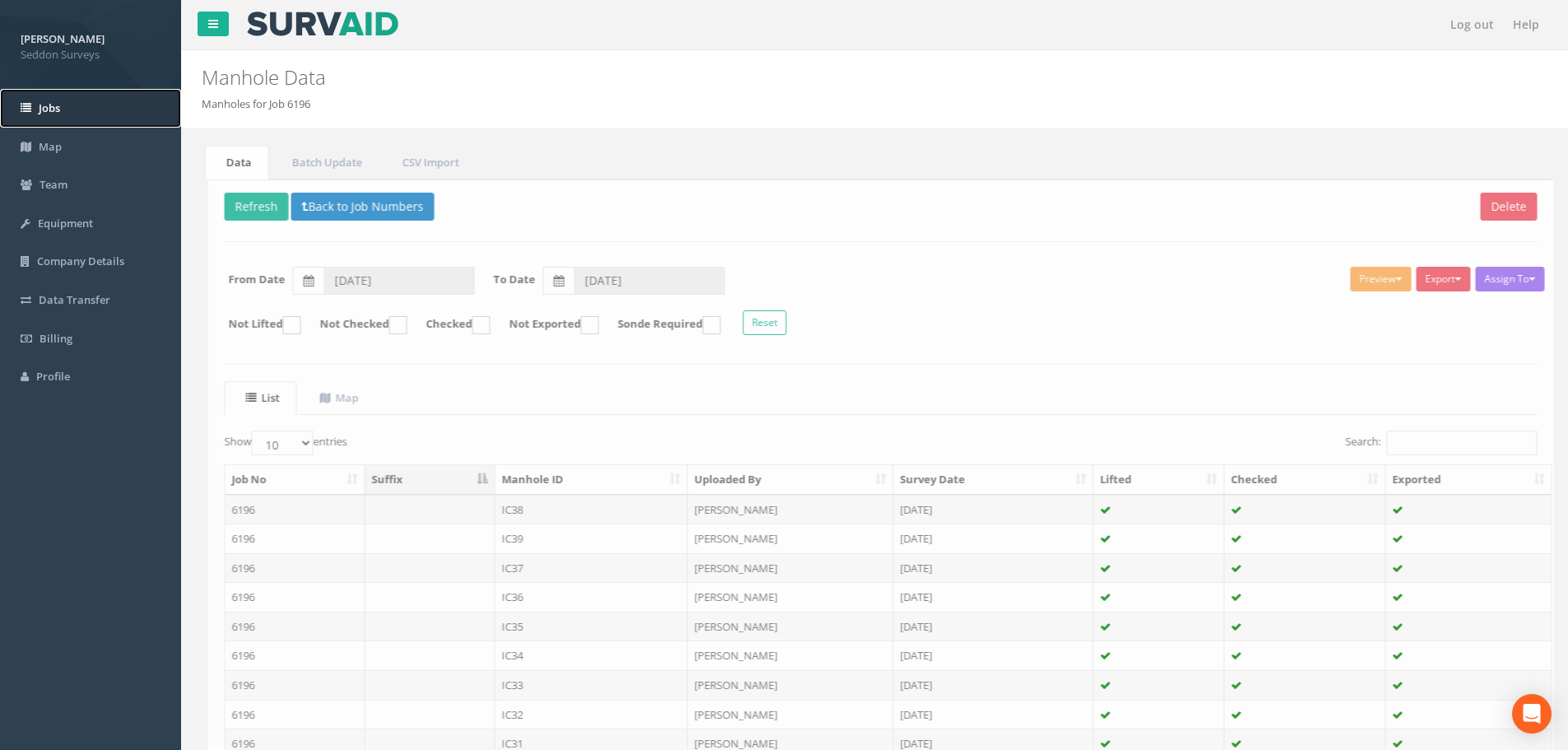
click at [49, 113] on span "Jobs" at bounding box center [49, 108] width 21 height 15
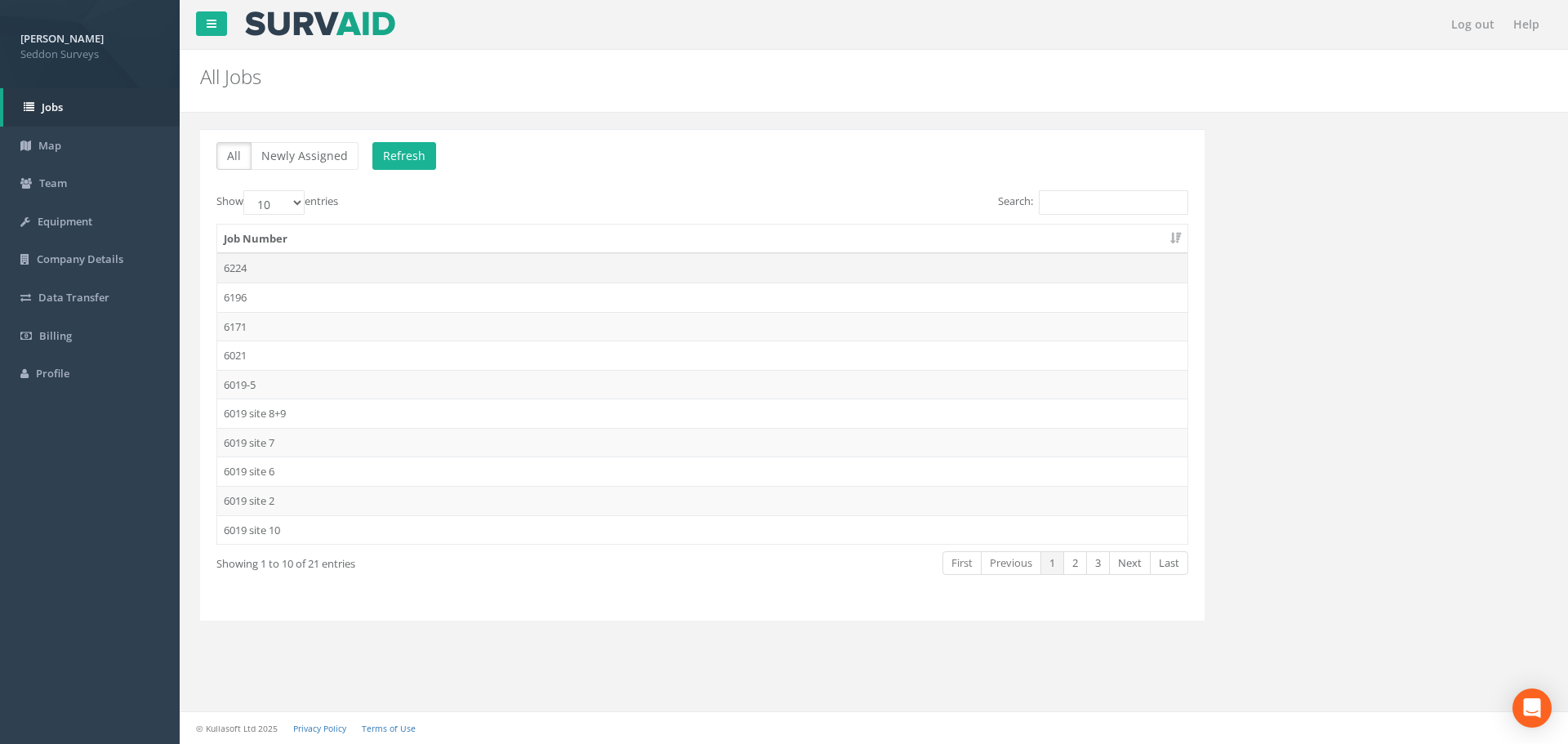
click at [250, 261] on td "6224" at bounding box center [702, 267] width 970 height 30
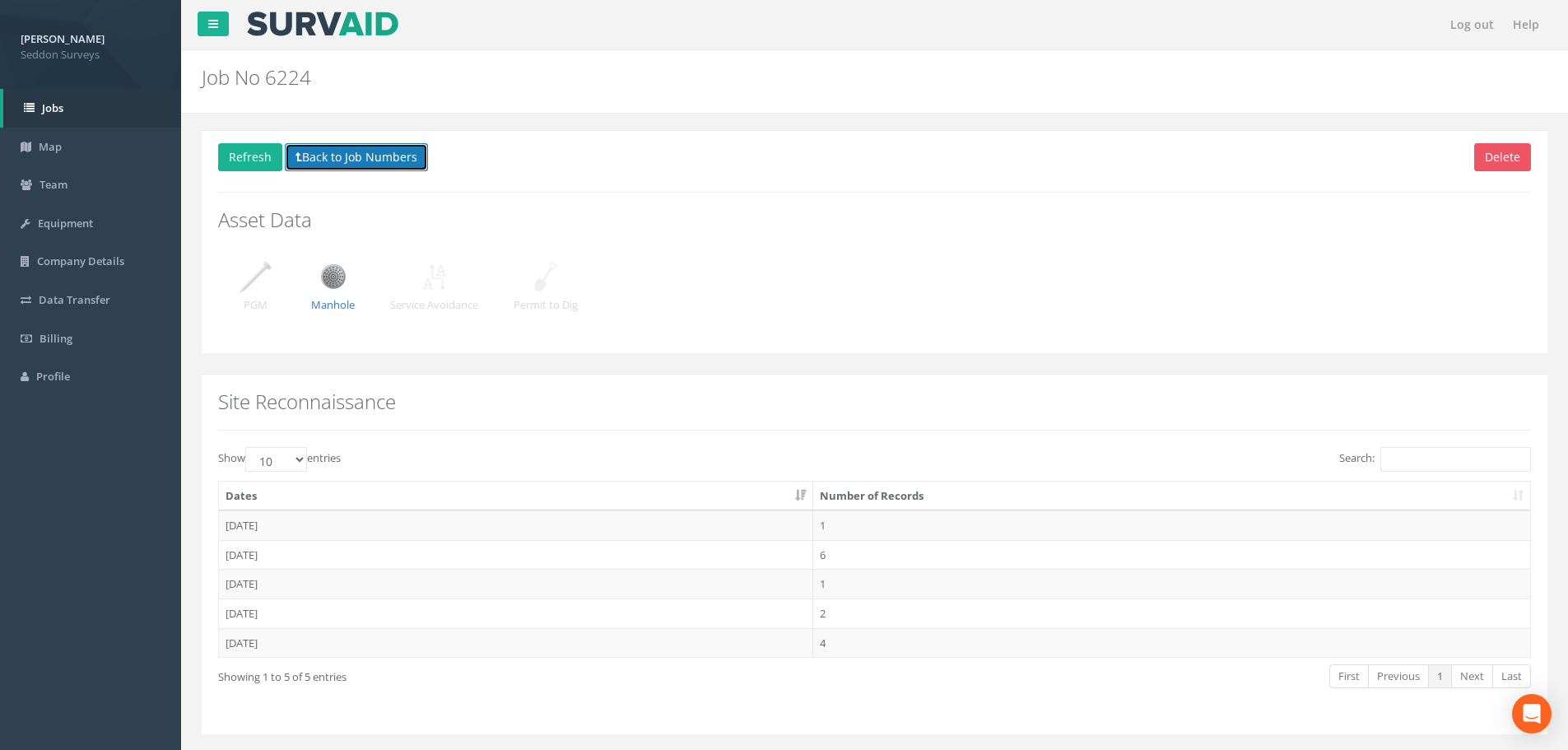
click at [363, 166] on button "Back to Job Numbers" at bounding box center [357, 157] width 143 height 28
